Goal: Task Accomplishment & Management: Manage account settings

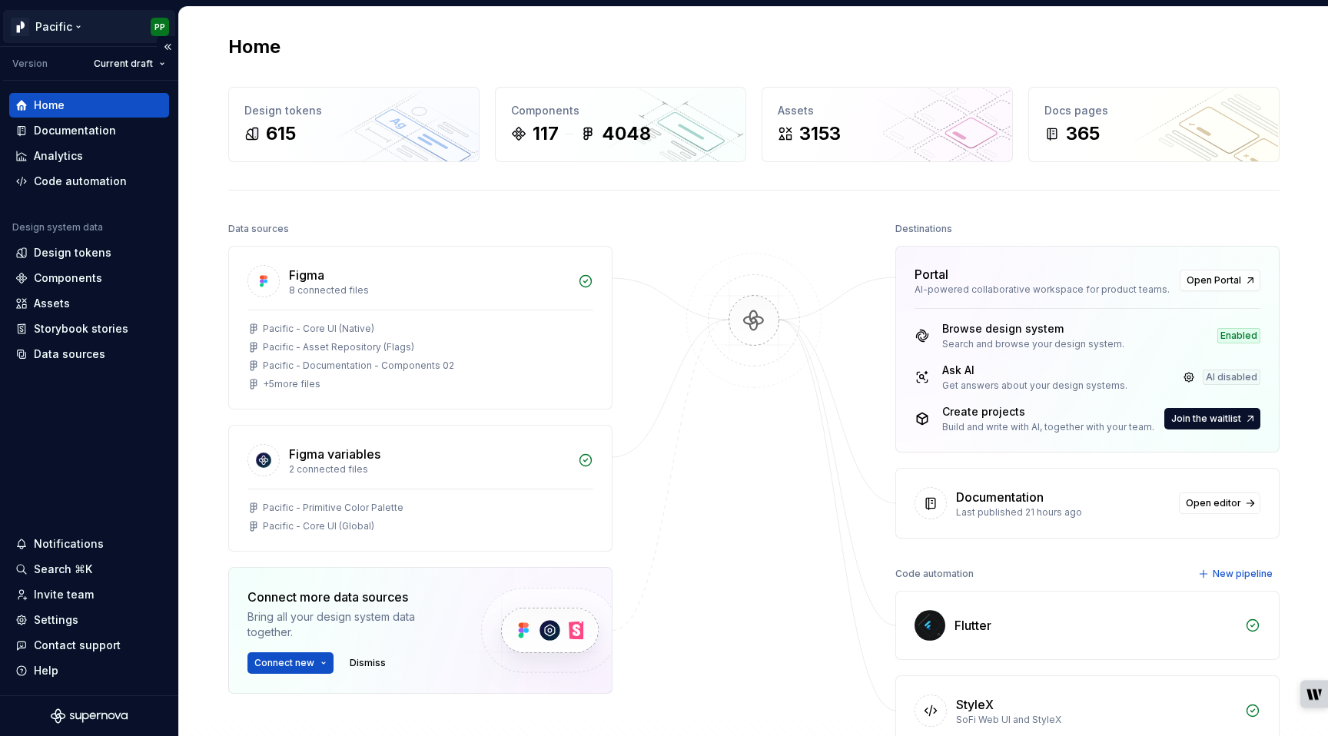
click at [79, 26] on html "Pacific PP Version Current draft Home Documentation Analytics Code automation D…" at bounding box center [664, 368] width 1328 height 736
click at [692, 256] on html "Pacific PP Version Current draft Home Documentation Analytics Code automation D…" at bounding box center [664, 368] width 1328 height 736
click at [90, 251] on div "Design tokens" at bounding box center [73, 252] width 78 height 15
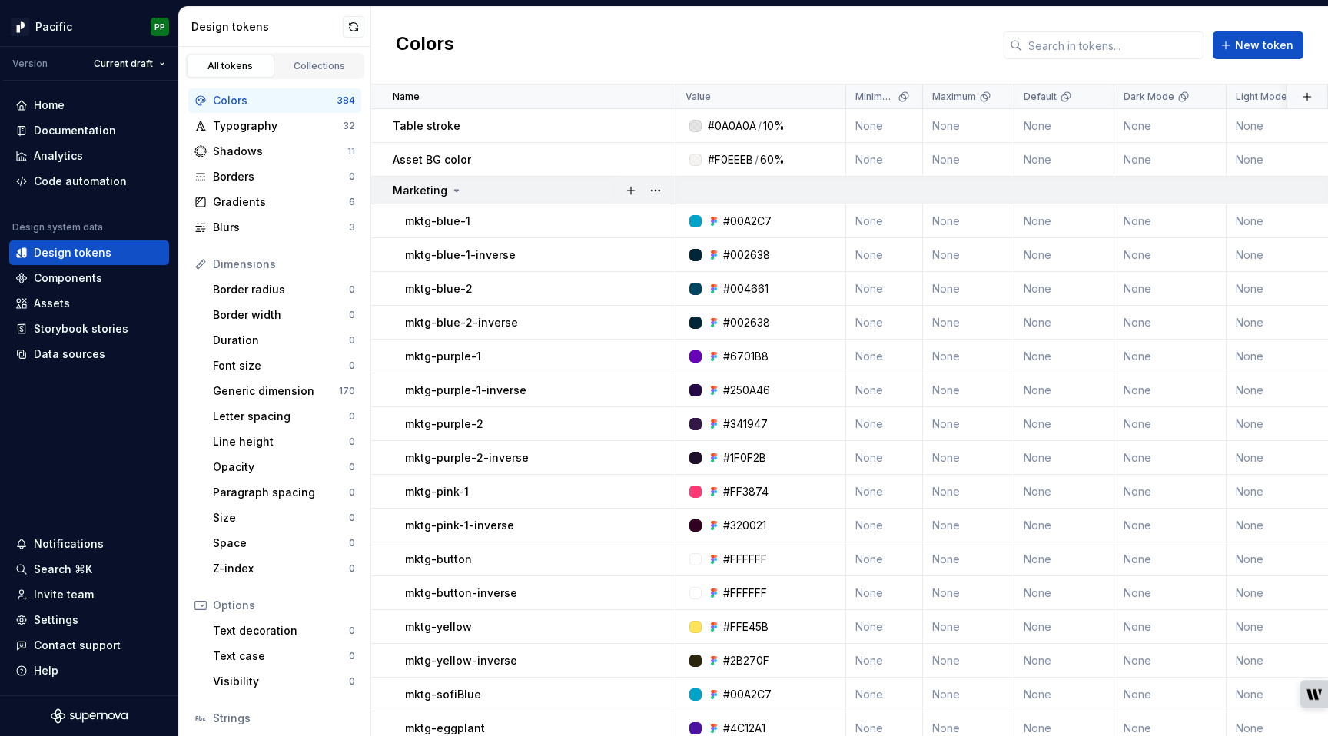
click at [450, 191] on icon at bounding box center [456, 190] width 12 height 12
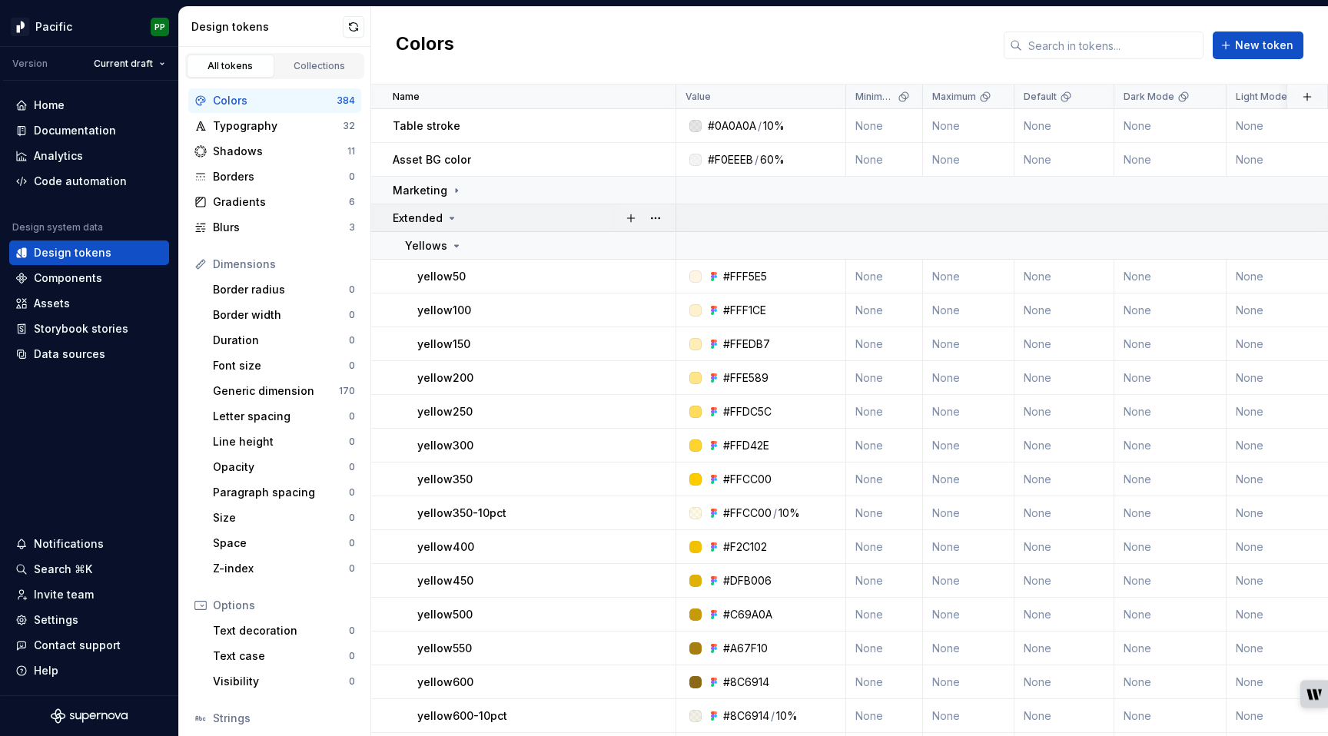
click at [452, 221] on icon at bounding box center [452, 218] width 12 height 12
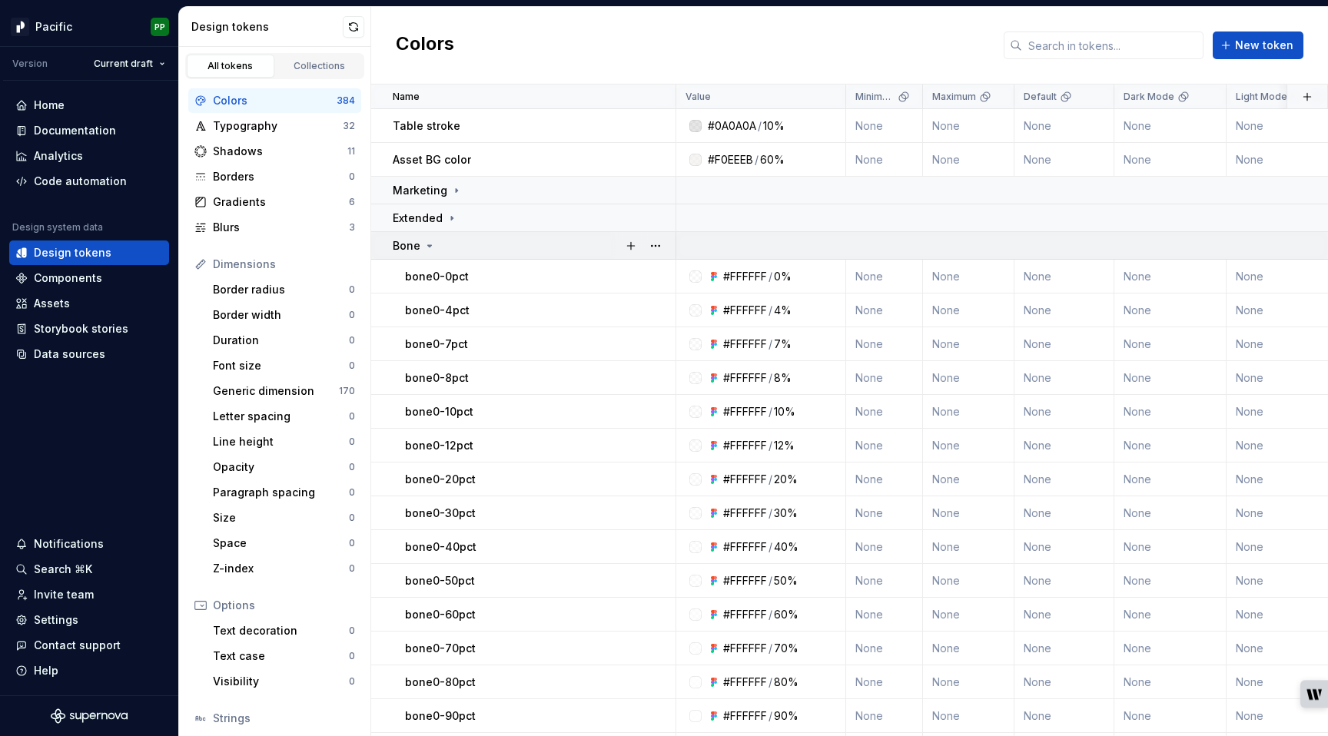
click at [440, 249] on div "Bone" at bounding box center [534, 245] width 282 height 15
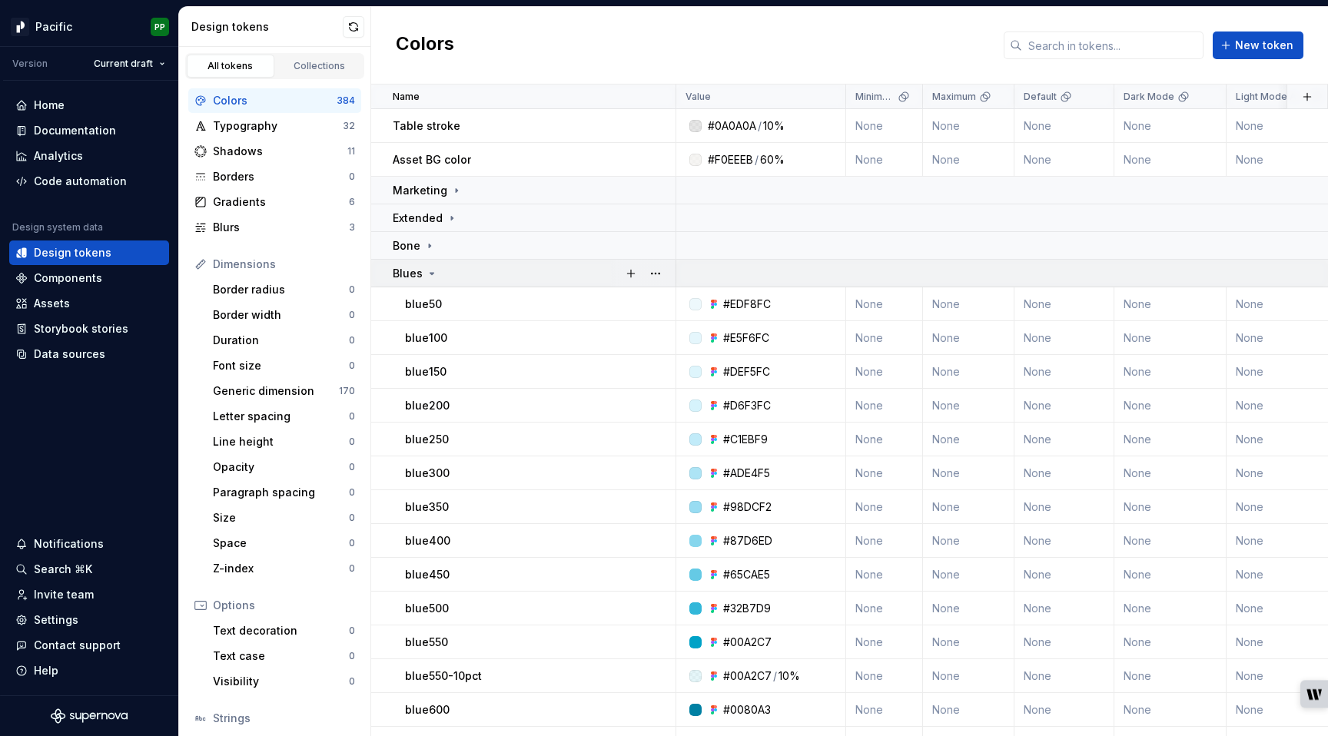
click at [430, 273] on icon at bounding box center [432, 274] width 4 height 2
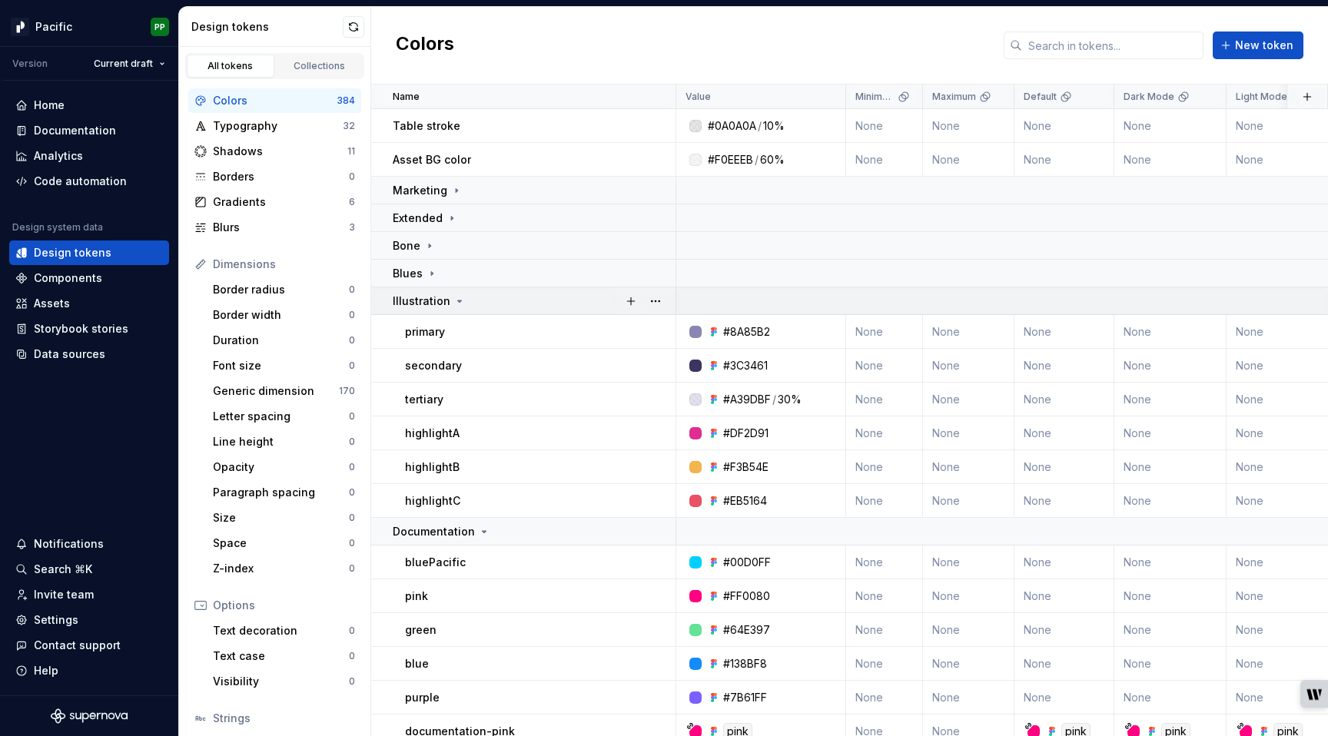
click at [436, 302] on p "Illustration" at bounding box center [422, 301] width 58 height 15
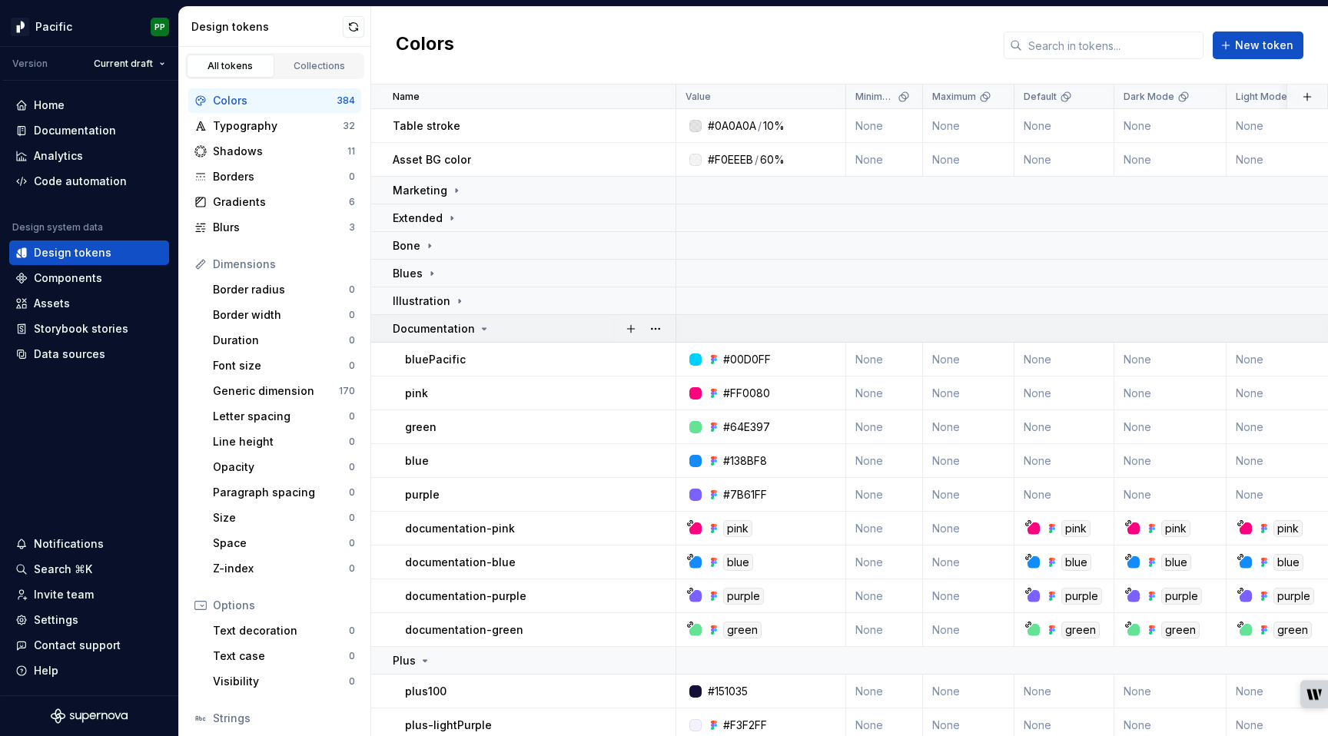
click at [444, 329] on p "Documentation" at bounding box center [434, 328] width 82 height 15
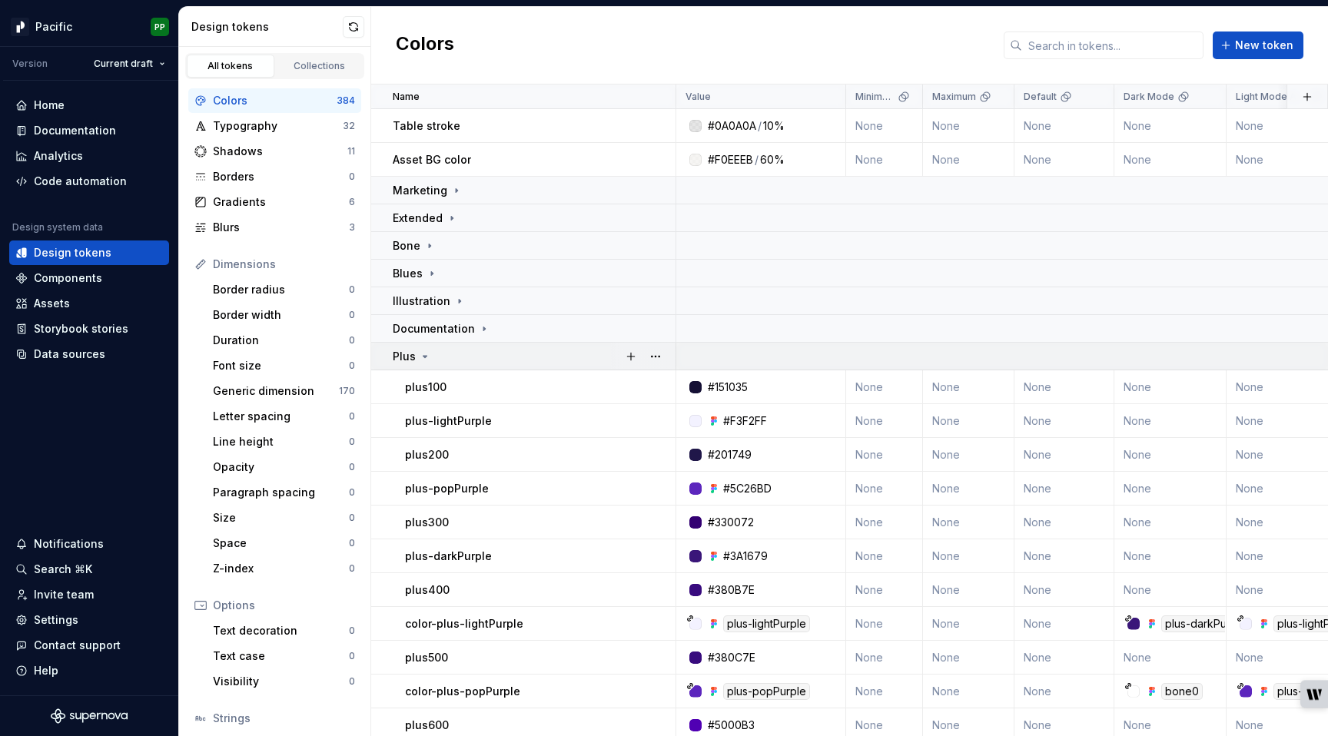
click at [445, 353] on div "Plus" at bounding box center [534, 356] width 282 height 15
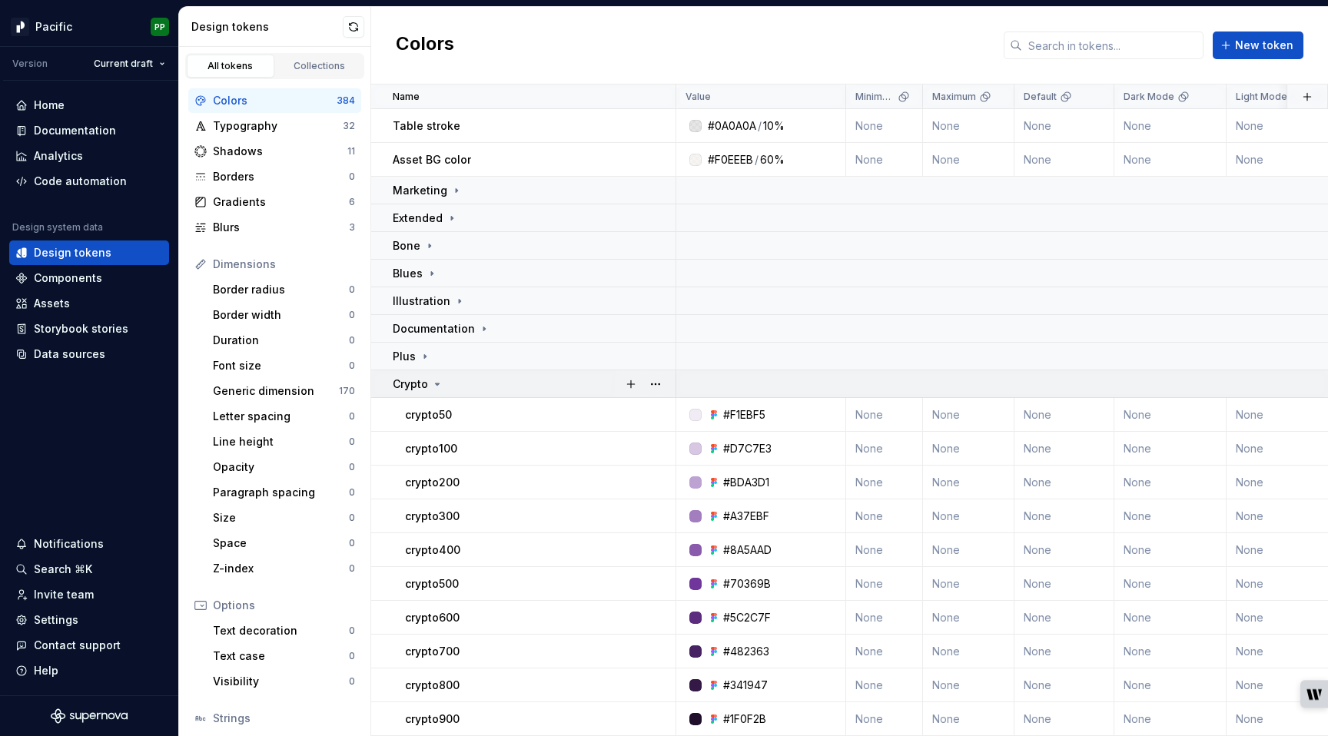
click at [444, 381] on div "Crypto" at bounding box center [534, 384] width 282 height 15
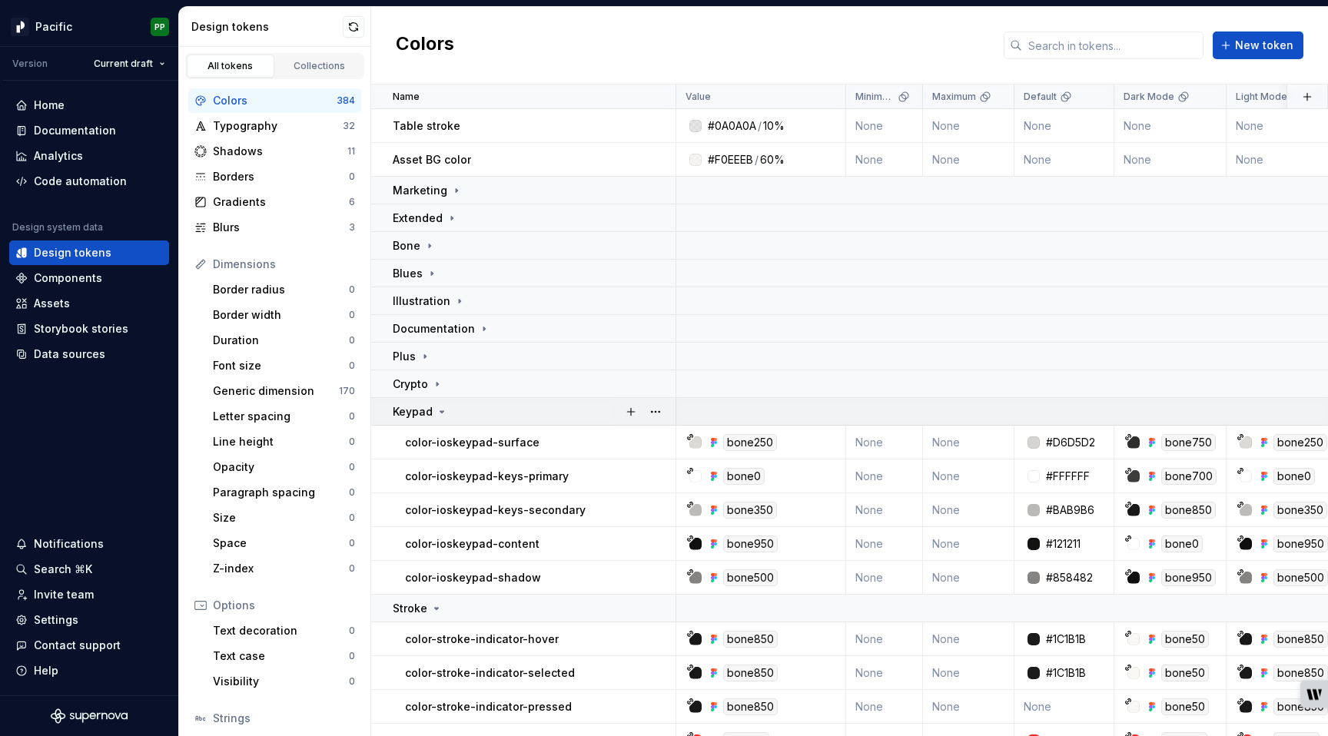
click at [445, 407] on icon at bounding box center [442, 412] width 12 height 12
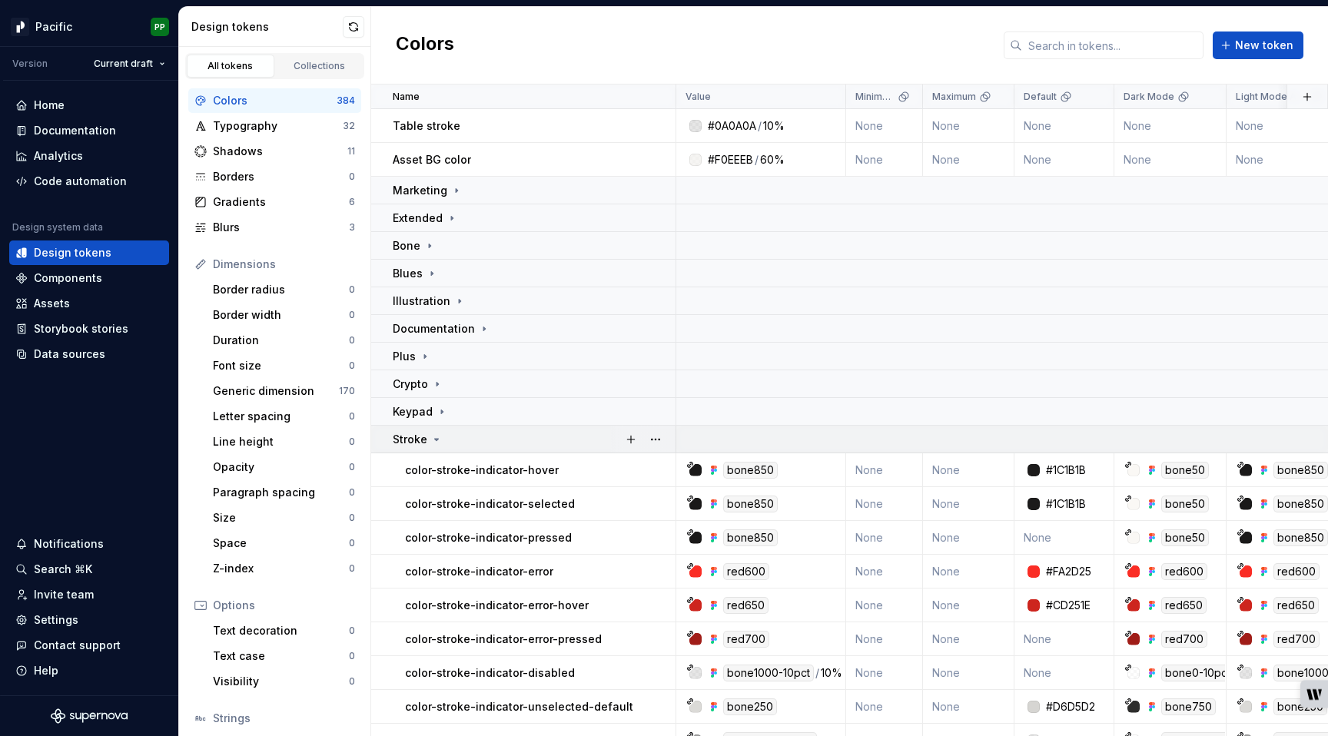
click at [445, 446] on div "Stroke" at bounding box center [534, 439] width 282 height 15
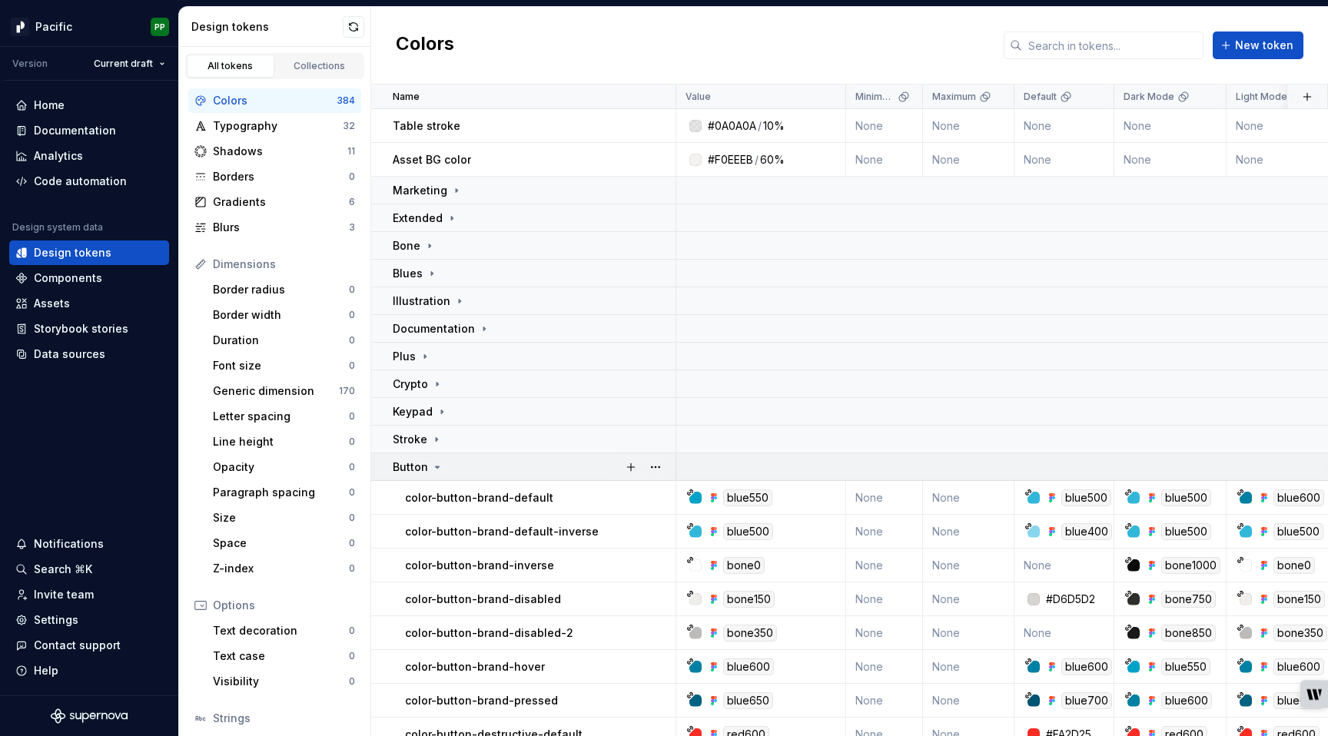
click at [446, 465] on div "Button" at bounding box center [534, 467] width 282 height 15
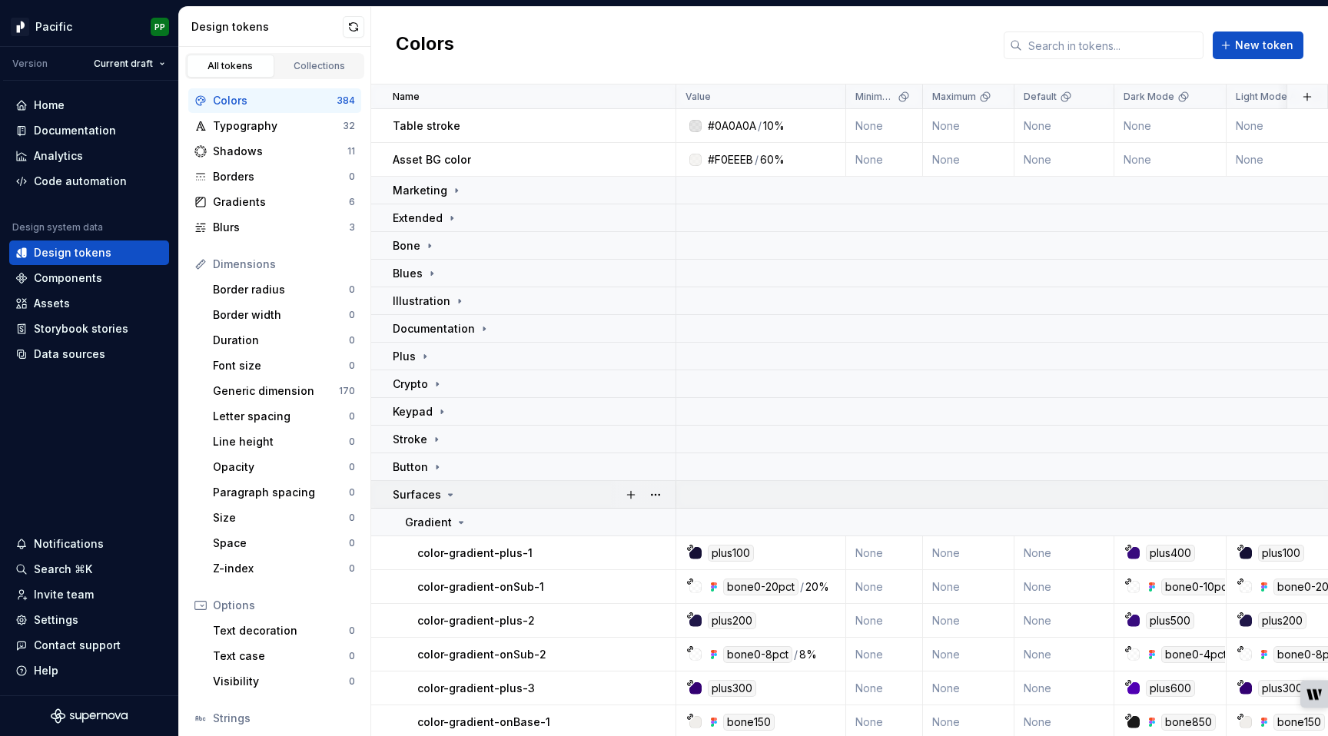
click at [453, 497] on icon at bounding box center [450, 495] width 12 height 12
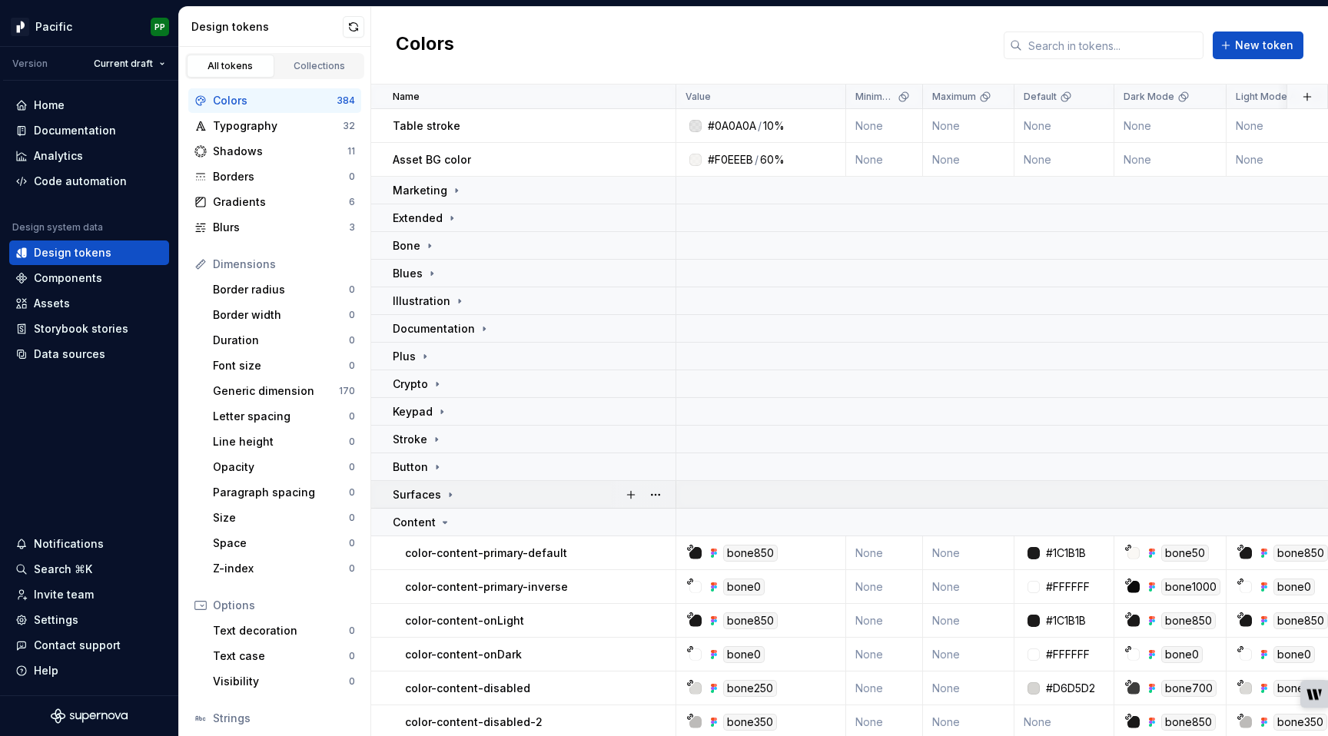
click at [453, 497] on icon at bounding box center [450, 495] width 12 height 12
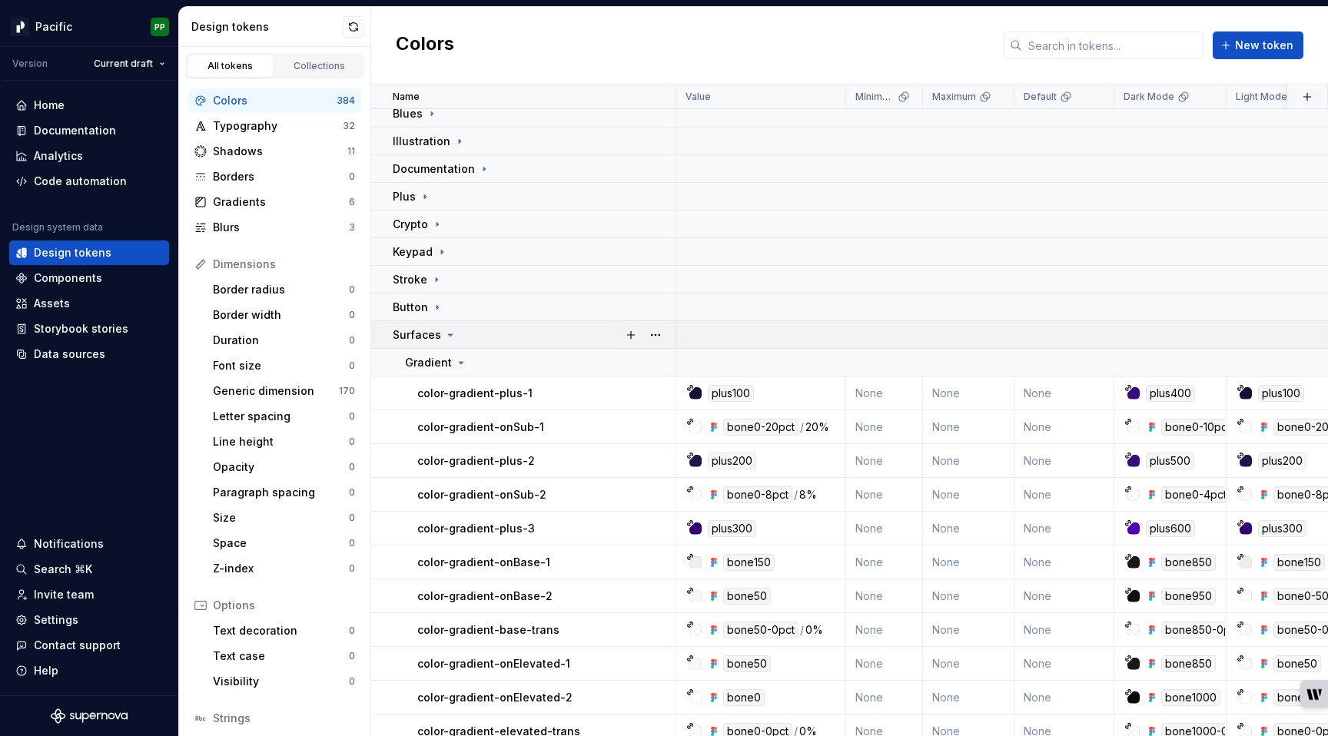
scroll to position [169, 0]
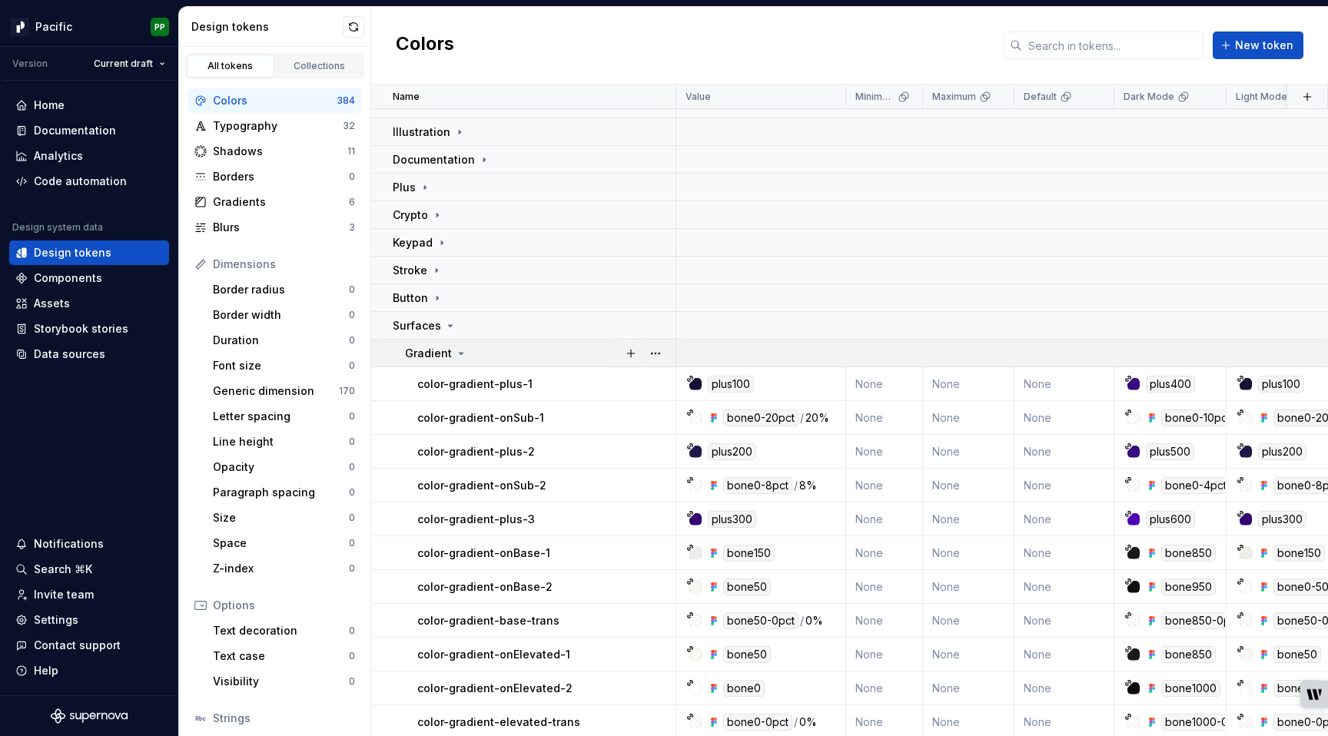
click at [455, 351] on icon at bounding box center [461, 353] width 12 height 12
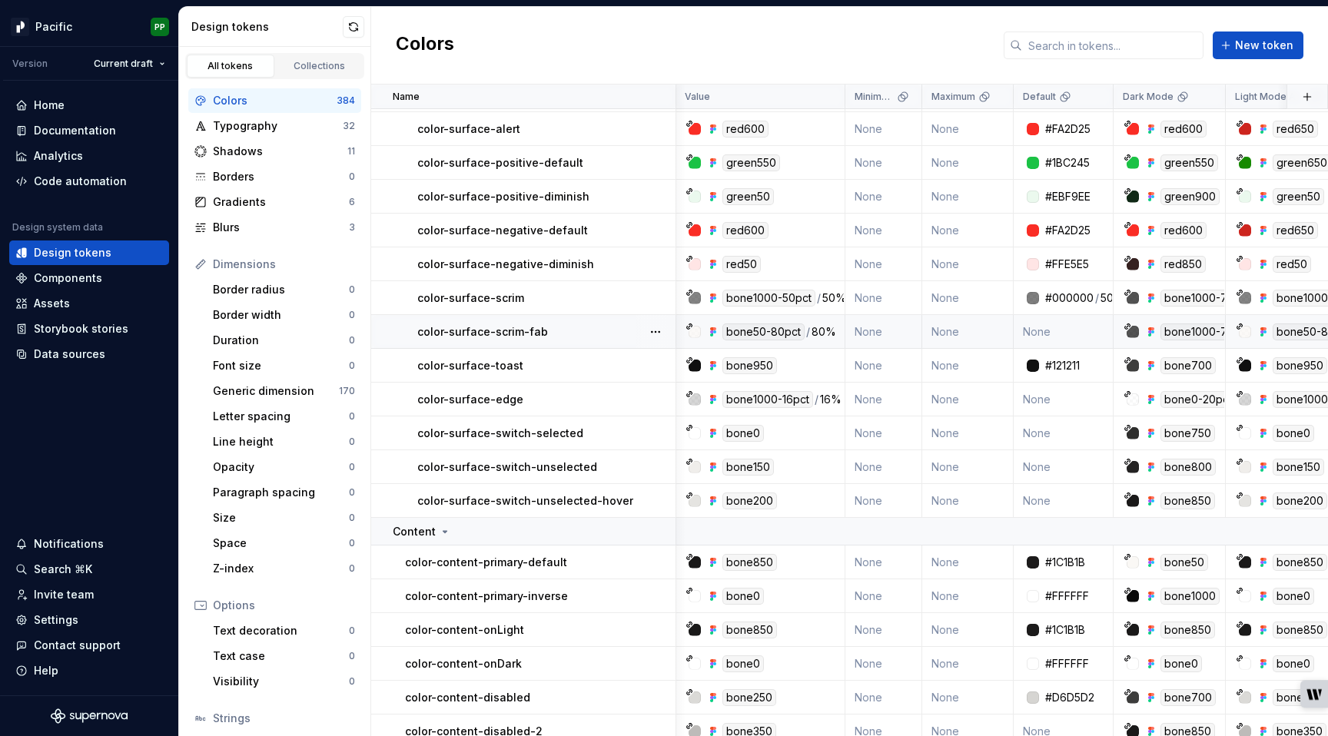
scroll to position [1655, 1]
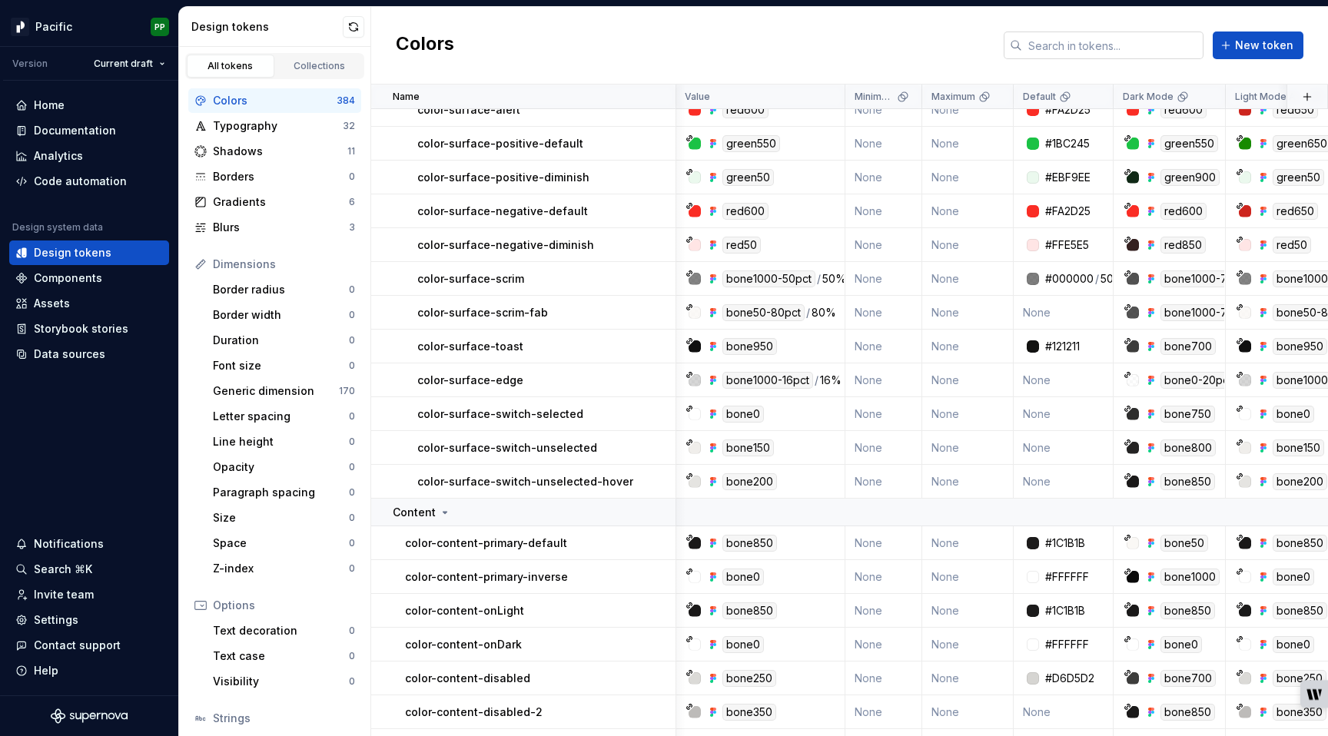
click at [1131, 45] on input "text" at bounding box center [1112, 46] width 181 height 28
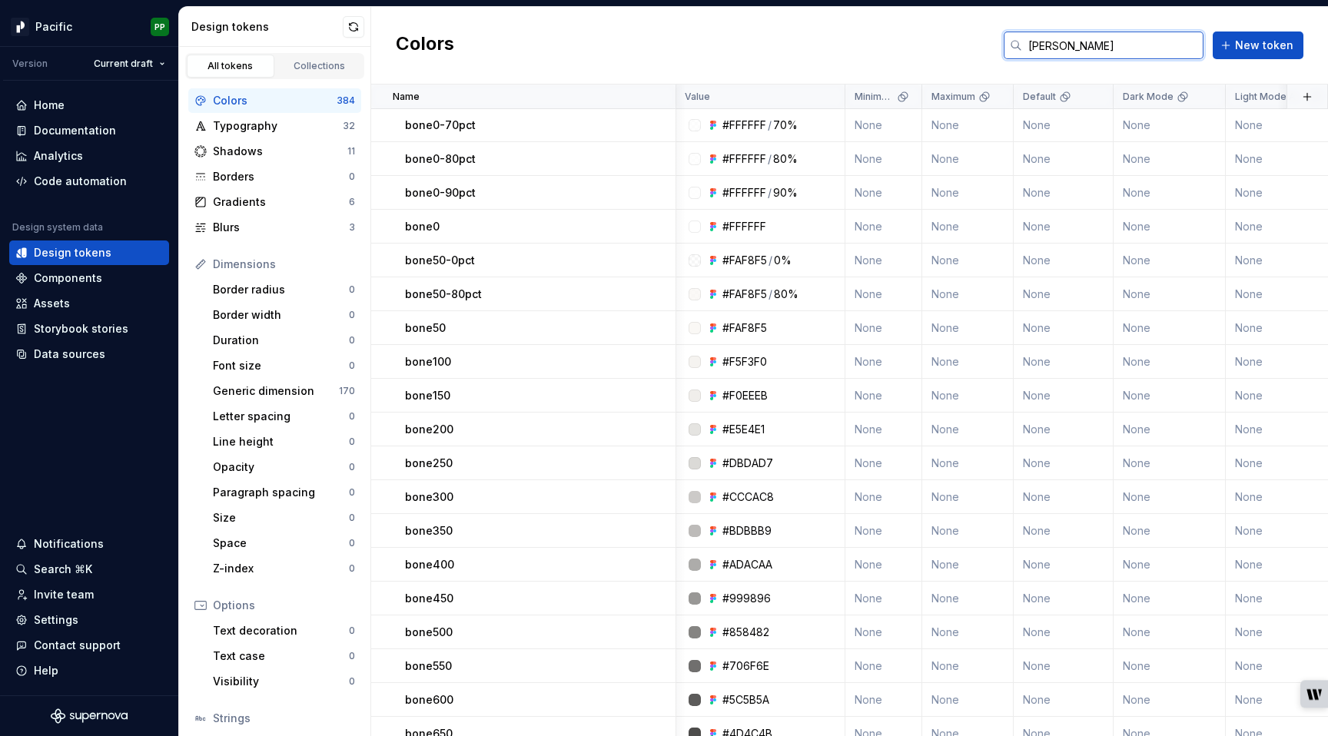
scroll to position [0, 1]
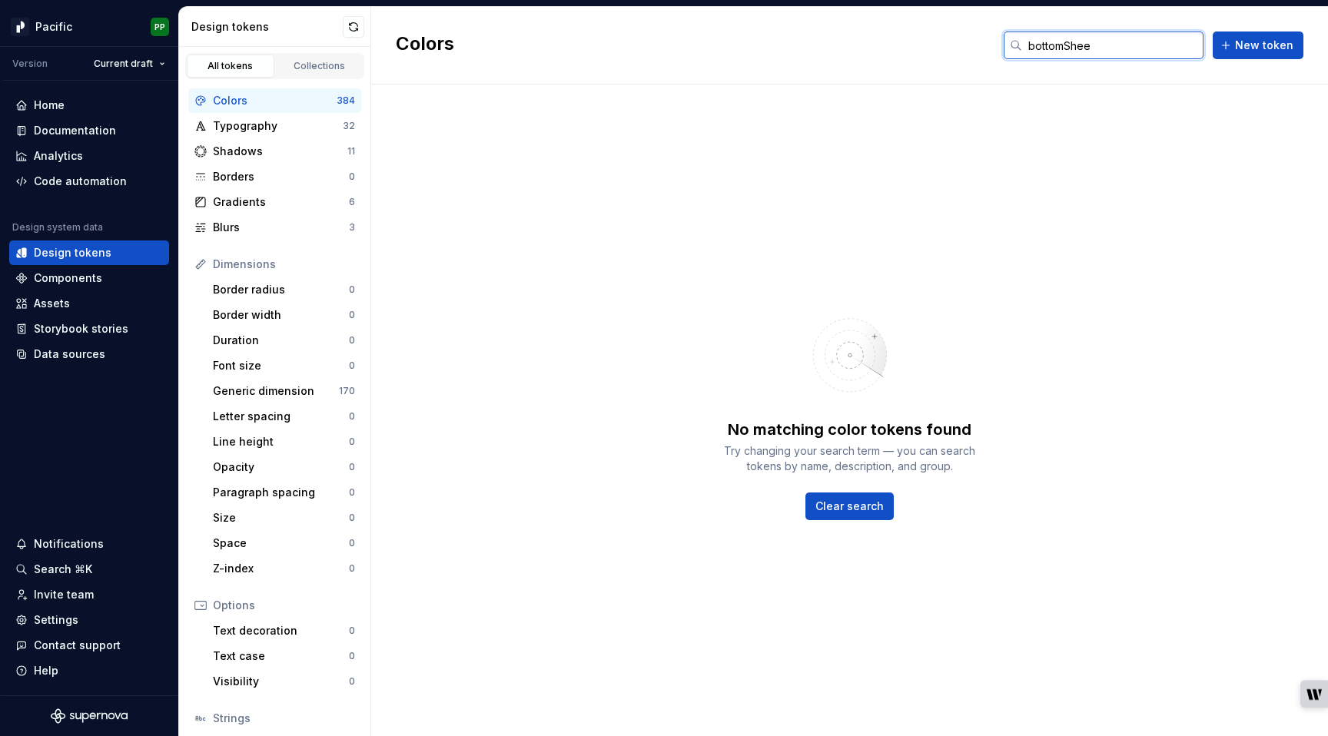
type input "bottomSheet"
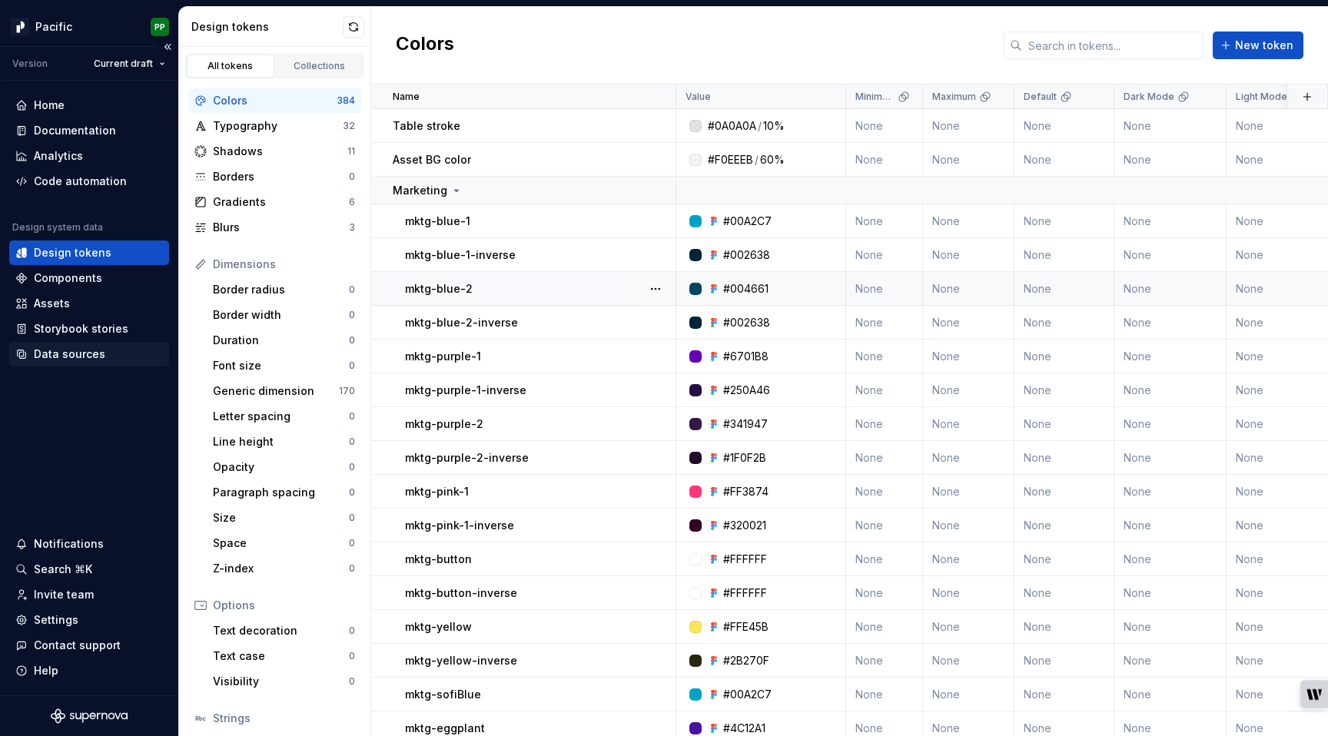
click at [97, 353] on div "Data sources" at bounding box center [69, 354] width 71 height 15
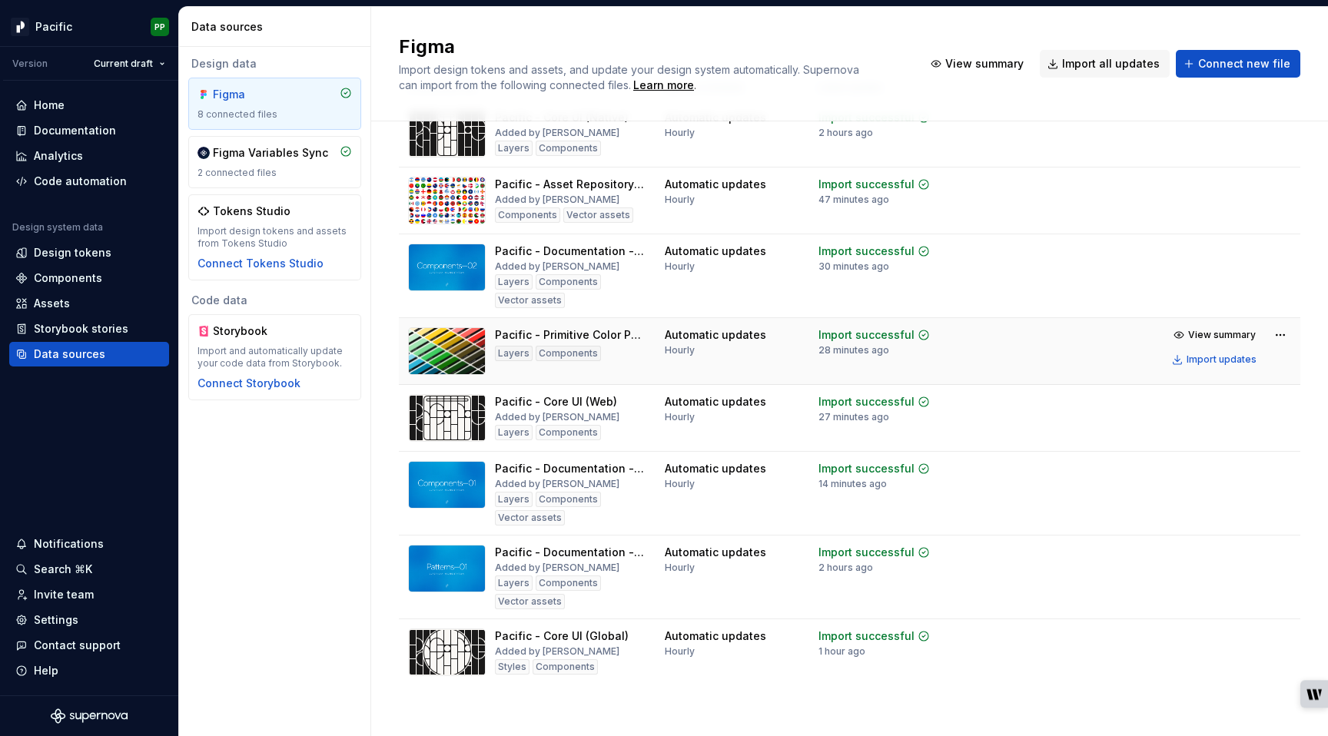
scroll to position [81, 0]
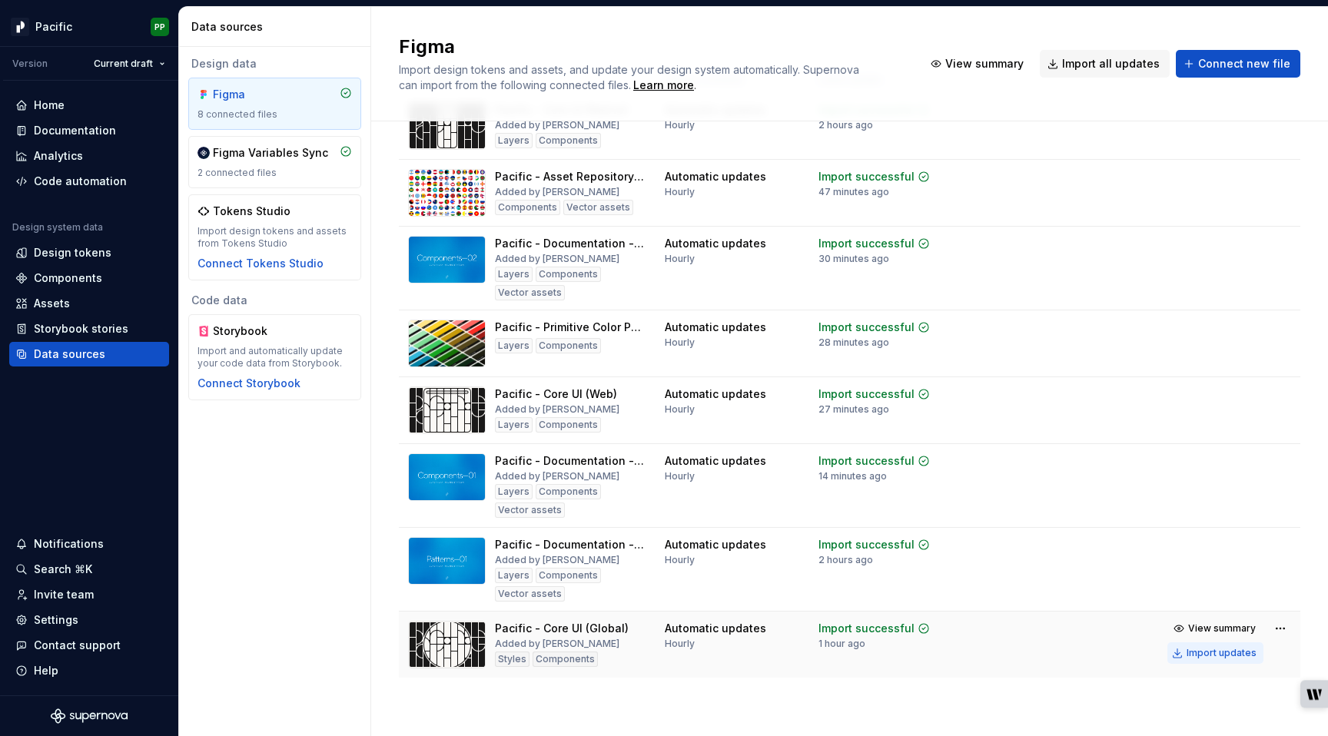
click at [1215, 653] on div "Import updates" at bounding box center [1222, 653] width 70 height 12
click at [88, 255] on div "Design tokens" at bounding box center [73, 252] width 78 height 15
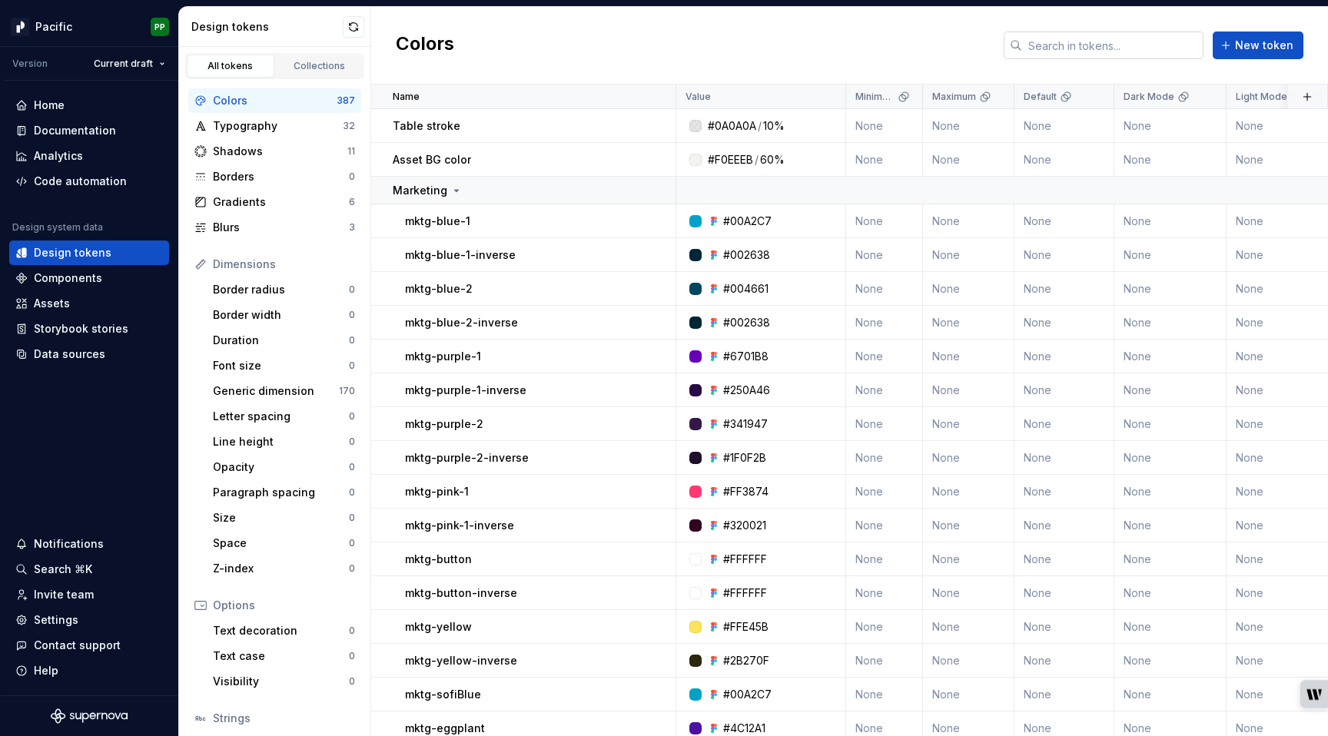
click at [1114, 48] on input "text" at bounding box center [1112, 46] width 181 height 28
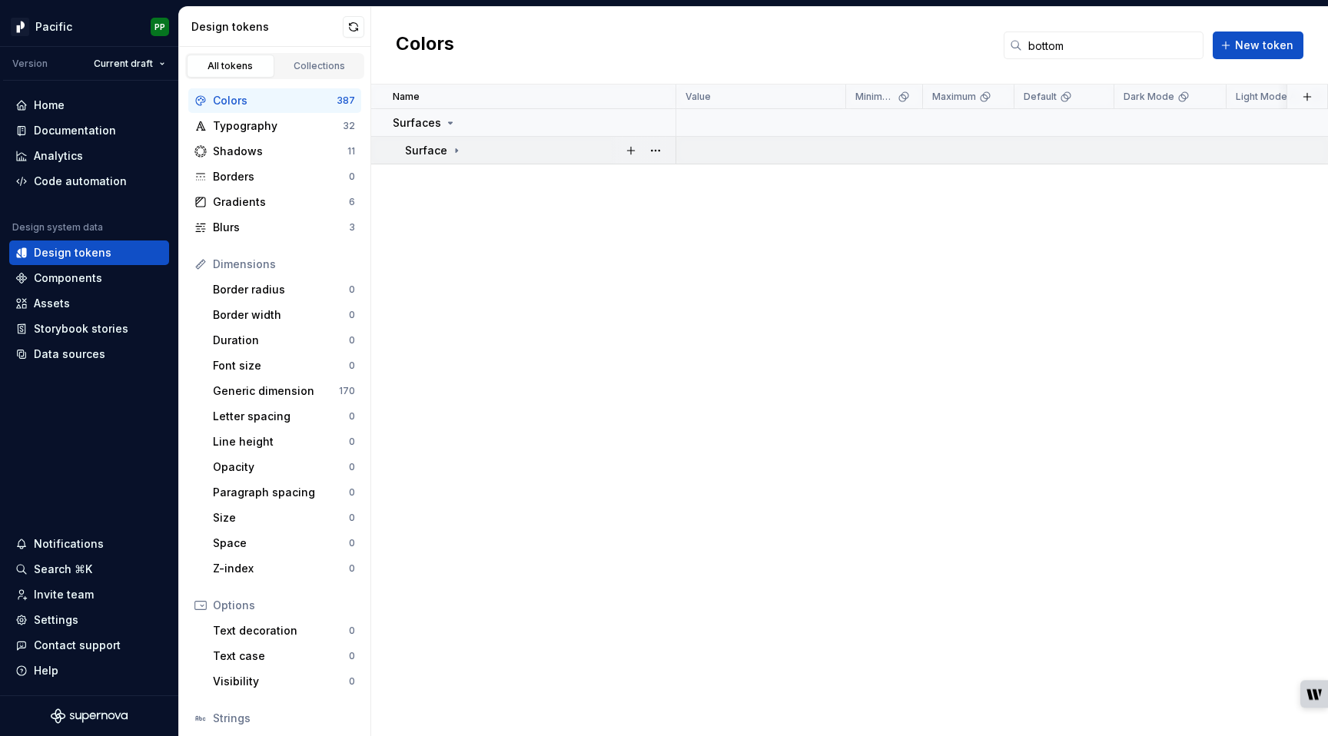
click at [460, 149] on icon at bounding box center [456, 150] width 12 height 12
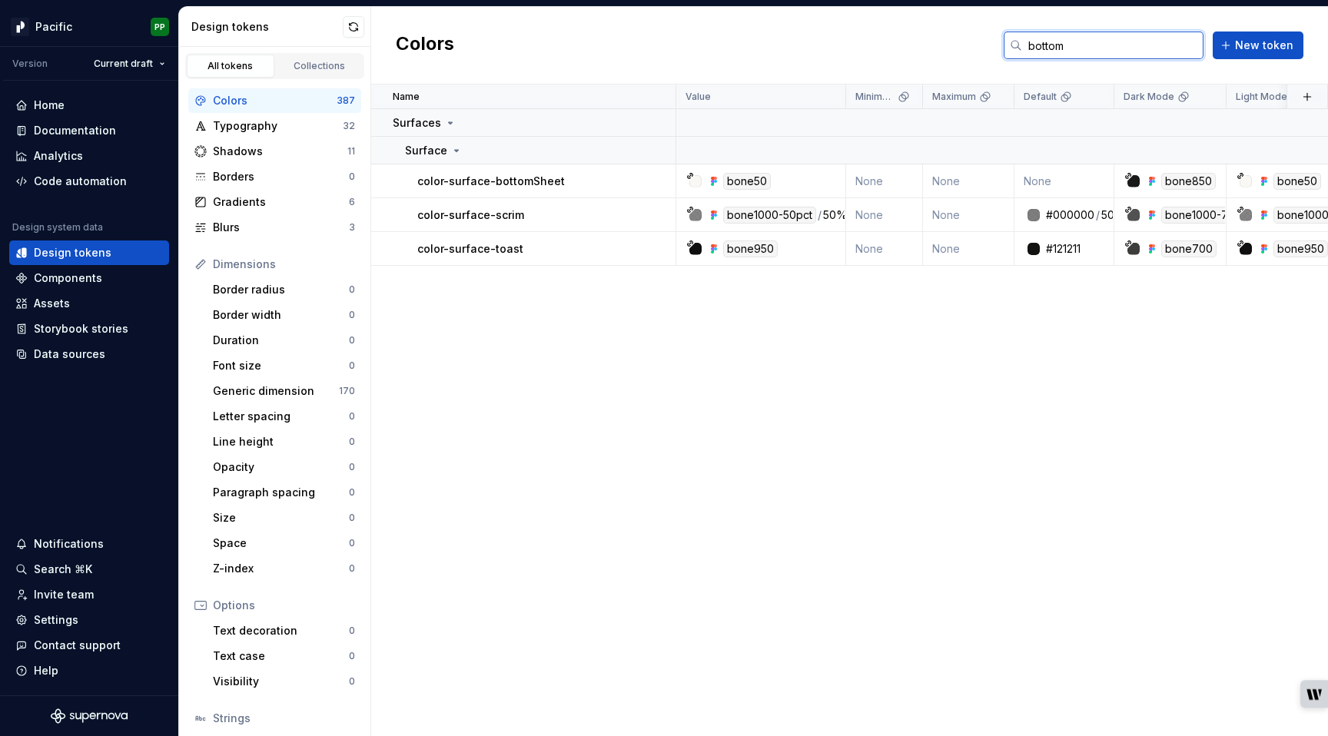
click at [1104, 47] on input "bottom" at bounding box center [1112, 46] width 181 height 28
type input "bottomSheet"
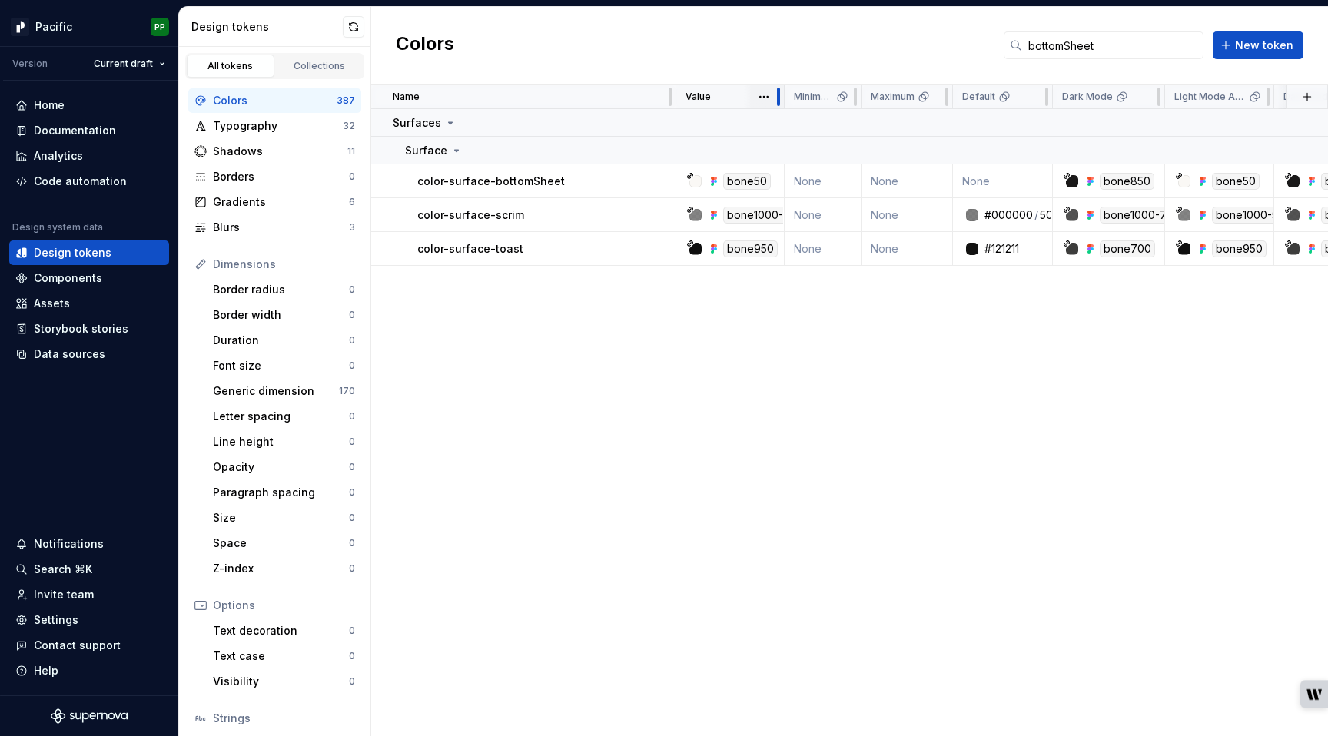
drag, startPoint x: 845, startPoint y: 95, endPoint x: 783, endPoint y: 95, distance: 61.5
click at [783, 95] on div at bounding box center [778, 97] width 12 height 25
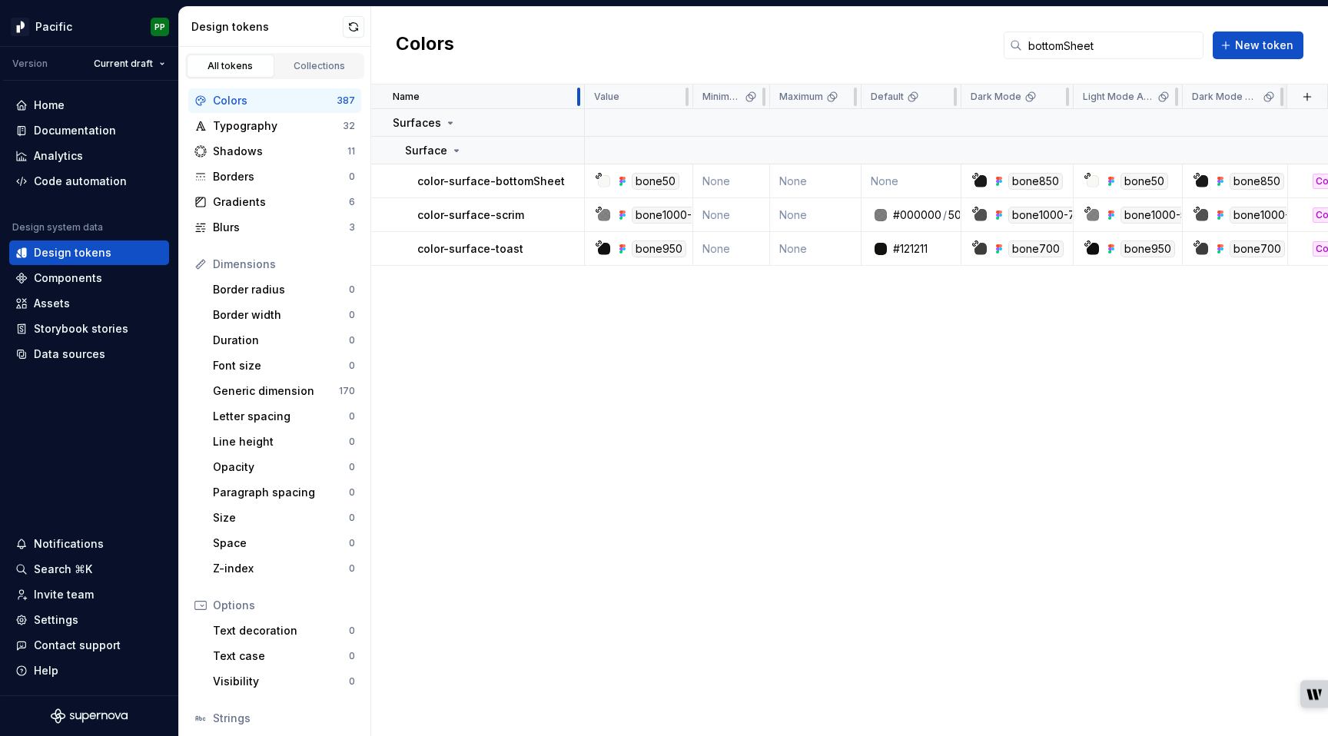
drag, startPoint x: 672, startPoint y: 96, endPoint x: 580, endPoint y: 96, distance: 91.5
click at [580, 96] on div at bounding box center [579, 97] width 12 height 25
click at [769, 509] on div "Name Value Minimum Maximum Default Dark Mode Light Mode Accessible Dark Mode Ac…" at bounding box center [849, 411] width 957 height 652
click at [73, 128] on div "Documentation" at bounding box center [75, 130] width 82 height 15
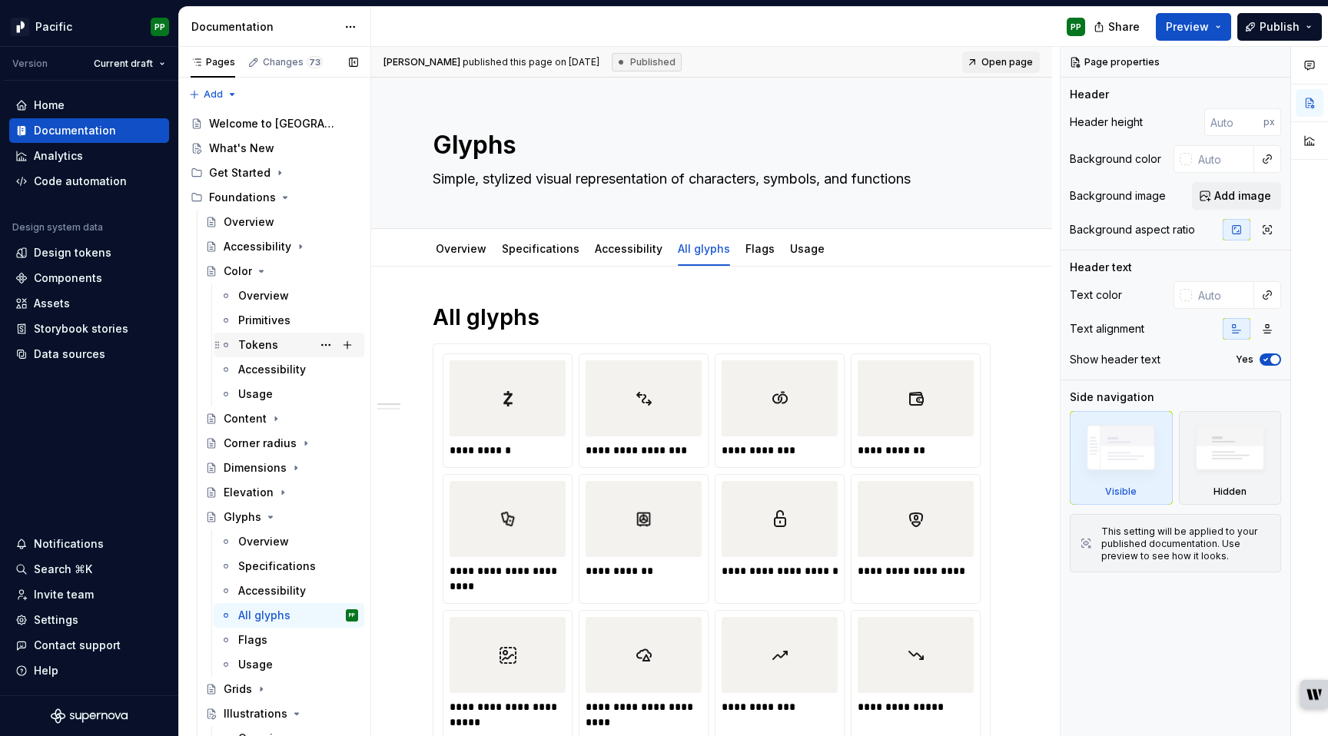
click at [269, 344] on div "Tokens" at bounding box center [258, 344] width 40 height 15
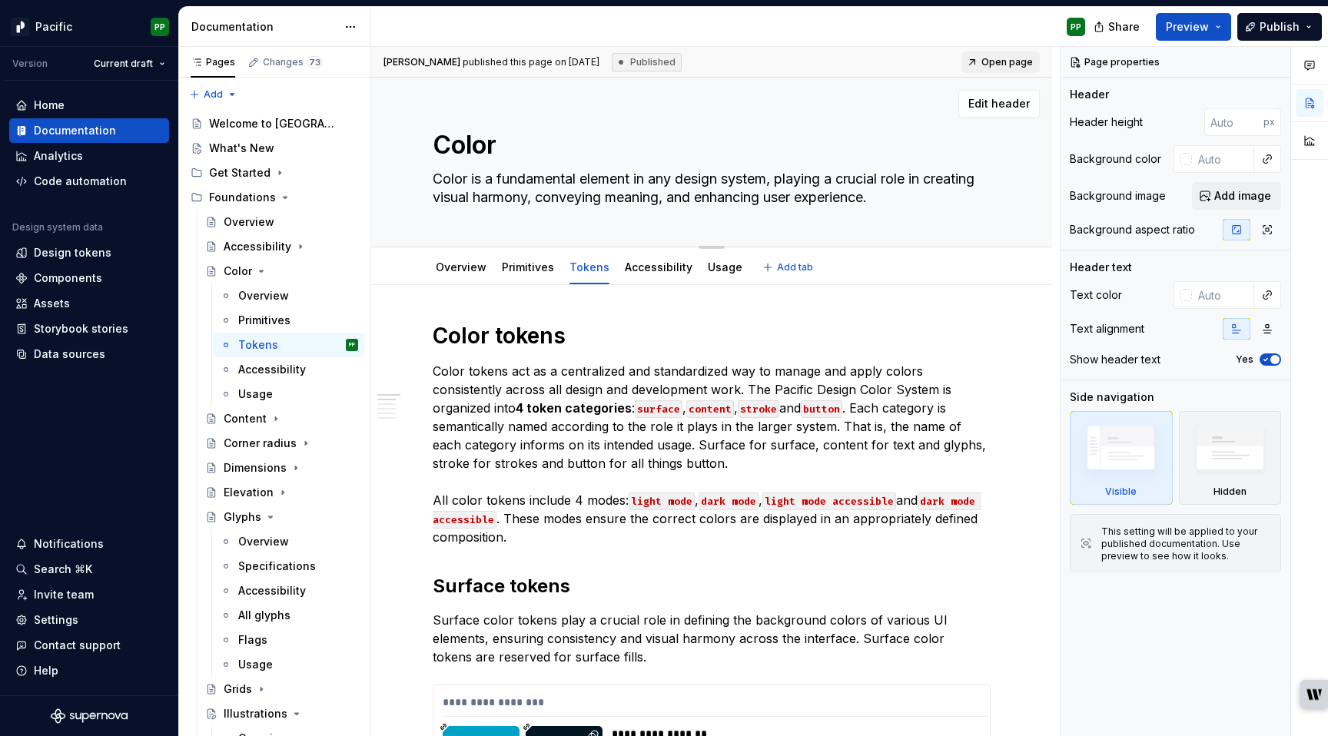
click at [641, 149] on textarea "Color" at bounding box center [709, 145] width 558 height 37
type textarea "*"
type textarea "Color"
type textarea "*"
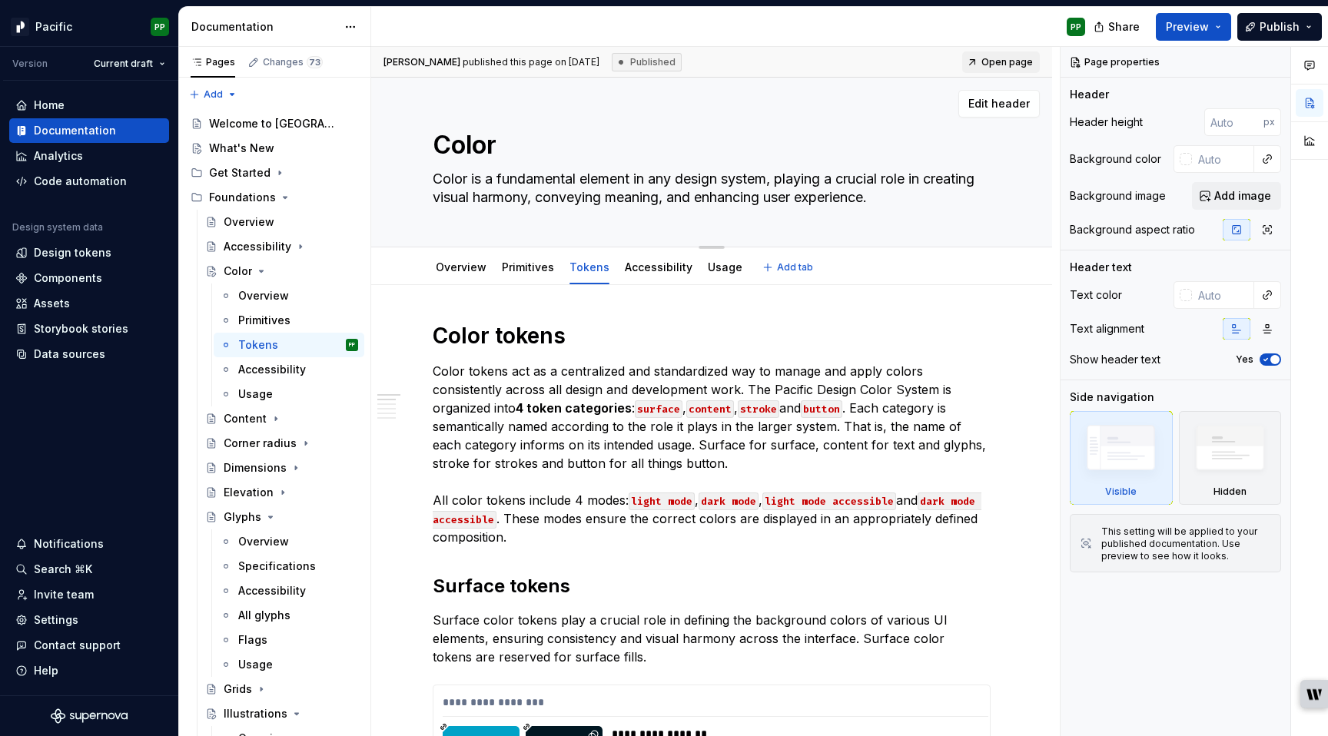
type textarea "Color"
type textarea "*"
click at [616, 340] on h1 "Color tokens" at bounding box center [712, 336] width 558 height 28
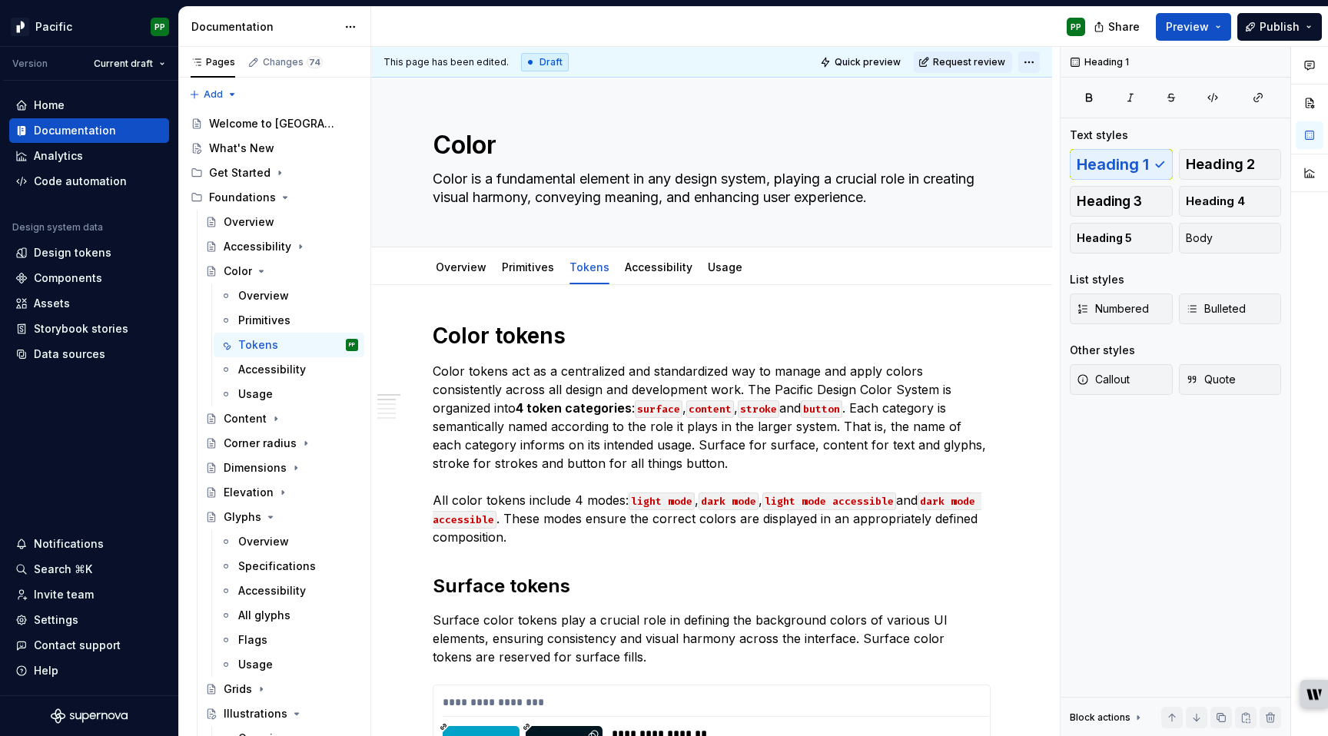
click at [1035, 62] on html "Pacific PP Version Current draft Home Documentation Analytics Code automation D…" at bounding box center [664, 368] width 1328 height 736
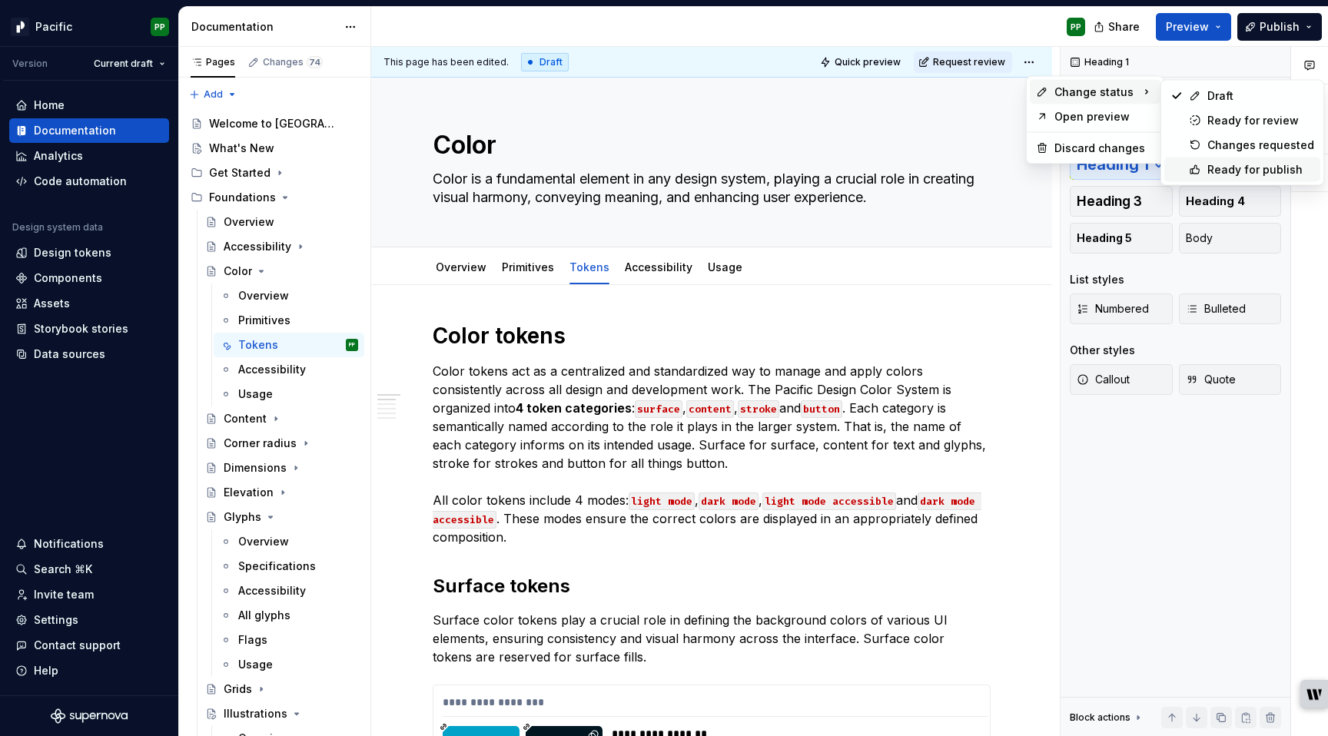
click at [1220, 168] on div "Ready for publish" at bounding box center [1260, 169] width 107 height 15
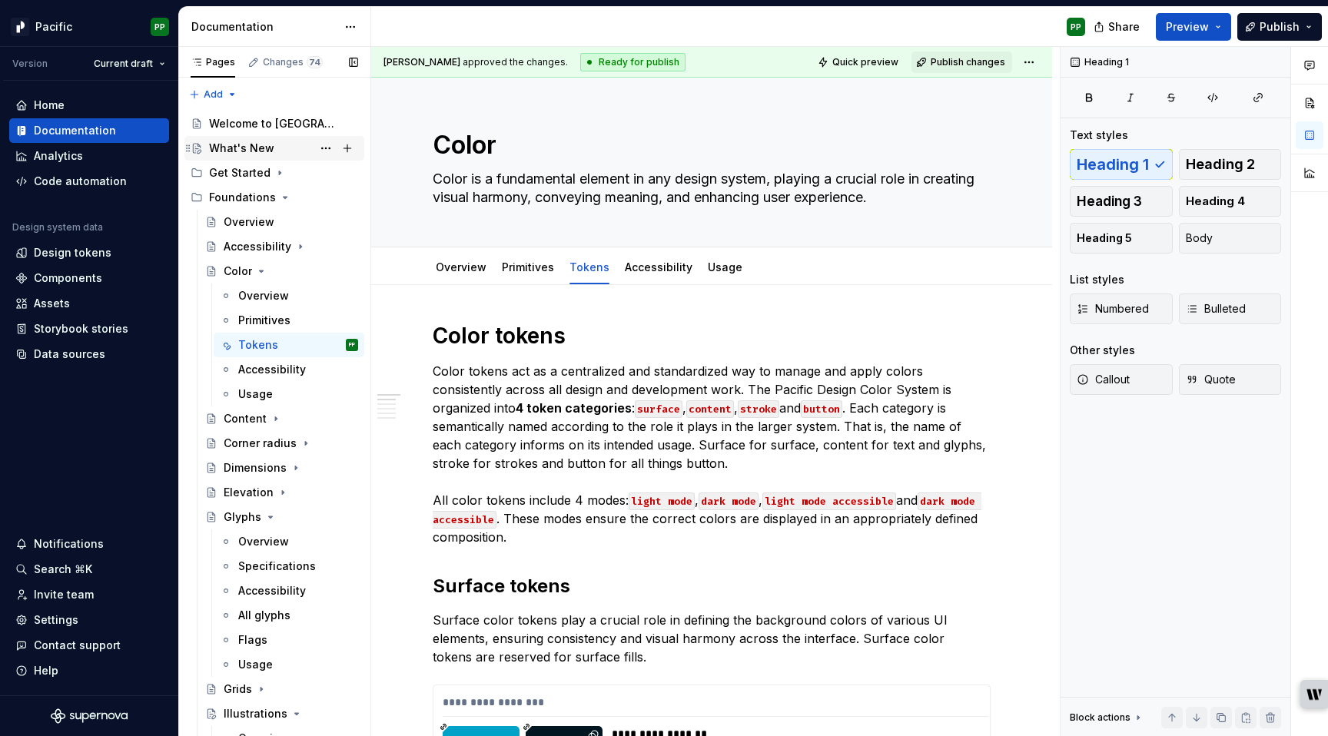
click at [251, 148] on div "What's New" at bounding box center [241, 148] width 65 height 15
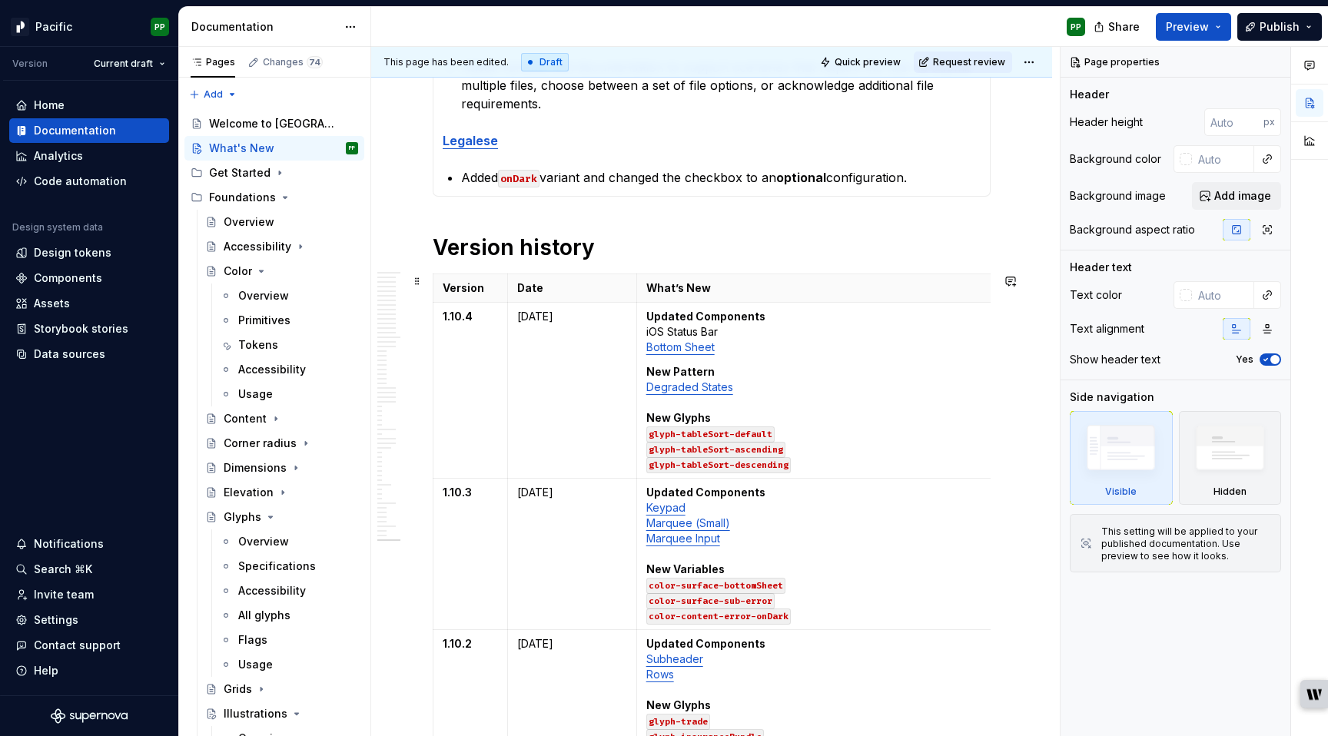
scroll to position [753, 0]
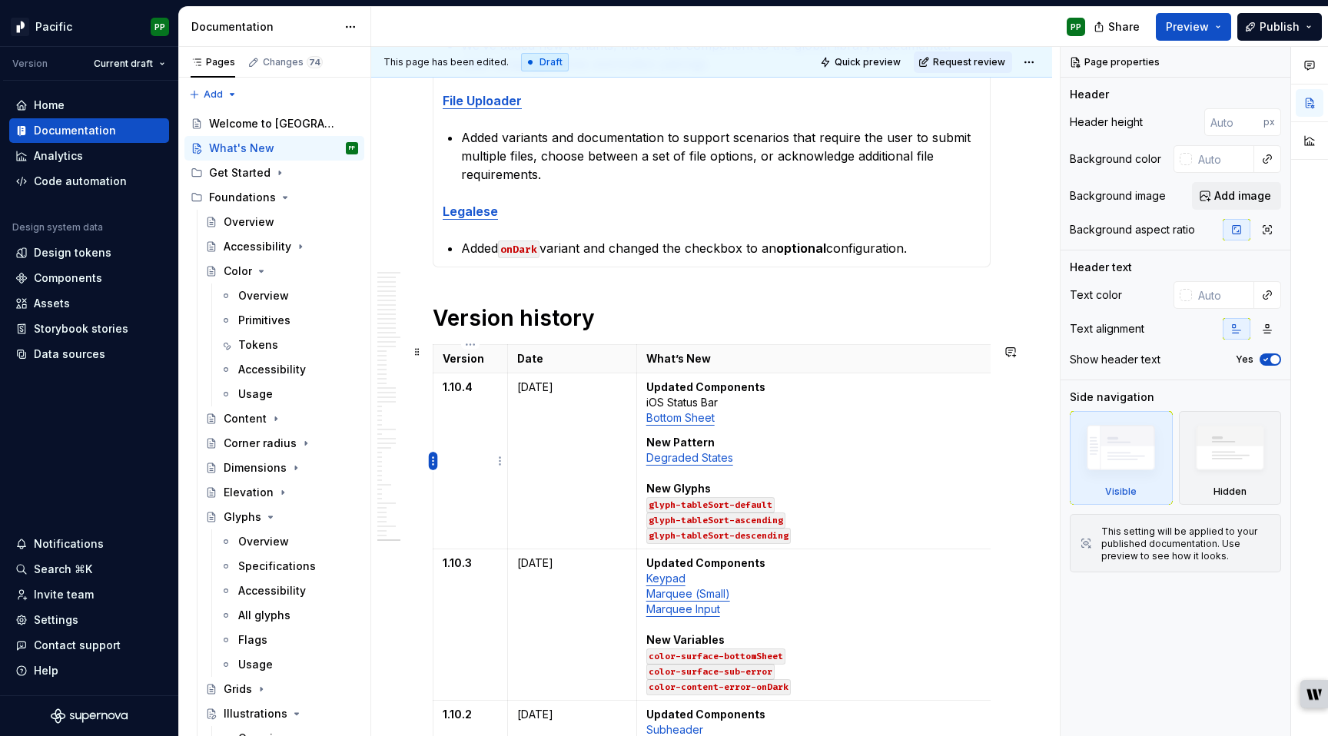
click at [437, 461] on html "Pacific PP Version Current draft Home Documentation Analytics Code automation D…" at bounding box center [664, 368] width 1328 height 736
type textarea "*"
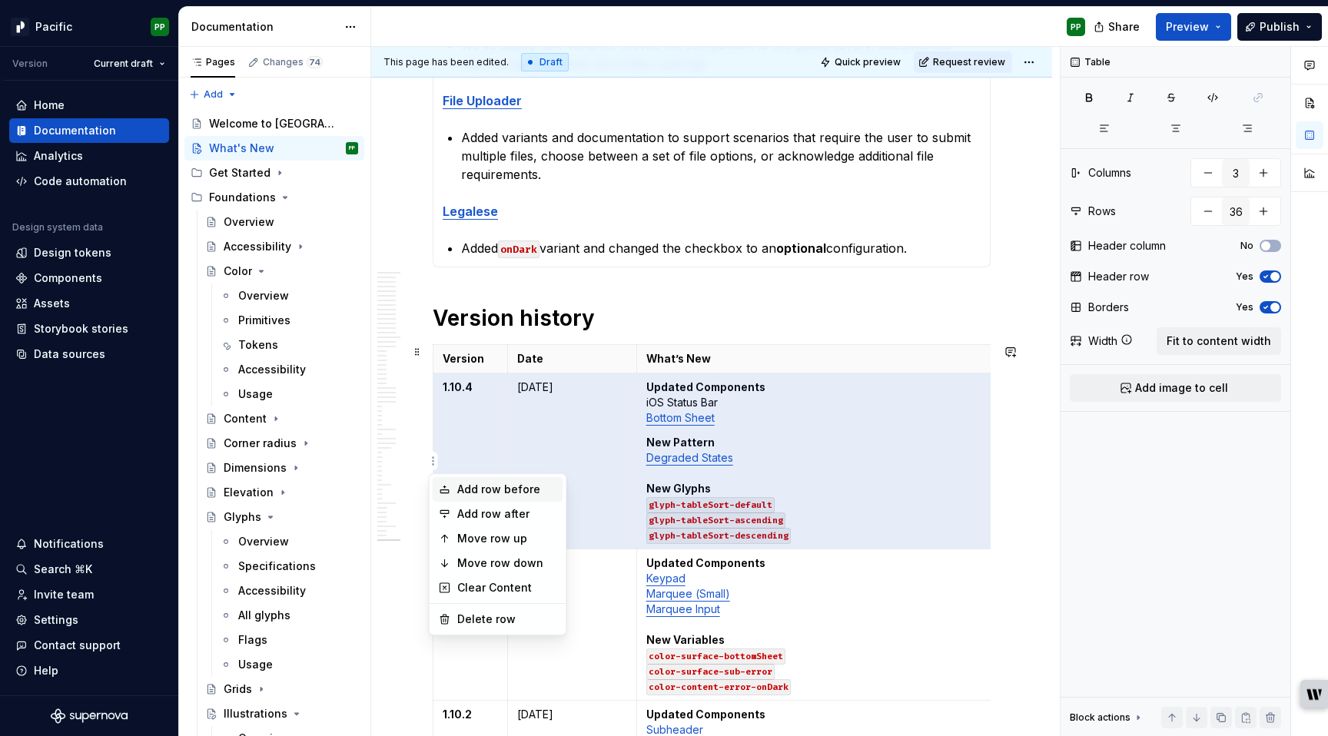
click at [503, 495] on div "Add row before" at bounding box center [507, 489] width 100 height 15
type input "37"
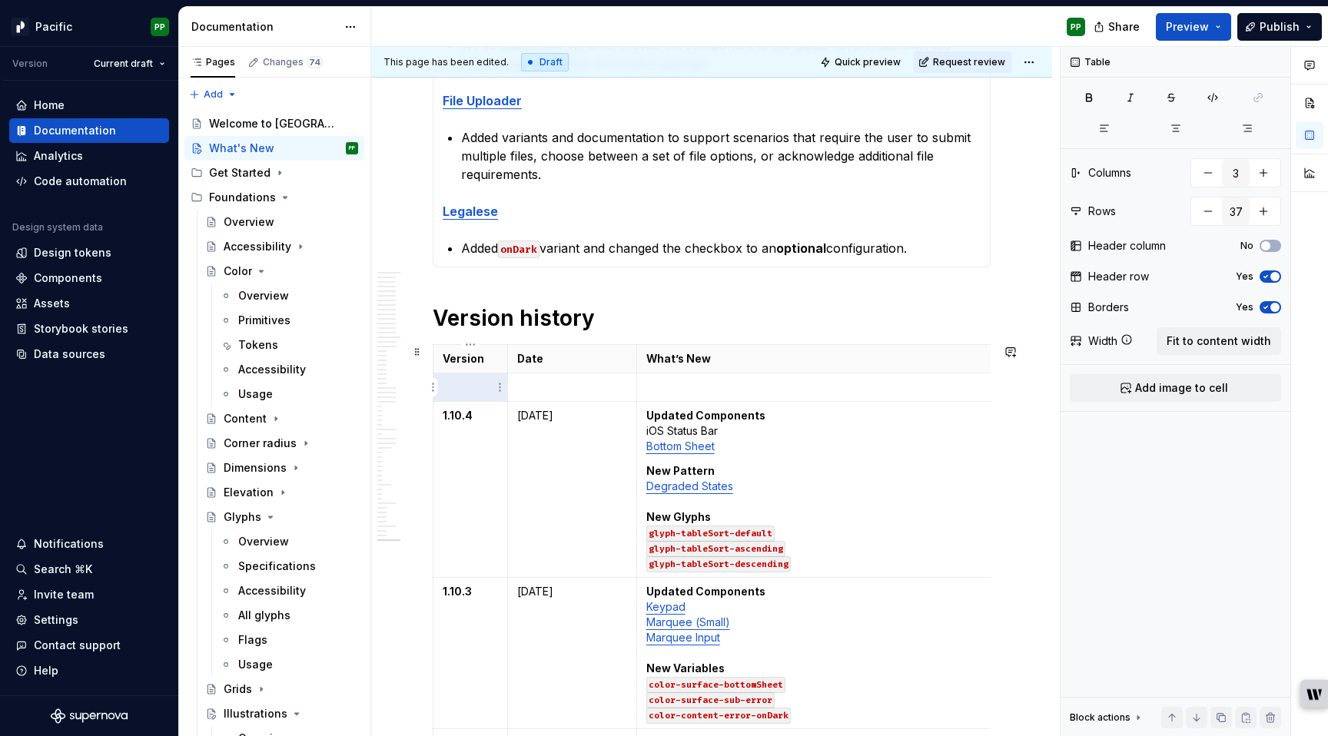
click at [470, 386] on p at bounding box center [470, 387] width 55 height 15
click at [485, 360] on button "button" at bounding box center [486, 361] width 22 height 22
click at [584, 400] on td at bounding box center [571, 388] width 129 height 28
click at [704, 389] on p at bounding box center [824, 387] width 357 height 15
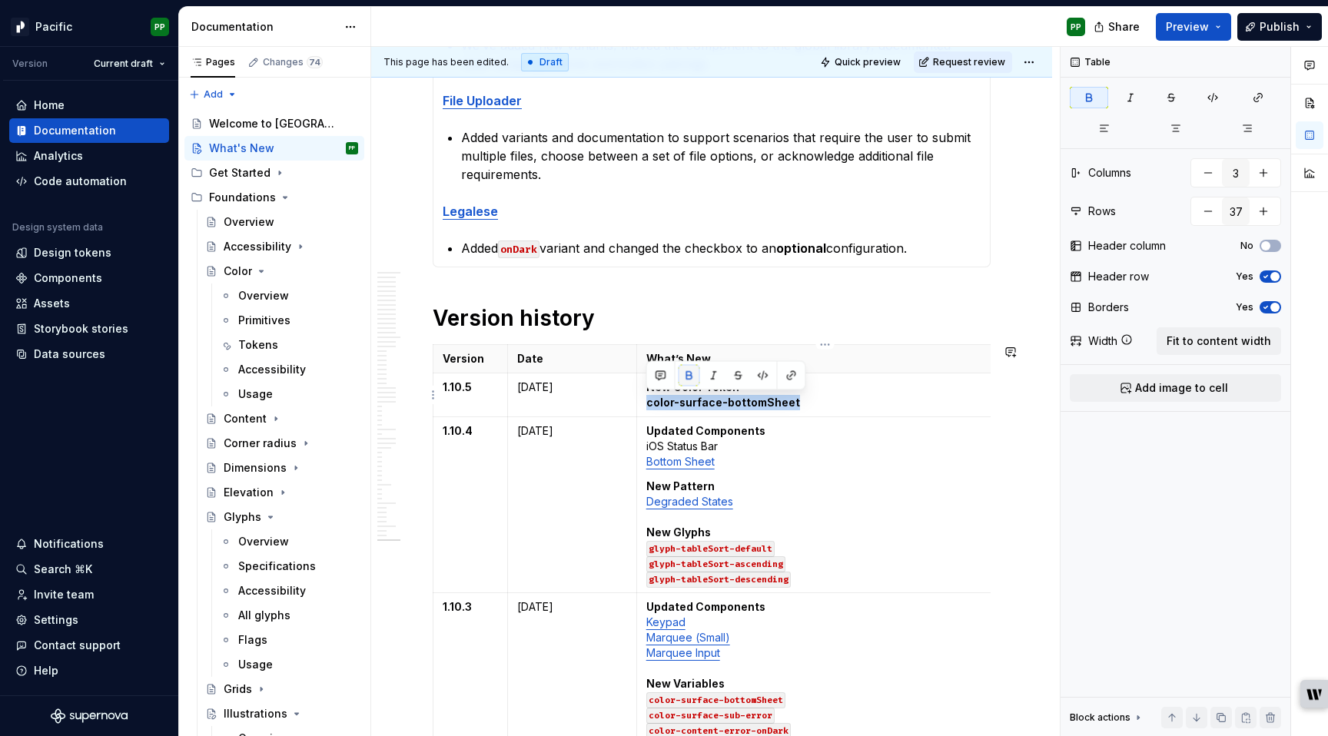
click at [686, 382] on button "button" at bounding box center [690, 376] width 22 height 22
click at [766, 376] on button "button" at bounding box center [763, 376] width 22 height 22
click at [819, 404] on p "New Color Token color-surface-bottomSheet" at bounding box center [824, 395] width 357 height 31
click at [849, 409] on p "New Color Token color-surface-bottomSheet" at bounding box center [824, 395] width 357 height 31
click at [1038, 62] on html "Pacific PP Version Current draft Home Documentation Analytics Code automation D…" at bounding box center [664, 368] width 1328 height 736
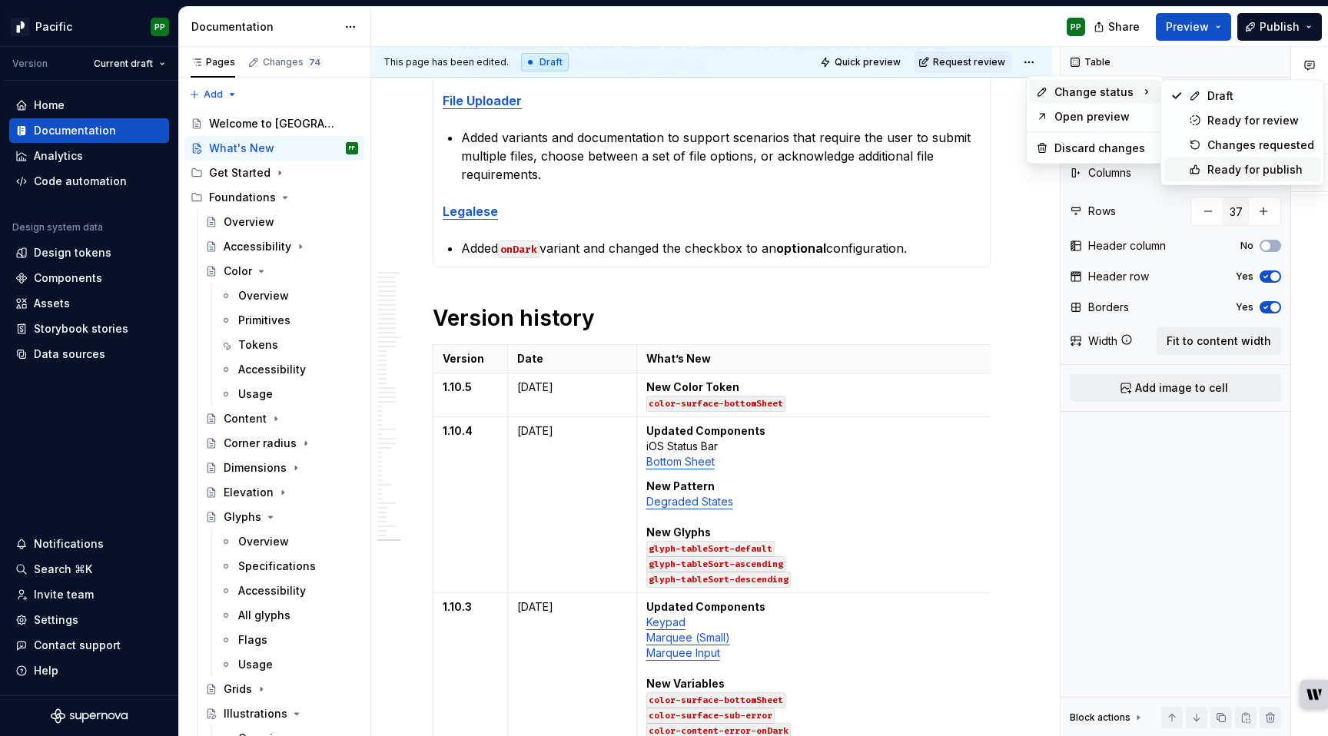
click at [1217, 168] on div "Ready for publish" at bounding box center [1260, 169] width 107 height 15
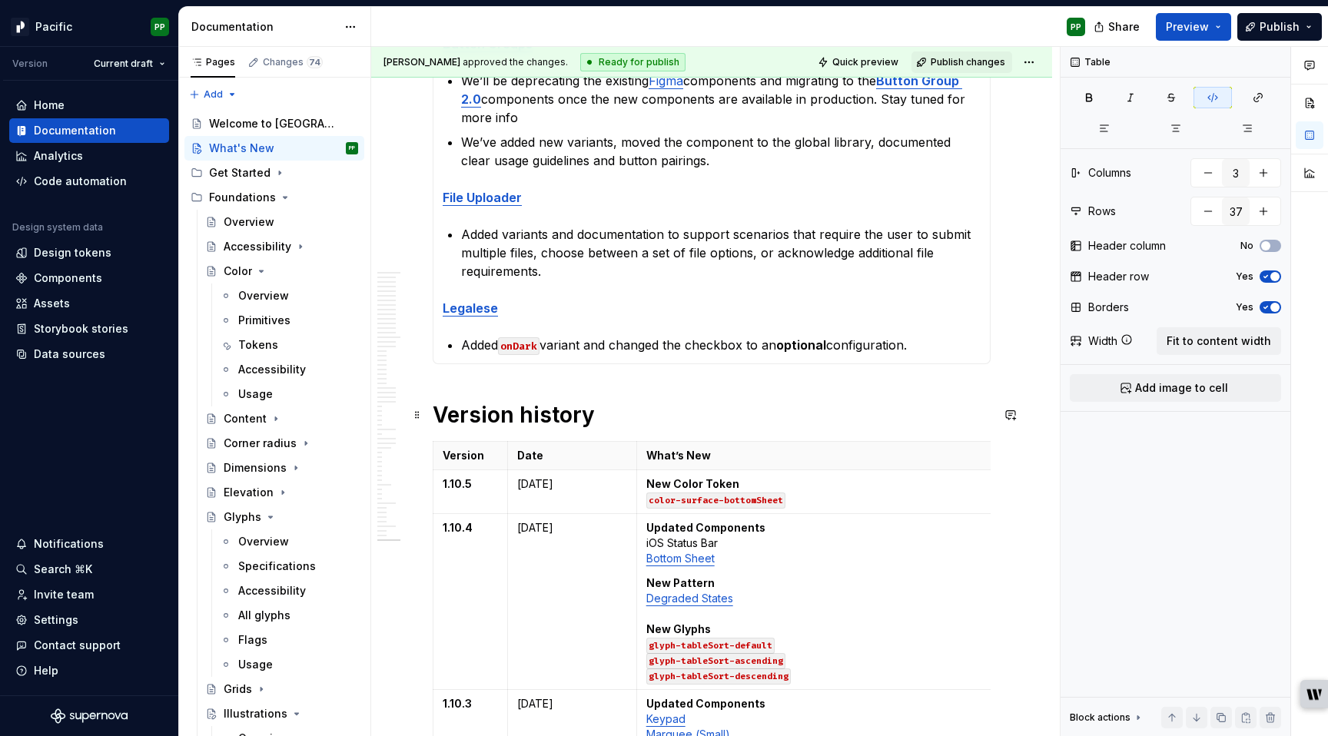
scroll to position [832, 0]
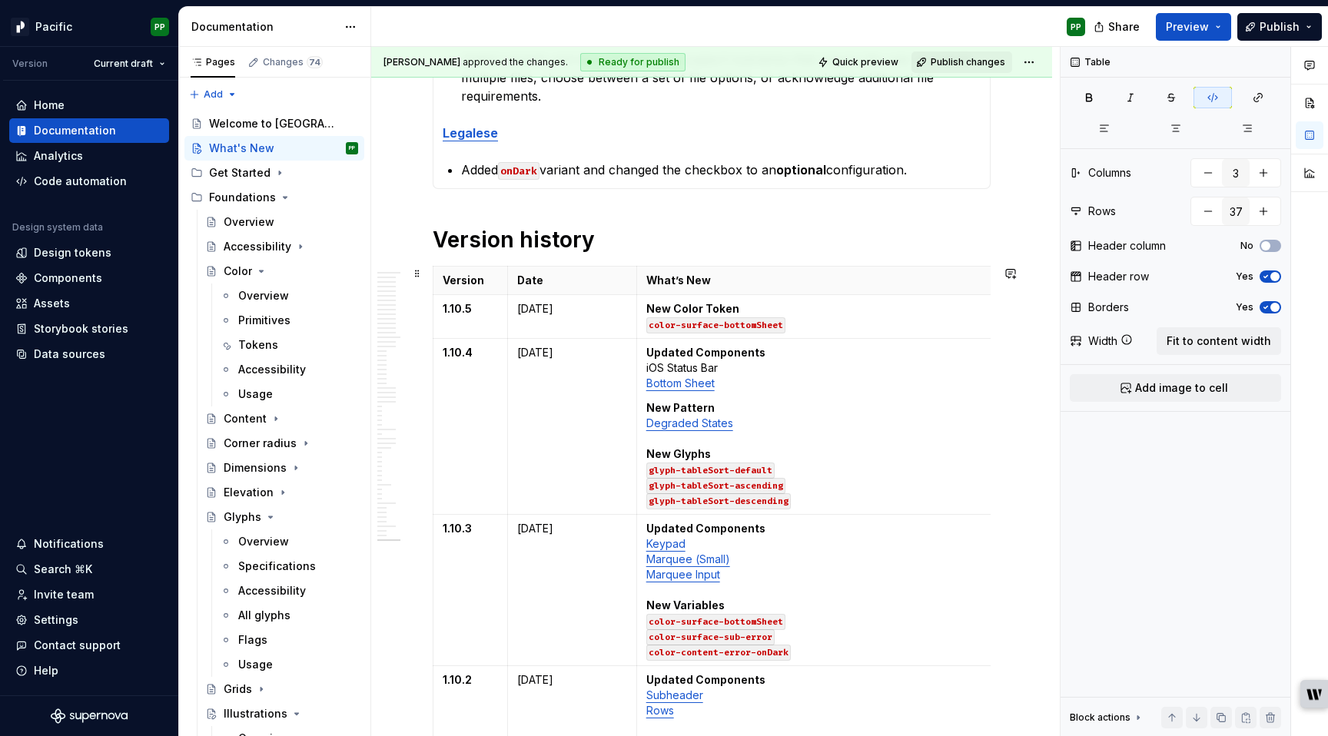
type textarea "*"
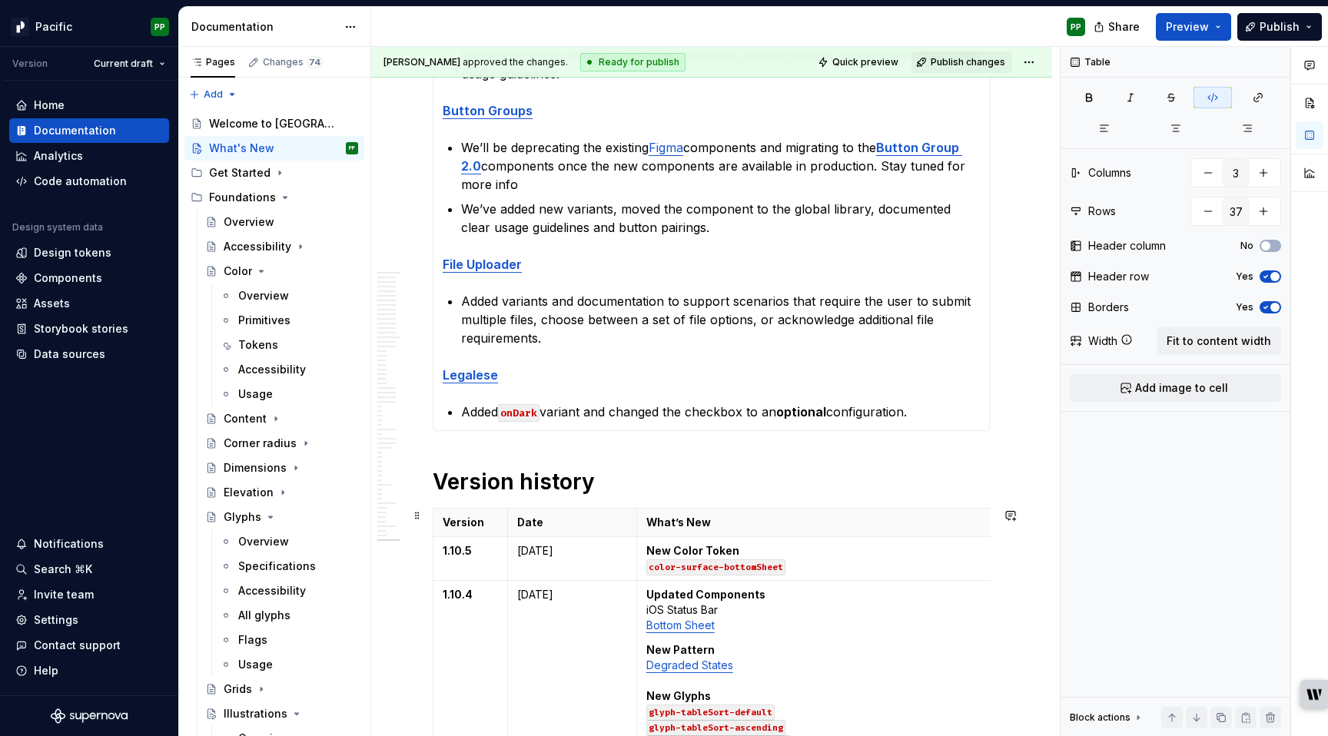
scroll to position [0, 0]
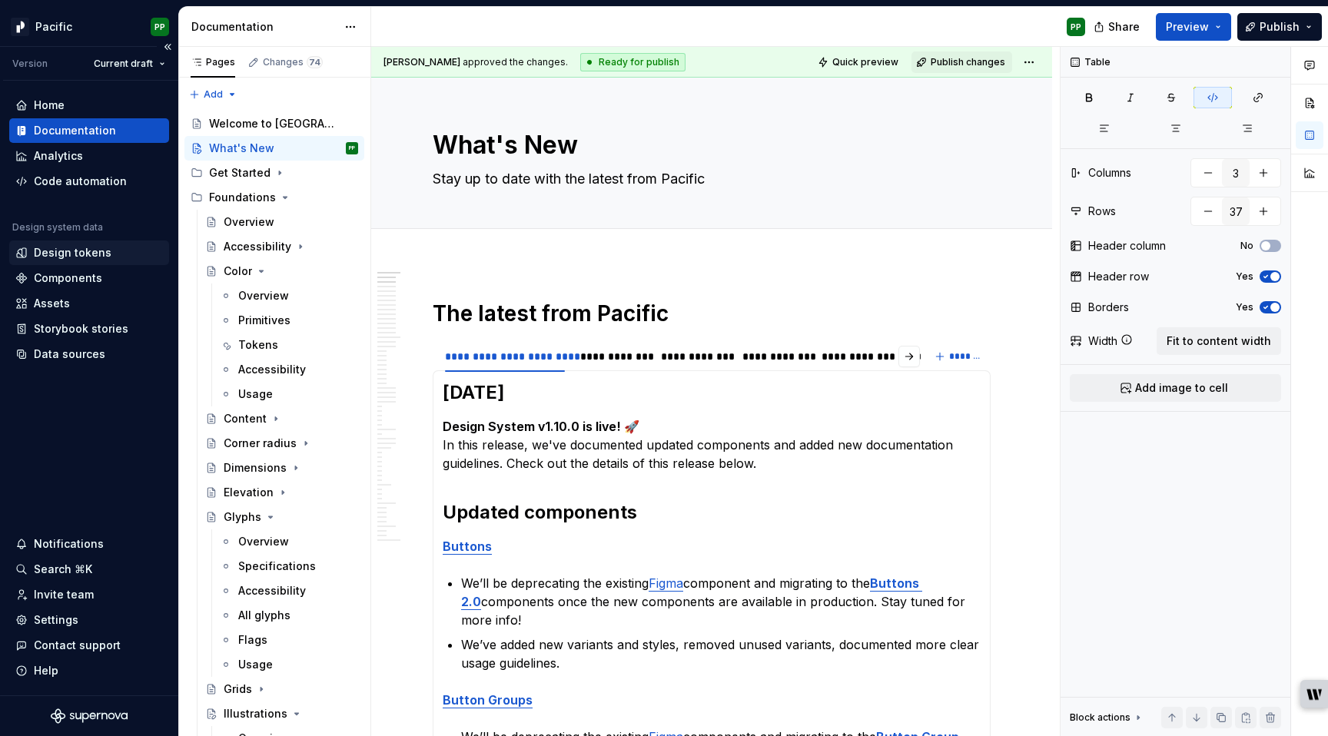
click at [92, 251] on div "Design tokens" at bounding box center [73, 252] width 78 height 15
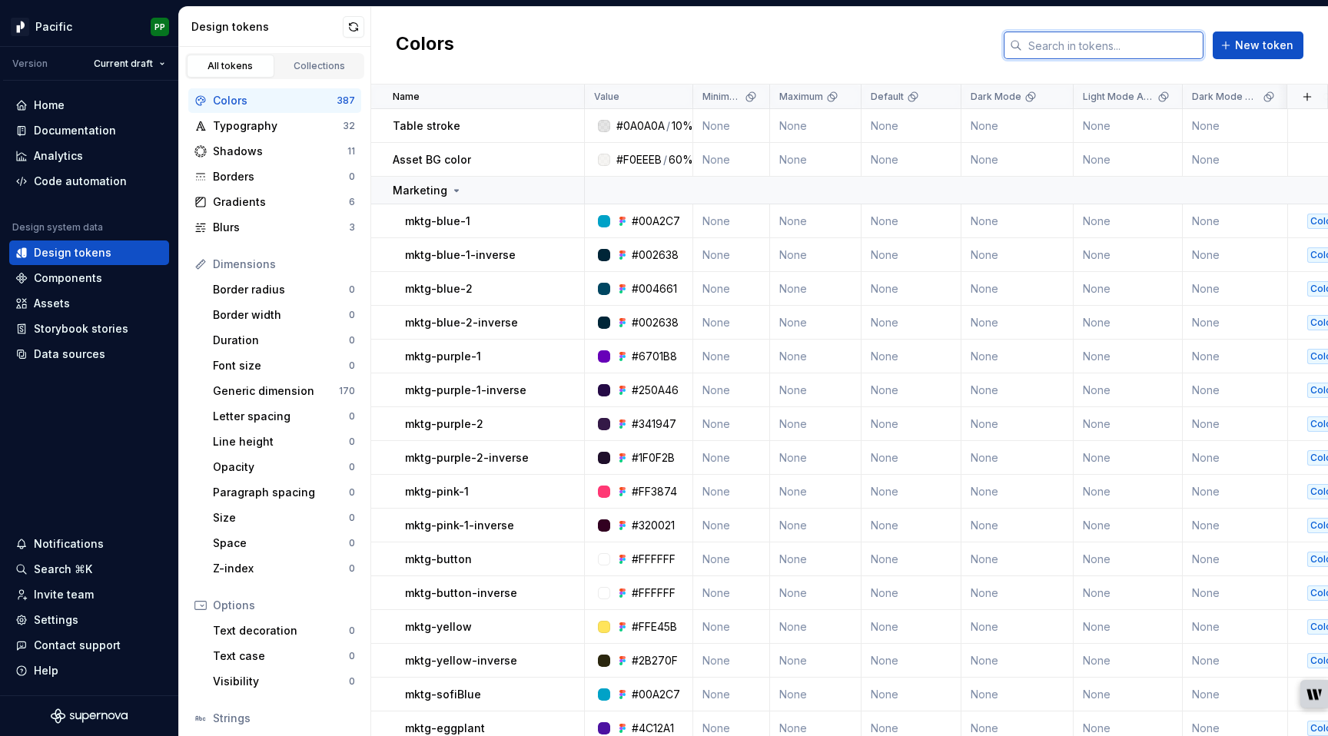
click at [1088, 48] on input "text" at bounding box center [1112, 46] width 181 height 28
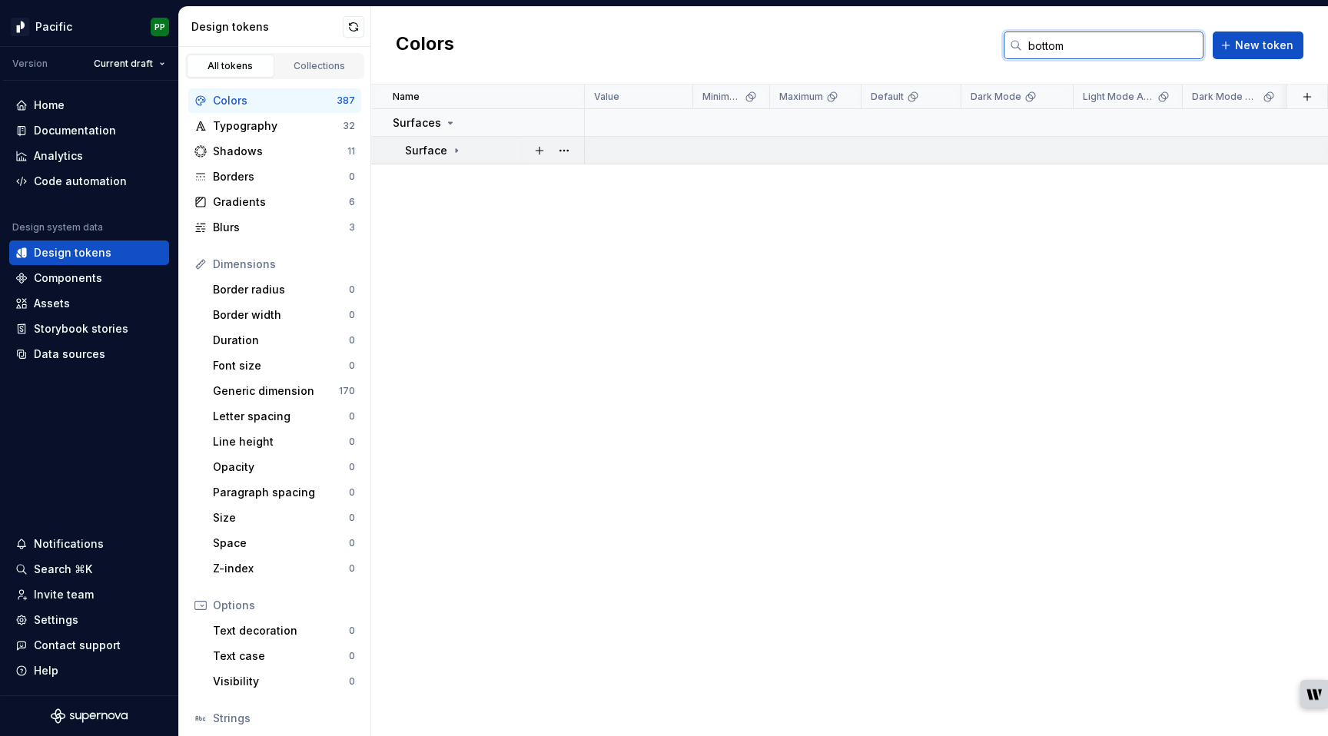
type input "bottom"
click at [456, 148] on icon at bounding box center [457, 150] width 2 height 4
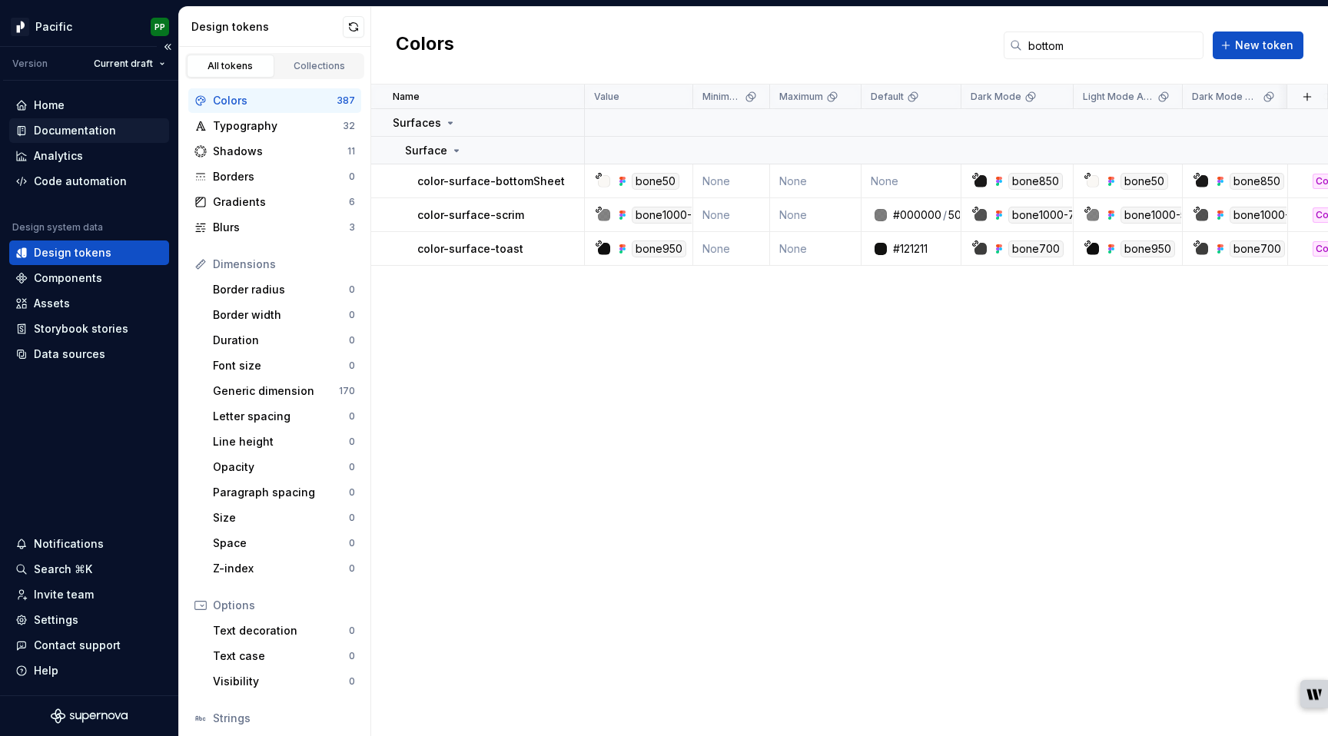
click at [97, 132] on div "Documentation" at bounding box center [75, 130] width 82 height 15
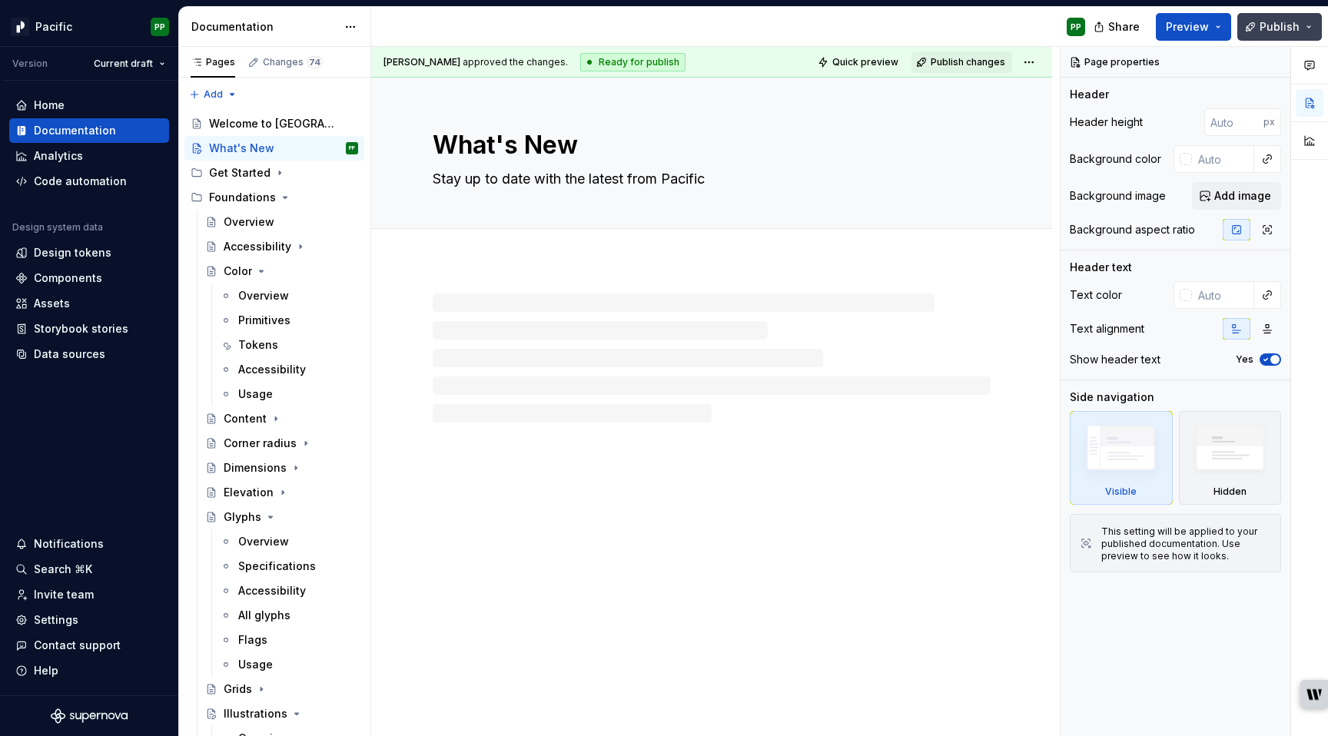
click at [1300, 26] on button "Publish" at bounding box center [1279, 27] width 85 height 28
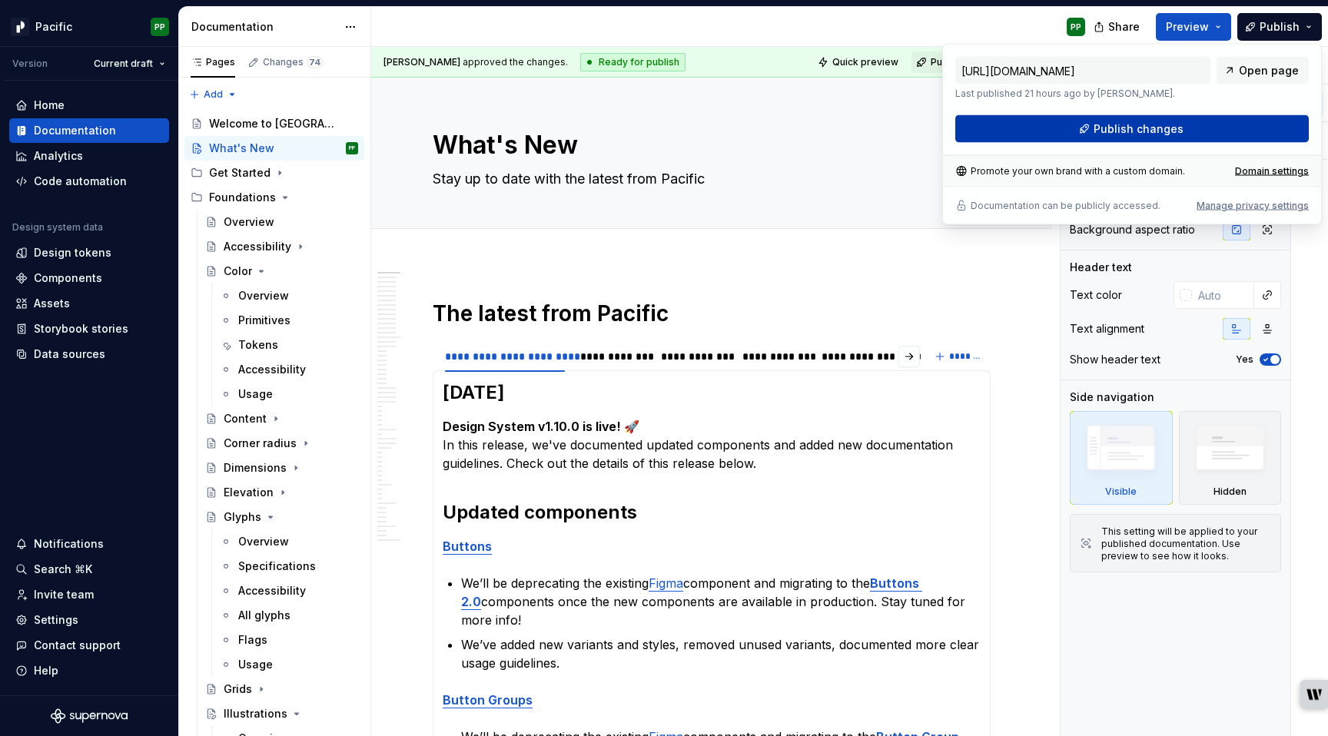
click at [1173, 132] on span "Publish changes" at bounding box center [1139, 128] width 90 height 15
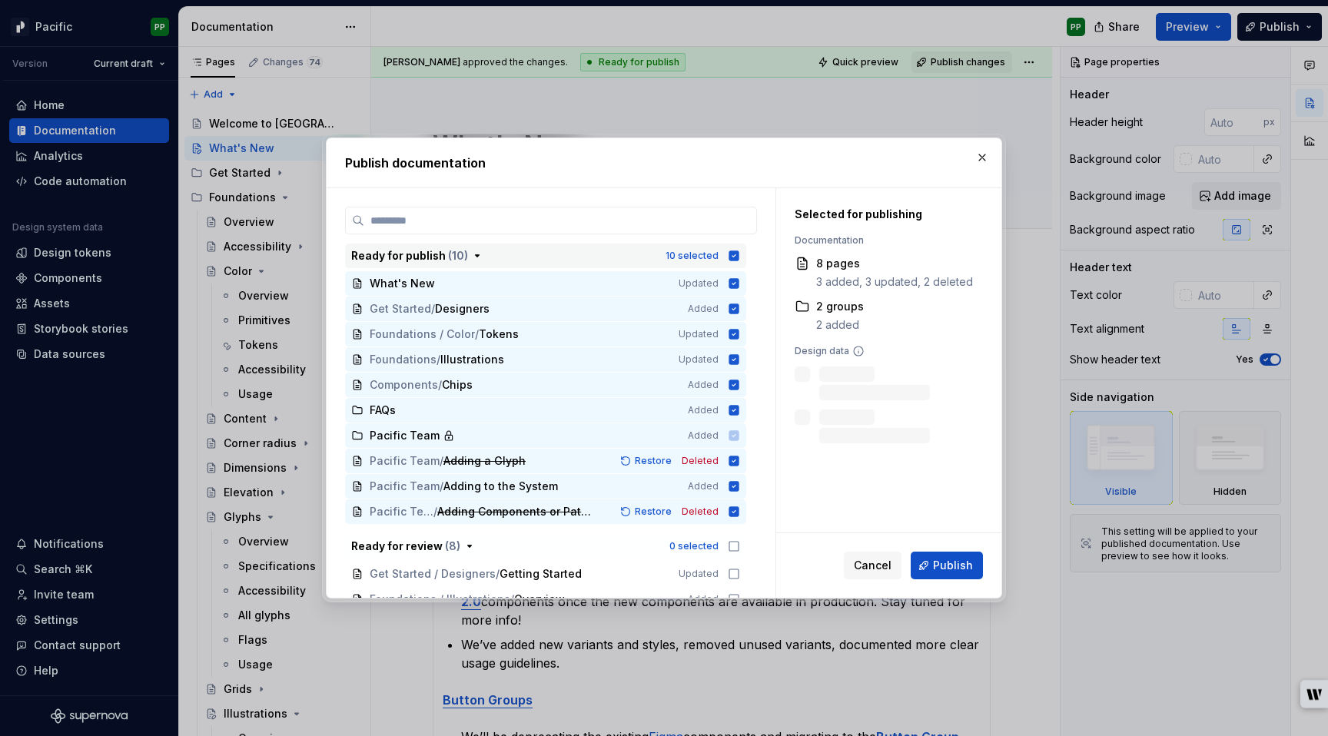
click at [739, 254] on icon "button" at bounding box center [734, 256] width 10 height 10
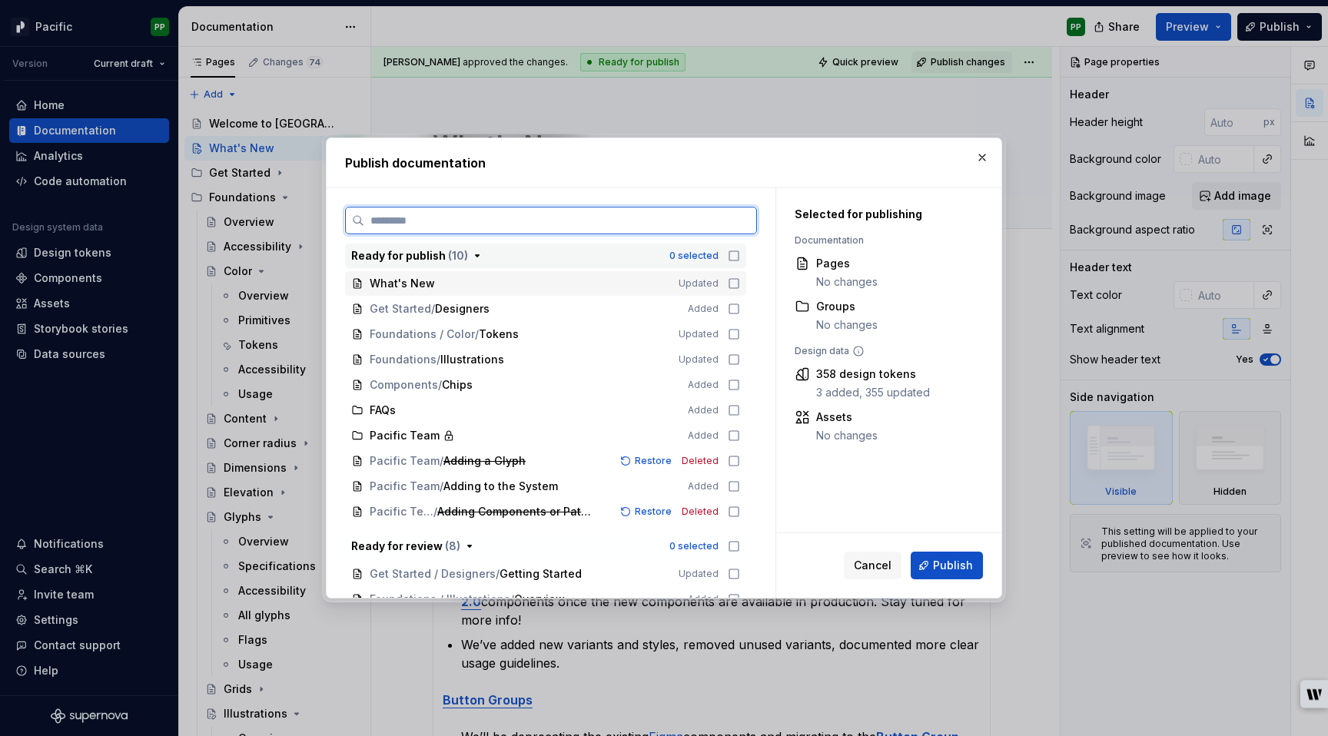
click at [739, 281] on icon at bounding box center [734, 283] width 12 height 12
click at [740, 334] on icon at bounding box center [734, 334] width 12 height 12
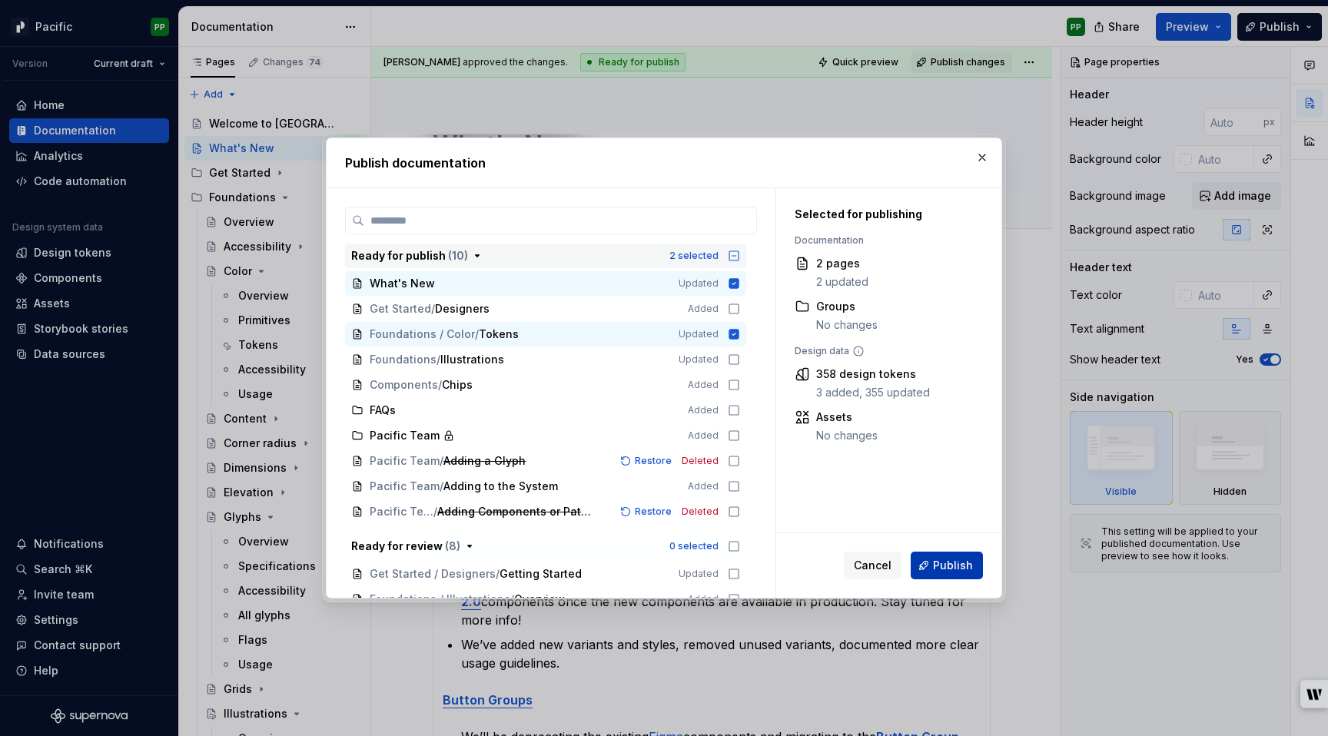
click at [955, 563] on span "Publish" at bounding box center [953, 565] width 40 height 15
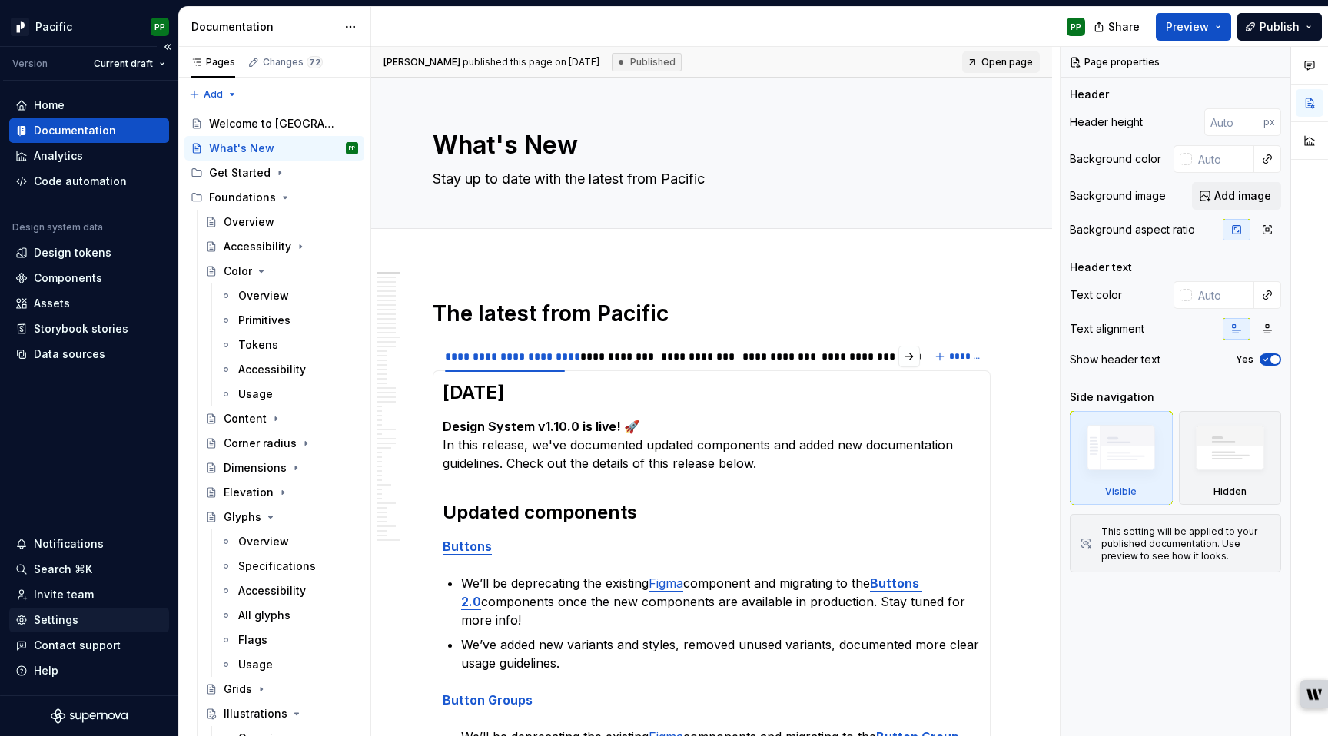
click at [66, 618] on div "Settings" at bounding box center [56, 620] width 45 height 15
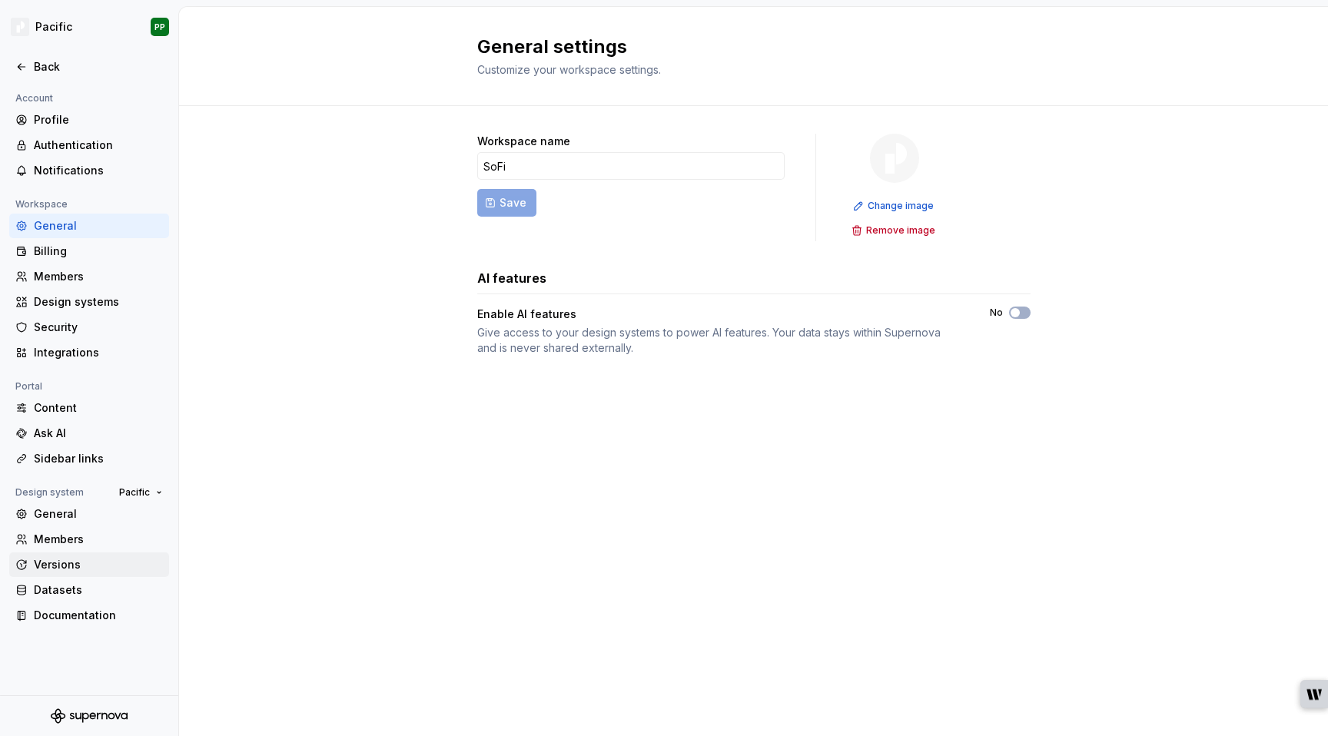
click at [85, 562] on div "Versions" at bounding box center [98, 564] width 129 height 15
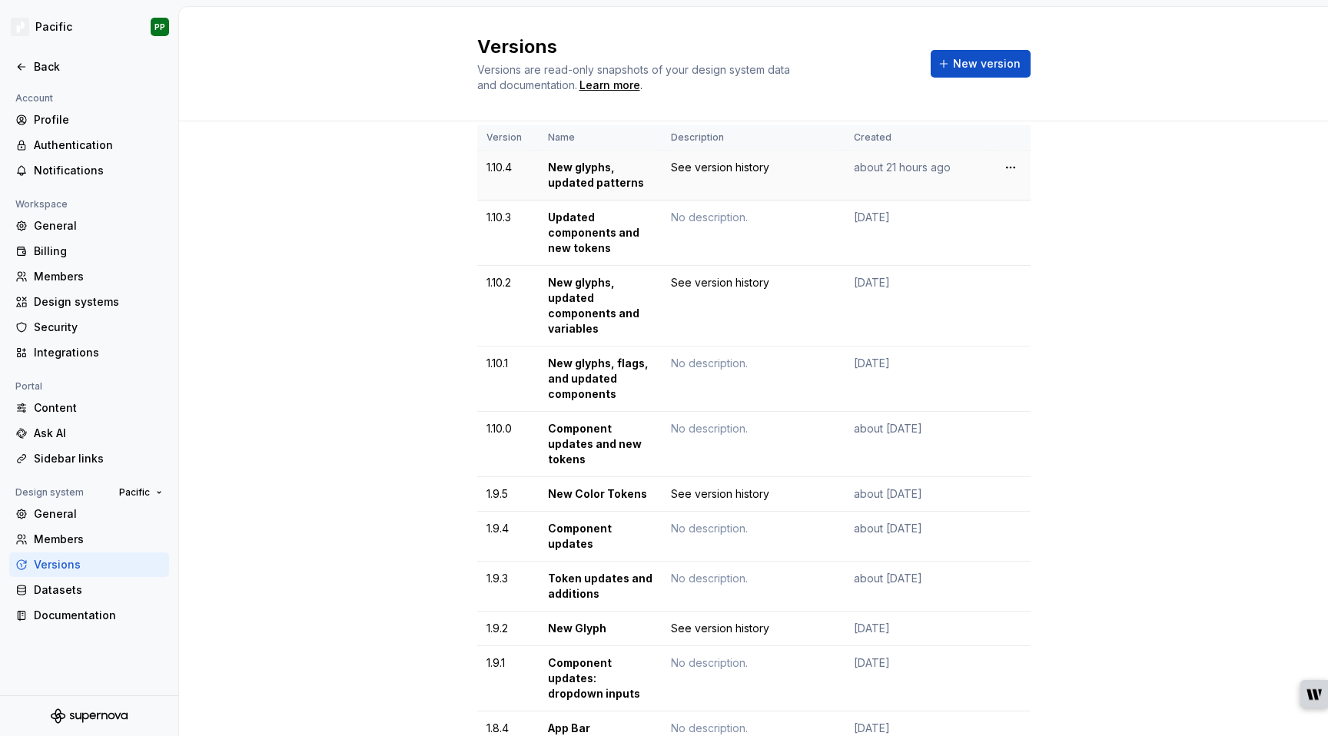
scroll to position [25, 0]
click at [990, 65] on span "New version" at bounding box center [987, 63] width 68 height 15
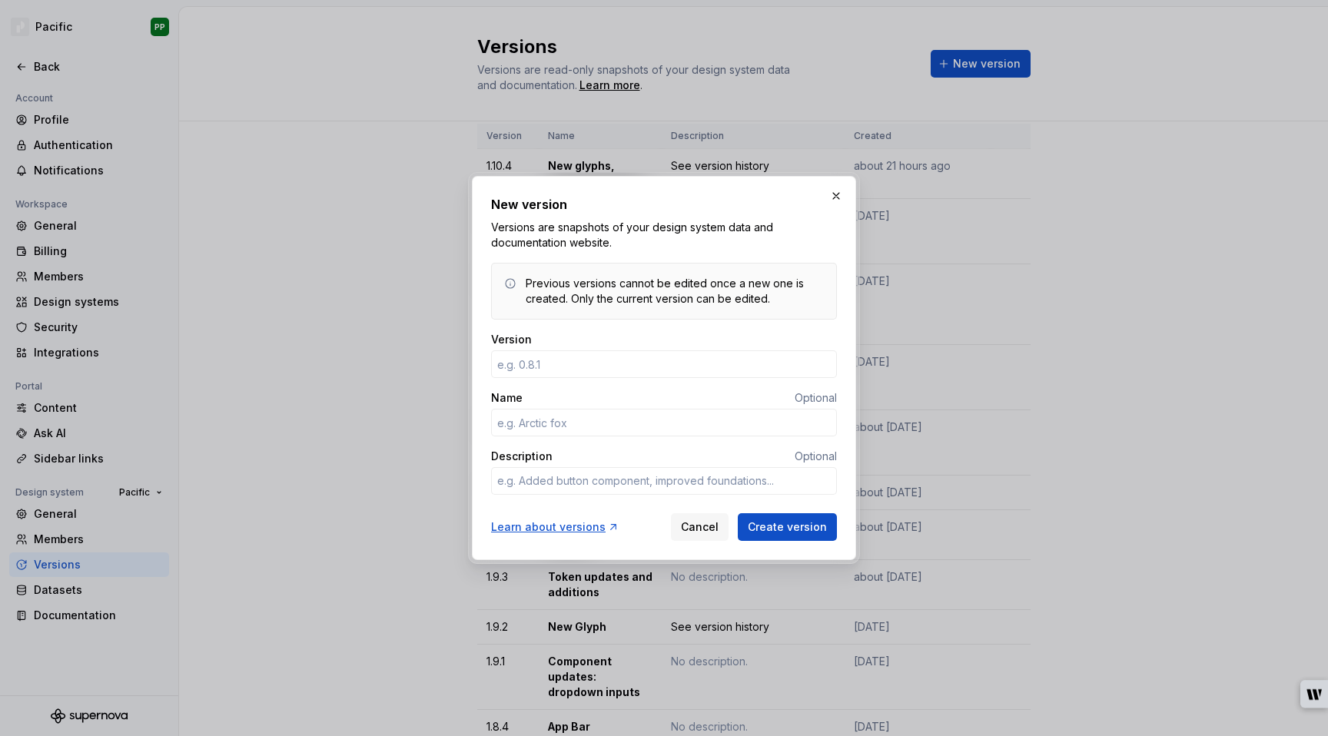
type textarea "*"
type input "1.10.5"
click at [686, 424] on input "Name" at bounding box center [664, 423] width 346 height 28
type textarea "*"
type input "New color token"
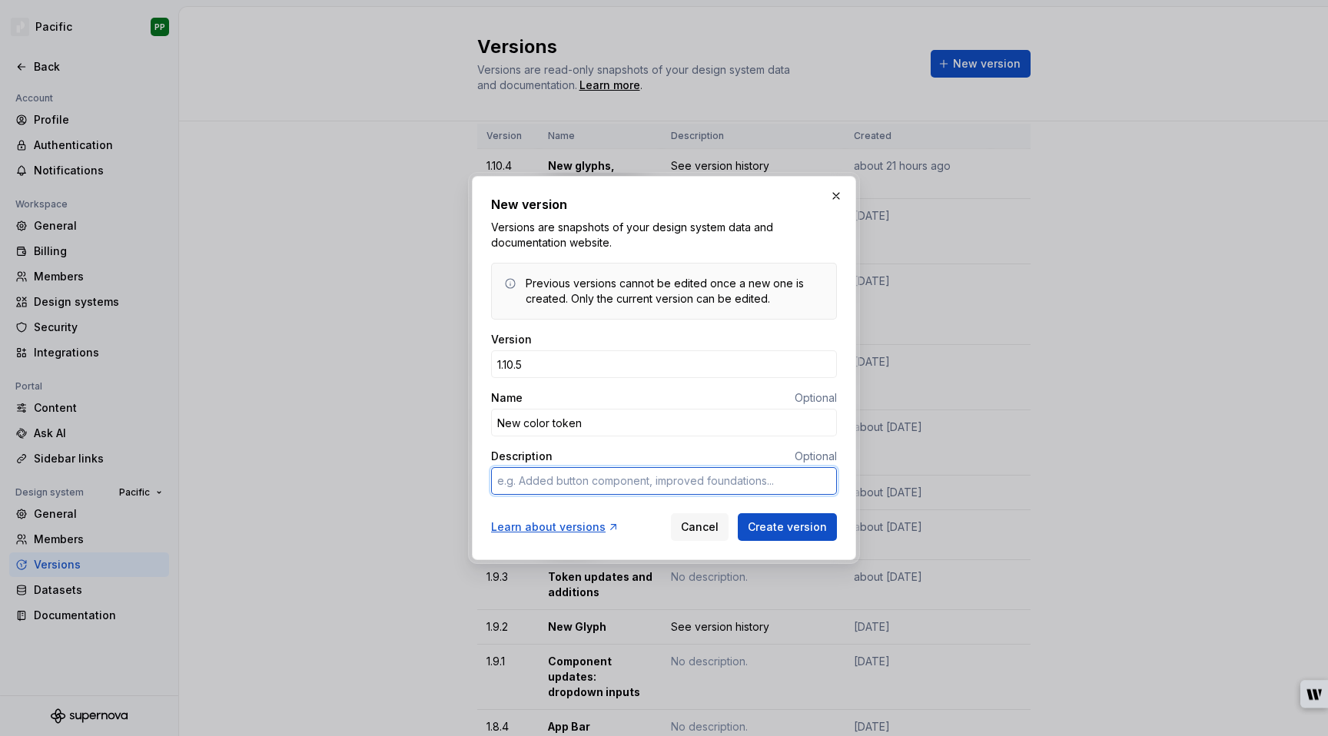
click at [540, 485] on textarea "Description" at bounding box center [664, 481] width 346 height 28
type textarea "*"
type textarea "S"
type textarea "*"
type textarea "Se"
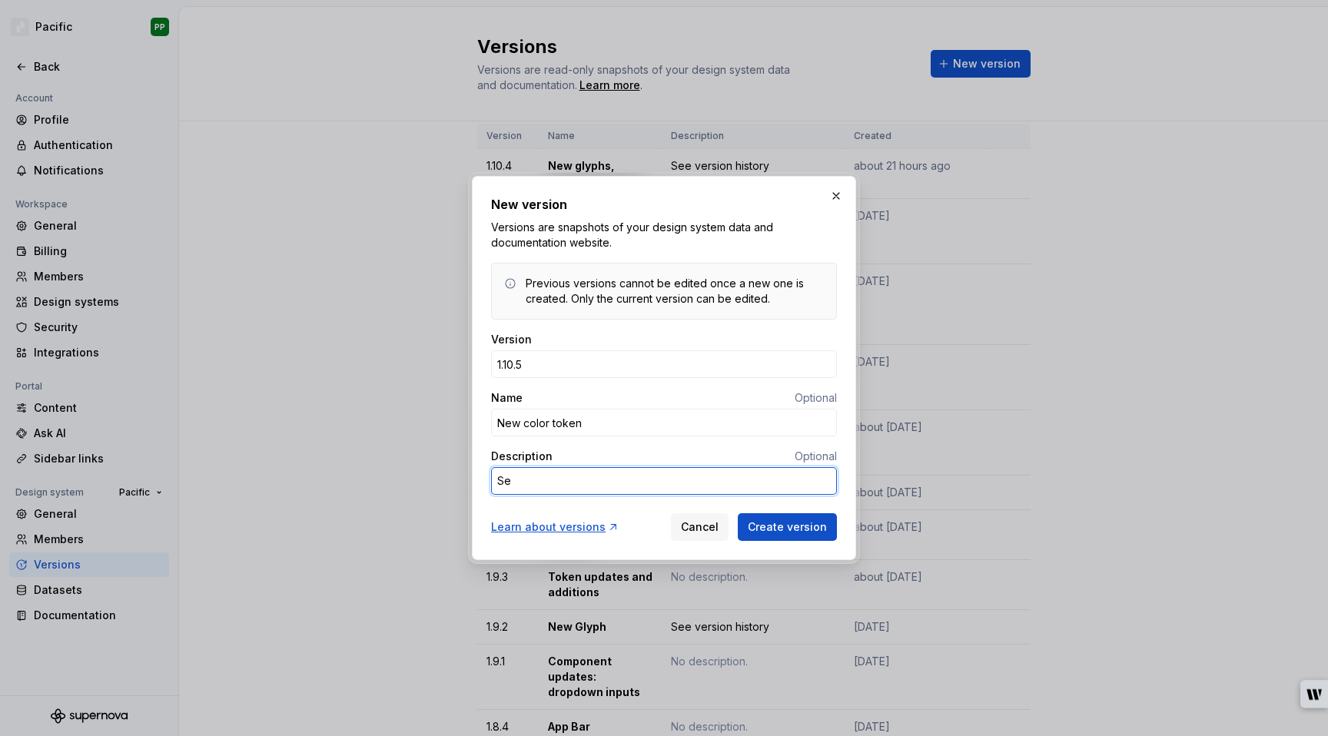
type textarea "*"
type textarea "See"
type textarea "*"
type textarea "See"
type textarea "*"
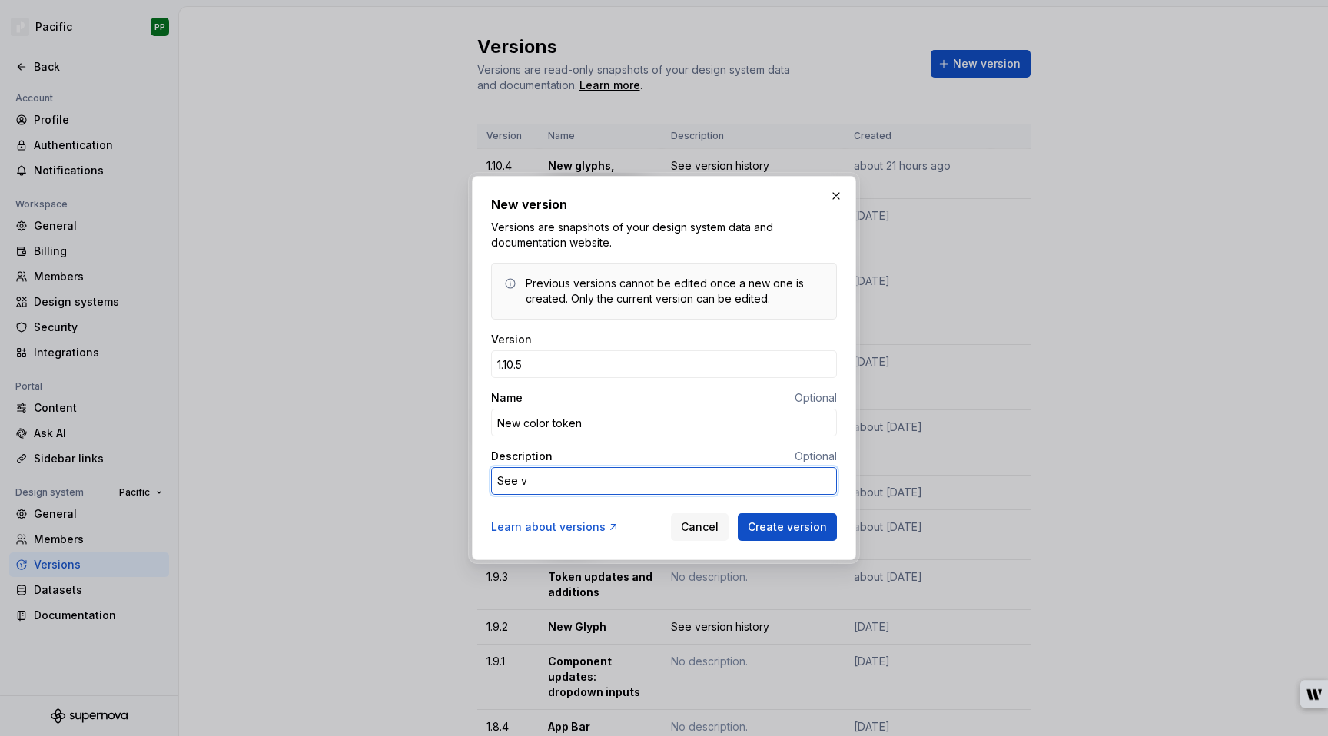
type textarea "See ve"
type textarea "*"
type textarea "See ver"
type textarea "*"
type textarea "See vers"
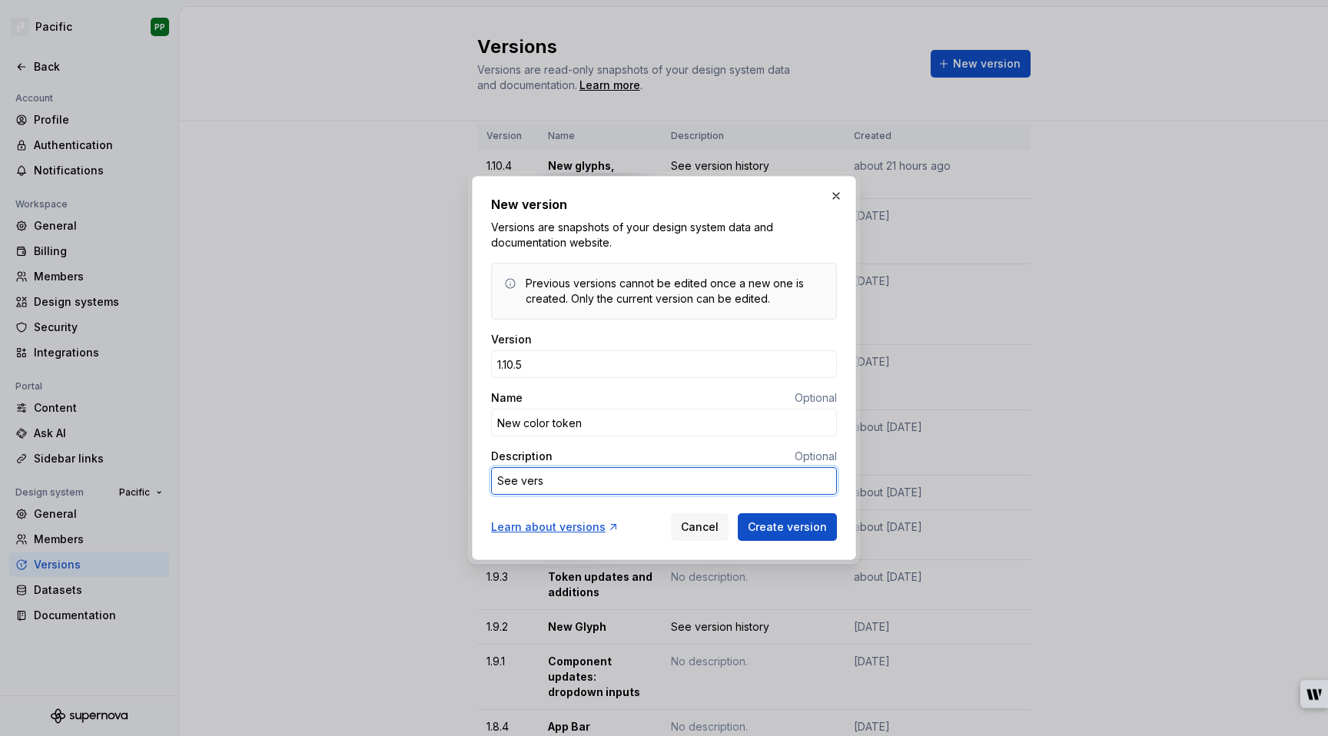
type textarea "*"
type textarea "See versi"
type textarea "*"
type textarea "See versio"
type textarea "*"
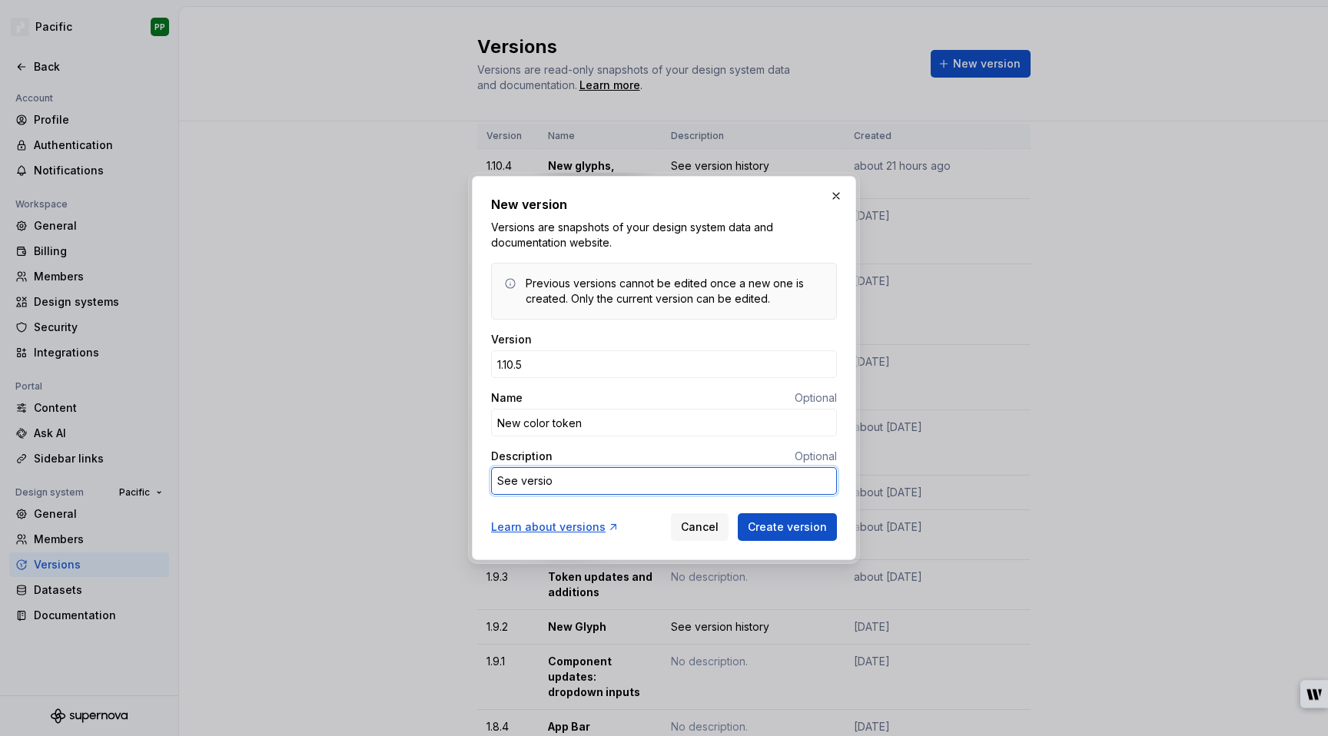
type textarea "See version"
type textarea "*"
type textarea "See version"
type textarea "*"
type textarea "See version h"
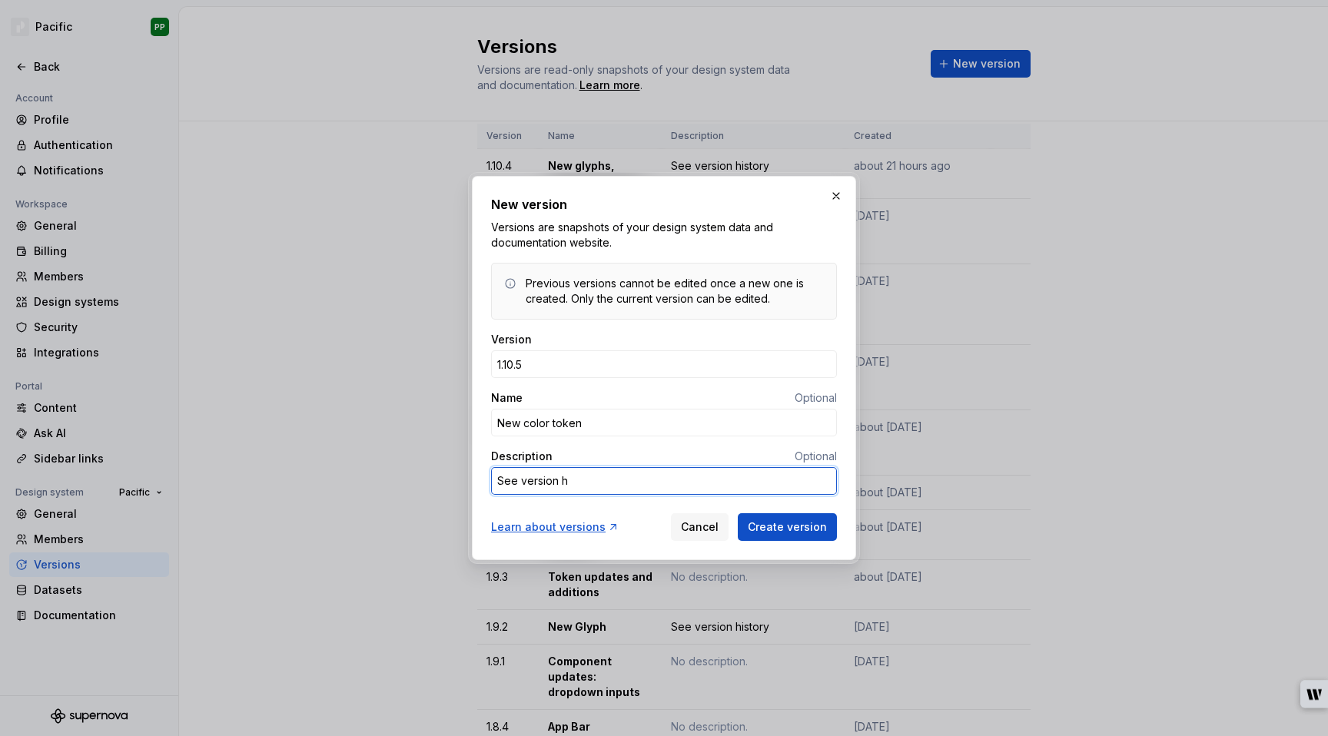
type textarea "*"
type textarea "See version hi"
type textarea "*"
type textarea "See version his"
type textarea "*"
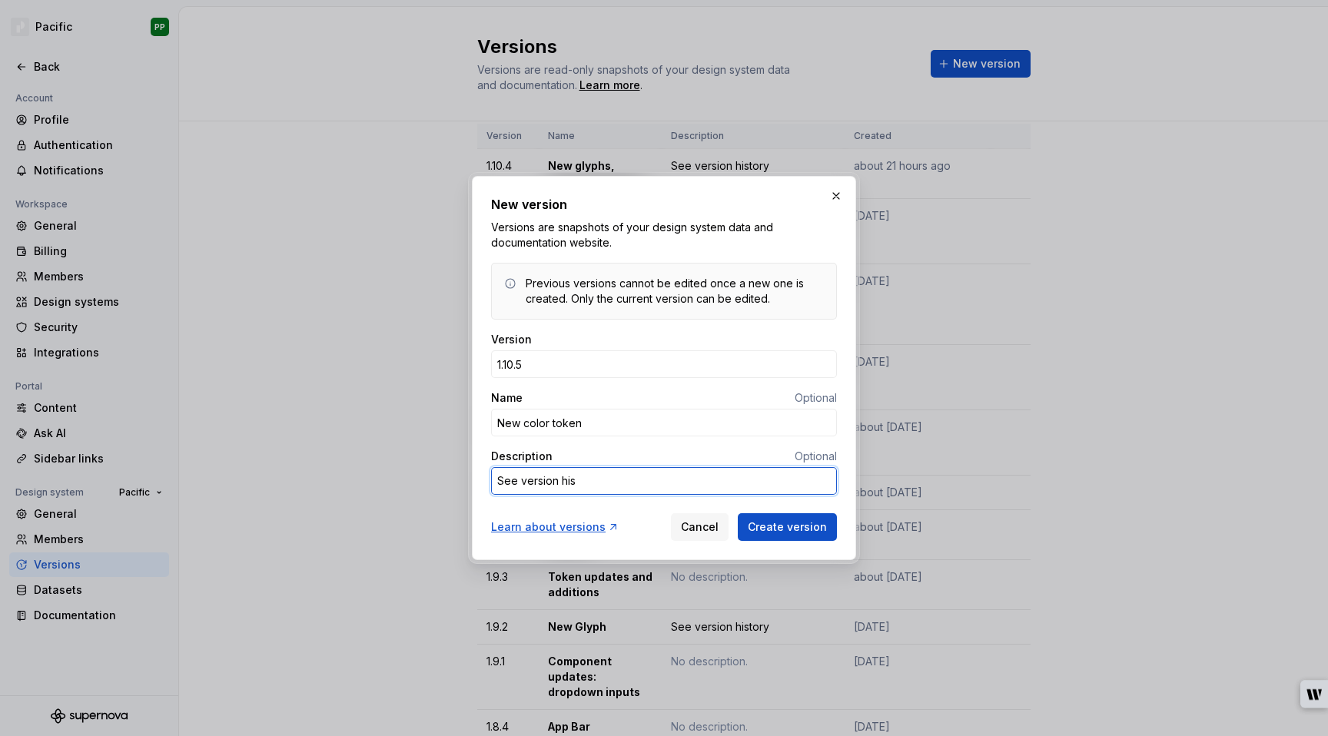
type textarea "See version hist"
type textarea "*"
type textarea "See version histo"
type textarea "*"
type textarea "See version histor"
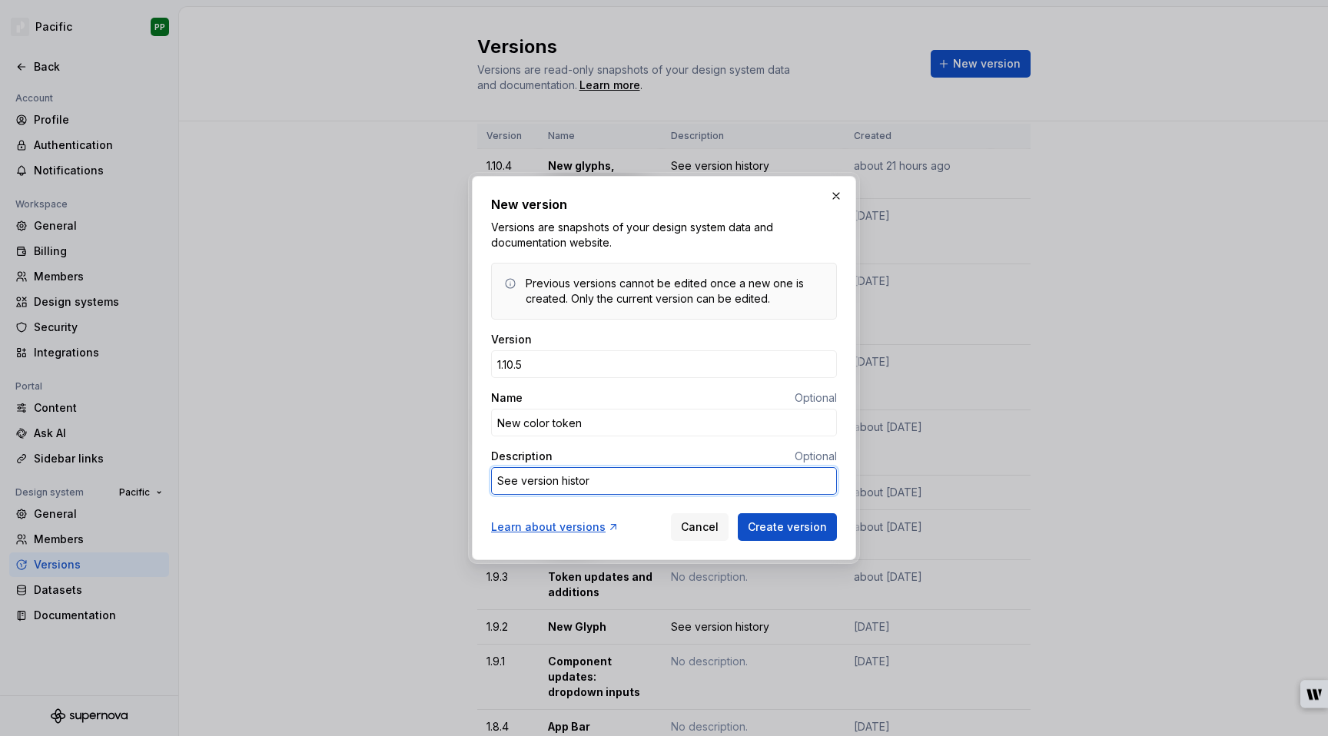
type textarea "*"
type textarea "See version history"
click at [487, 488] on div "New version Versions are snapshots of your design system data and documentation…" at bounding box center [664, 368] width 384 height 384
click at [816, 527] on span "Create version" at bounding box center [787, 527] width 79 height 15
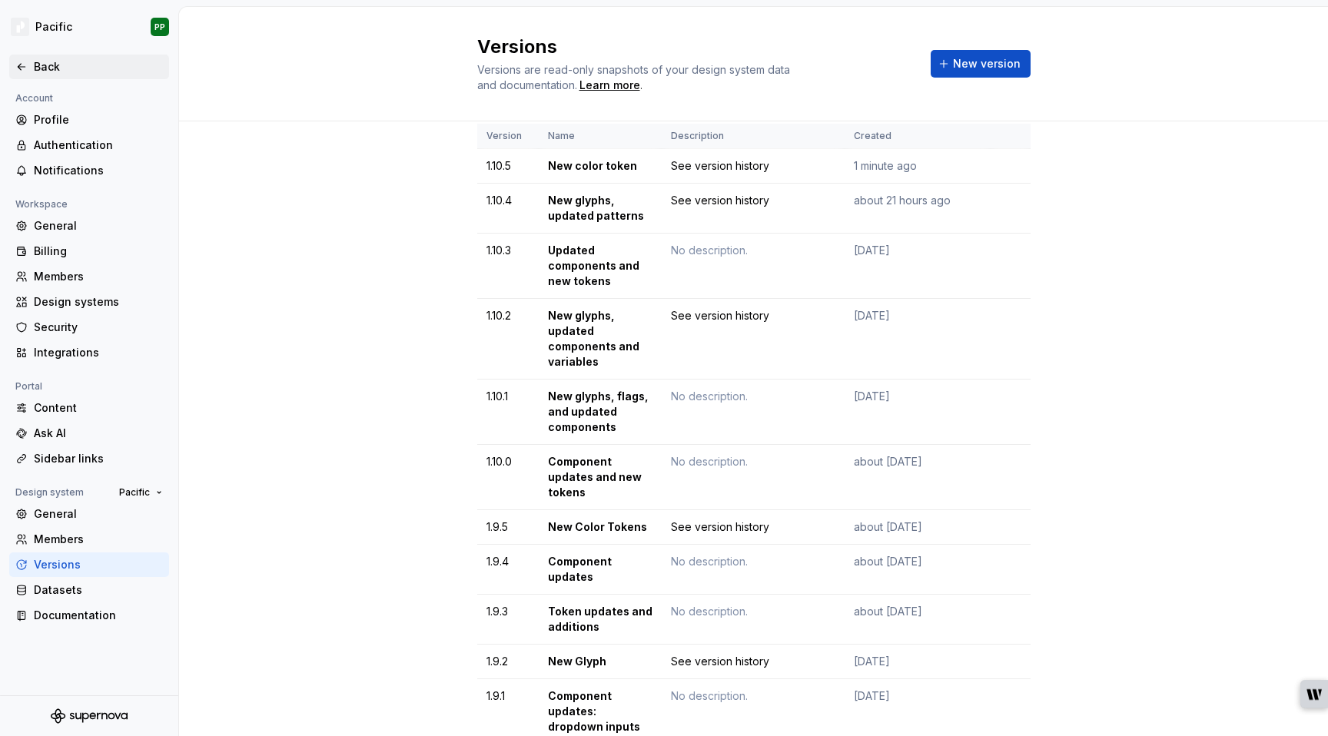
click at [48, 72] on div "Back" at bounding box center [98, 66] width 129 height 15
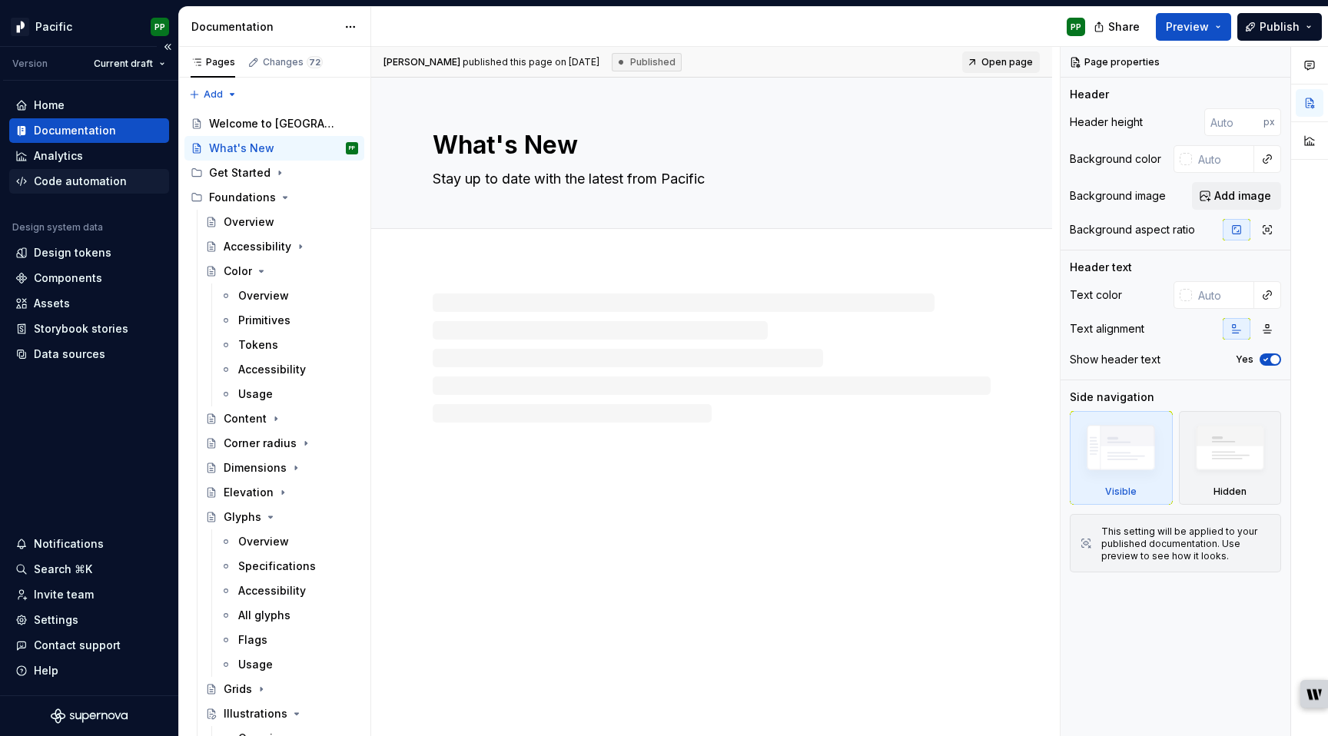
type textarea "*"
click at [86, 178] on div "Code automation" at bounding box center [80, 181] width 93 height 15
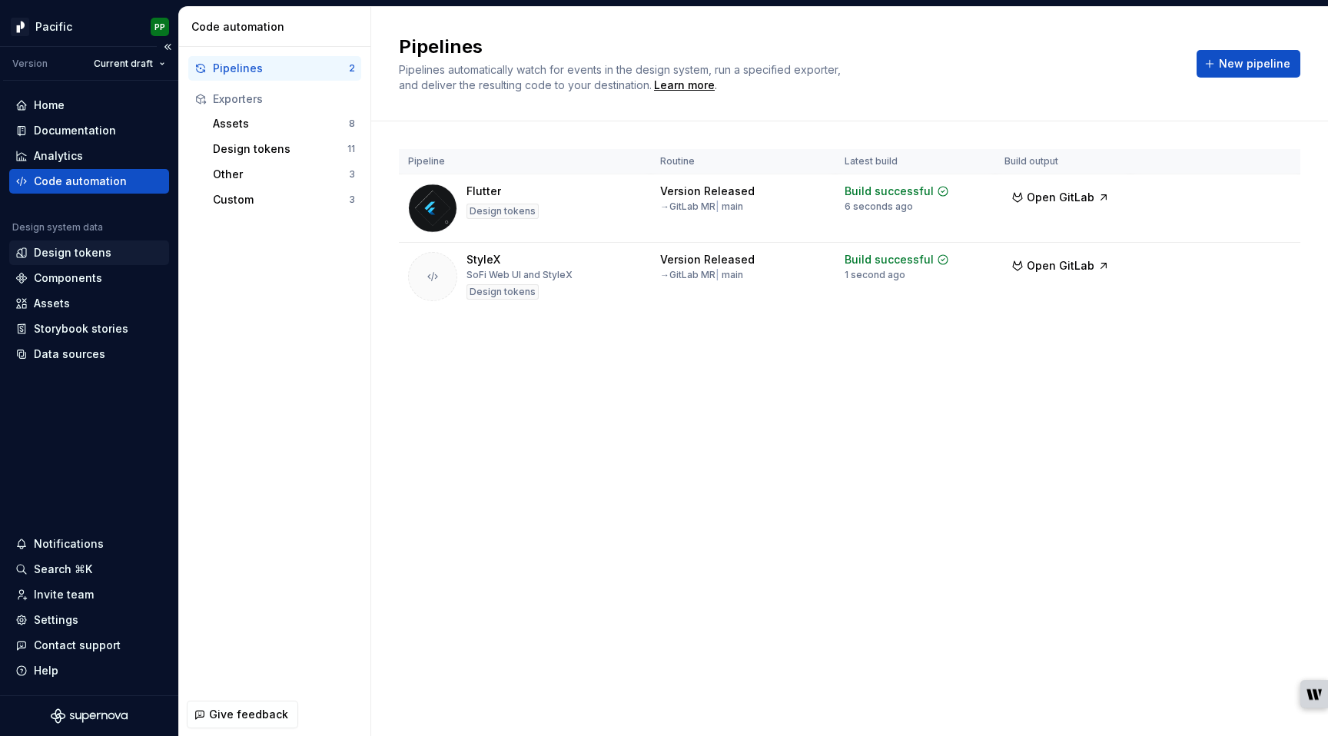
click at [88, 254] on div "Design tokens" at bounding box center [73, 252] width 78 height 15
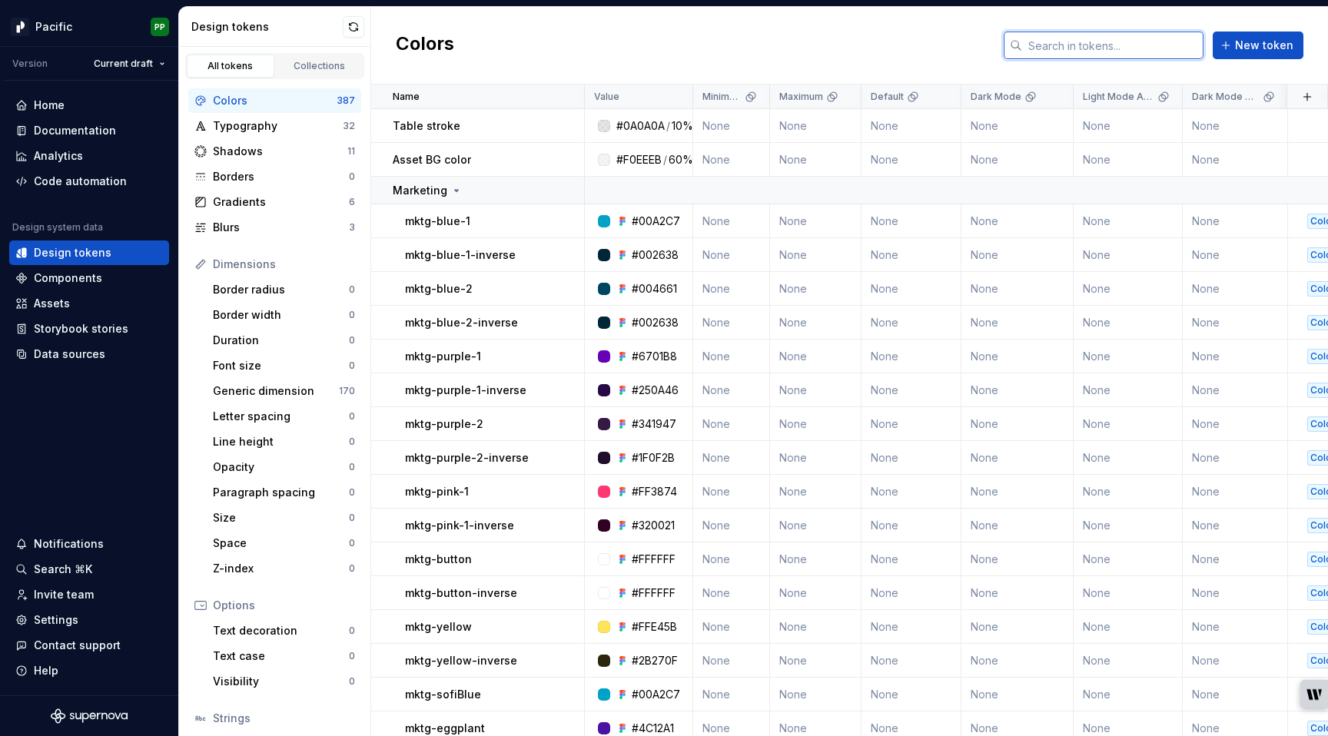
click at [1142, 44] on input "text" at bounding box center [1112, 46] width 181 height 28
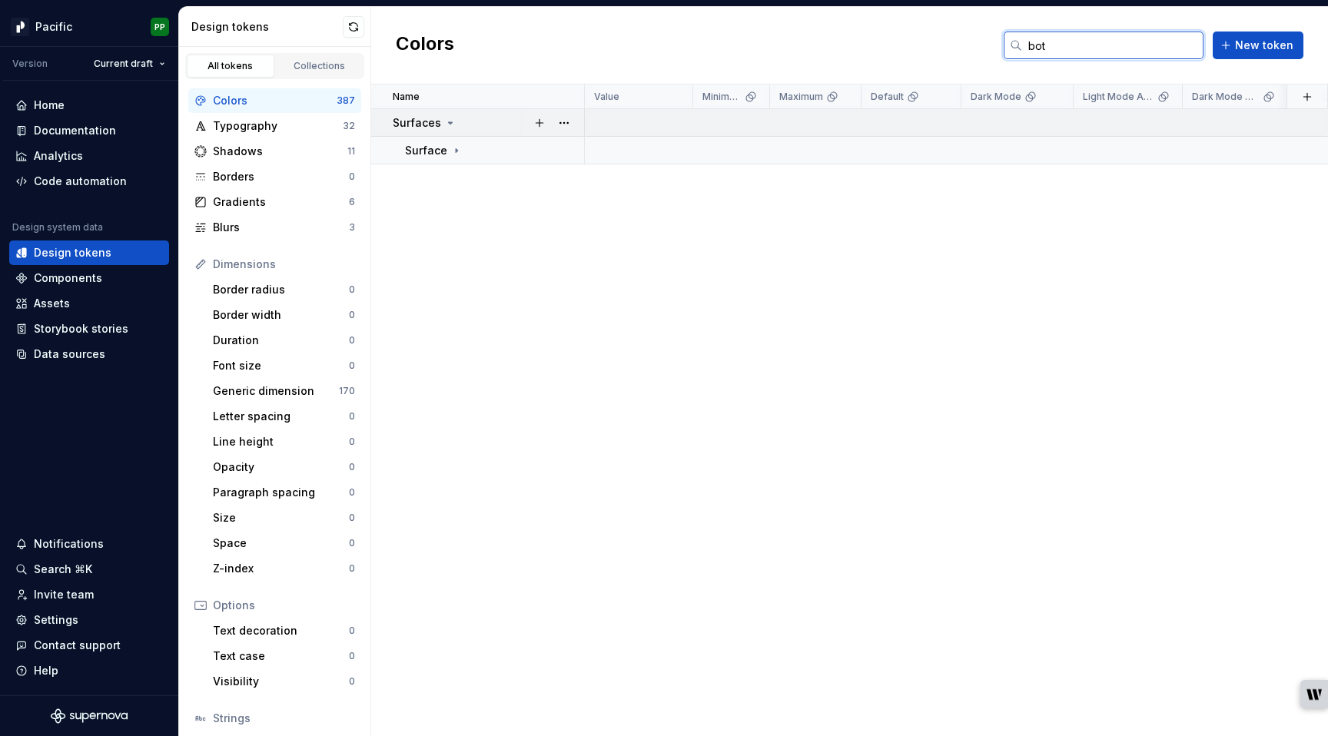
type input "bottomSheet"
click at [450, 150] on icon at bounding box center [456, 150] width 12 height 12
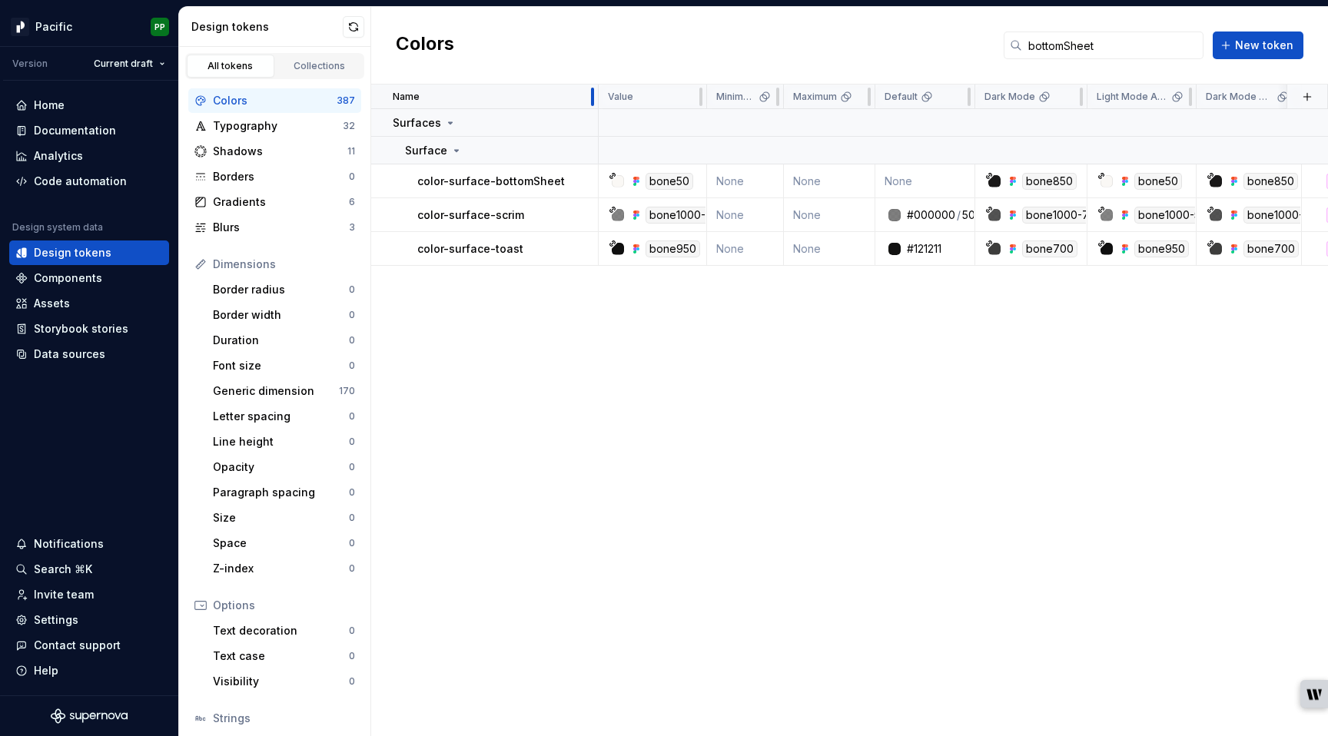
drag, startPoint x: 583, startPoint y: 98, endPoint x: 597, endPoint y: 101, distance: 14.4
click at [597, 101] on div at bounding box center [592, 97] width 12 height 25
click at [613, 445] on div "Name Value Minimum Maximum Default Dark Mode Light Mode Accessible Dark Mode Ac…" at bounding box center [849, 411] width 957 height 652
click at [56, 181] on div "Code automation" at bounding box center [80, 181] width 93 height 15
